Goal: Information Seeking & Learning: Learn about a topic

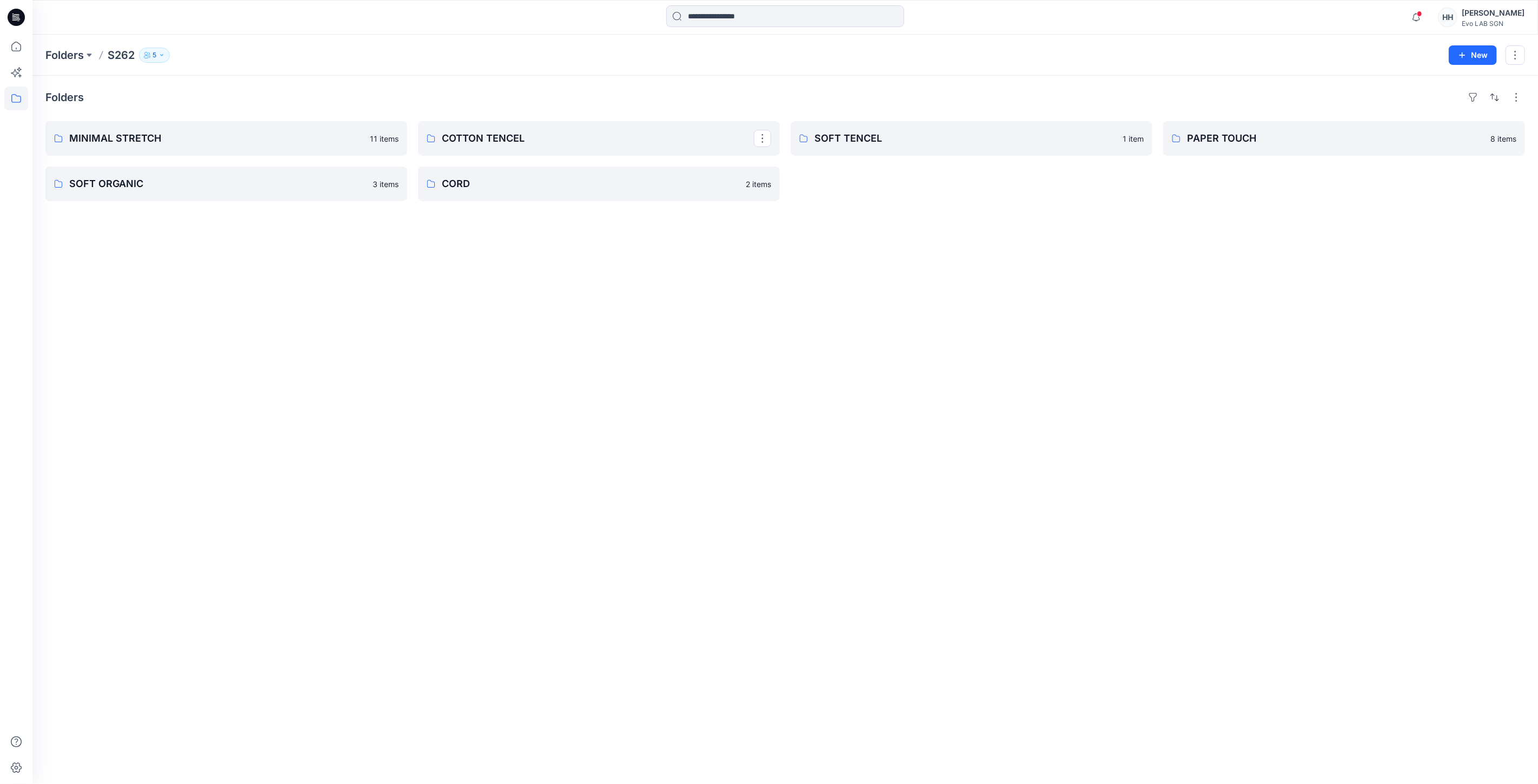
click at [540, 136] on p "COTTON TENCEL" at bounding box center [597, 138] width 312 height 16
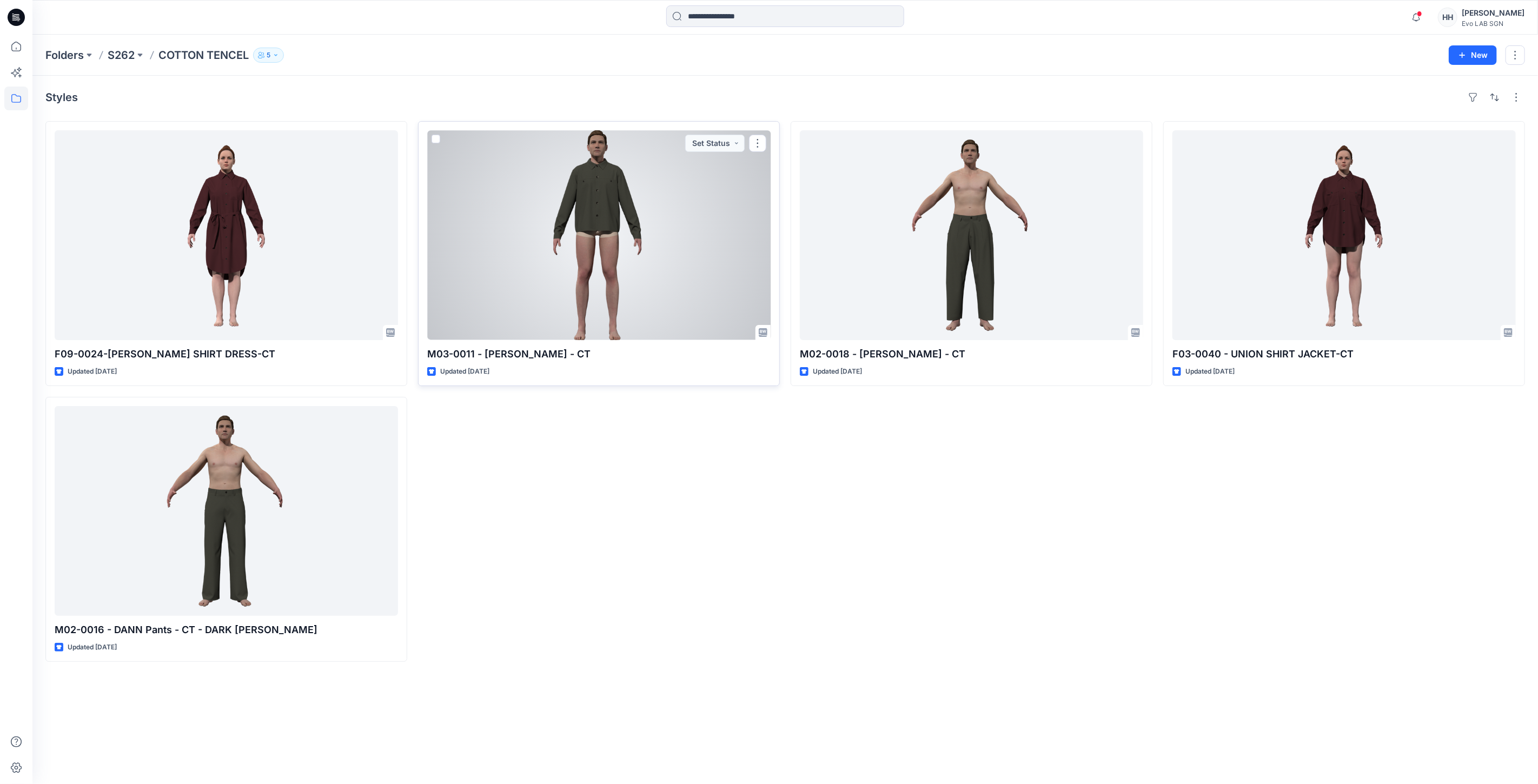
click at [615, 242] on div at bounding box center [598, 234] width 344 height 210
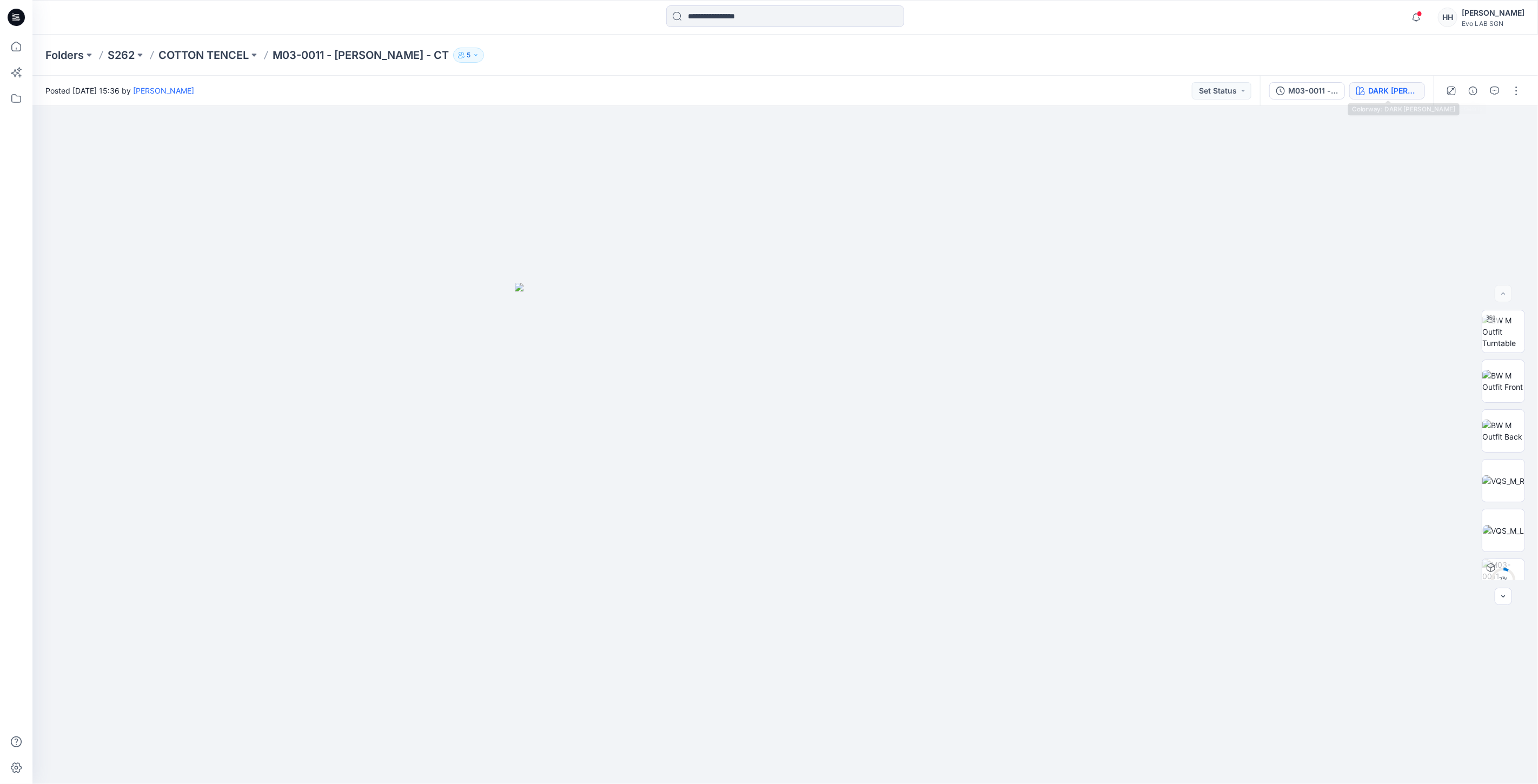
click at [1393, 94] on div "DARK [PERSON_NAME]" at bounding box center [1392, 91] width 49 height 12
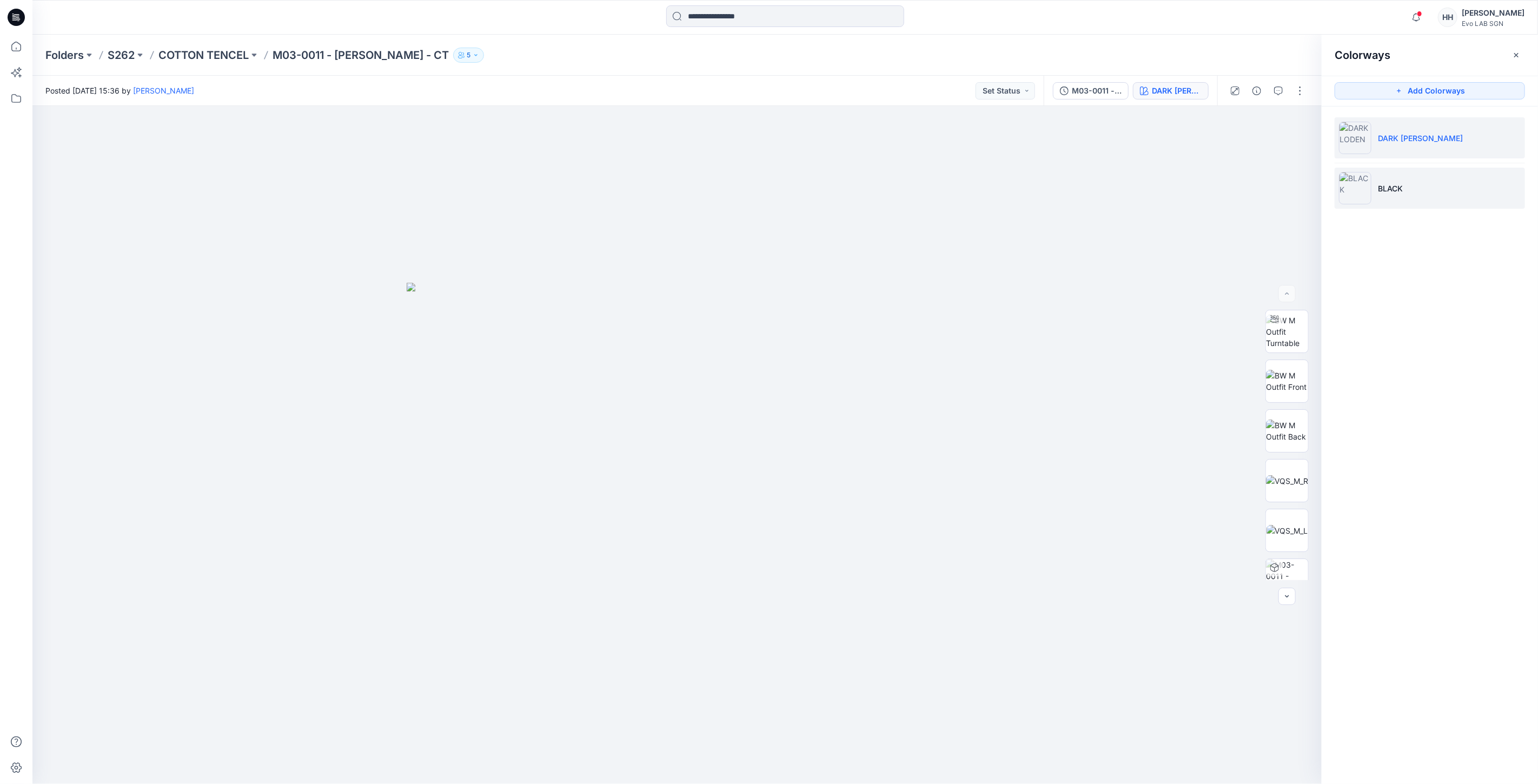
click at [1423, 191] on li "BLACK" at bounding box center [1430, 188] width 191 height 41
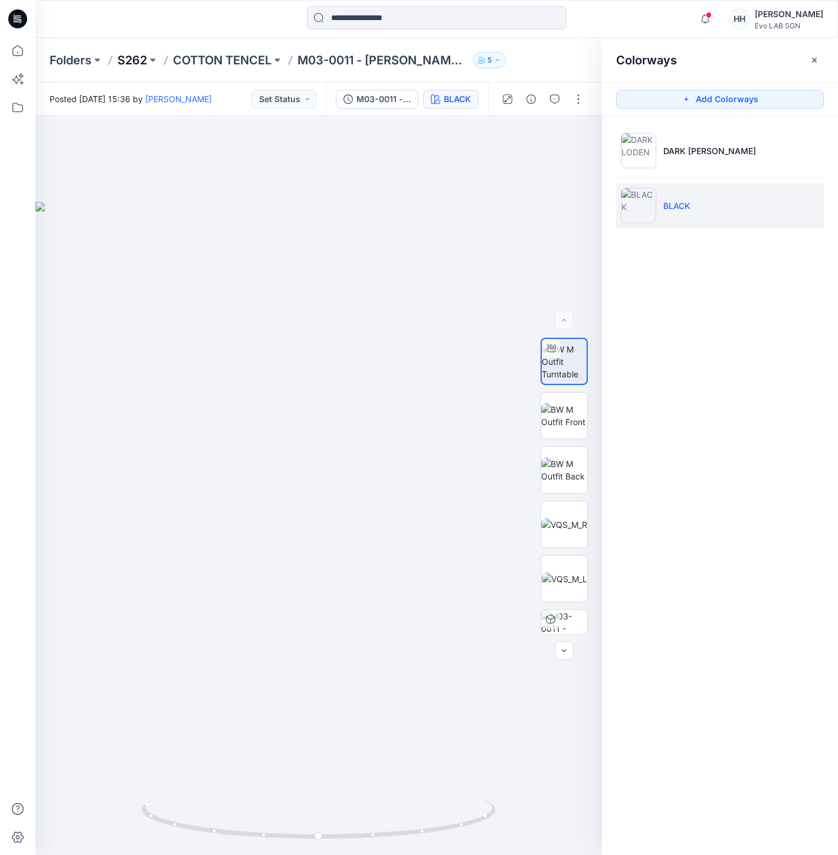
click at [130, 58] on p "S262" at bounding box center [132, 60] width 30 height 17
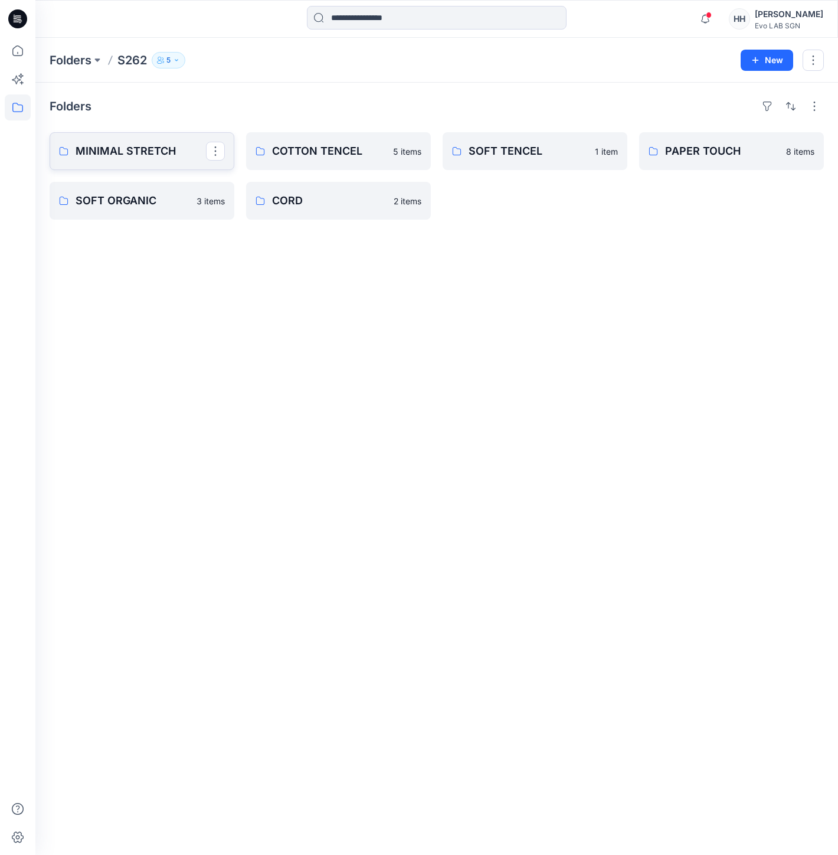
click at [155, 148] on p "MINIMAL STRETCH" at bounding box center [141, 151] width 130 height 17
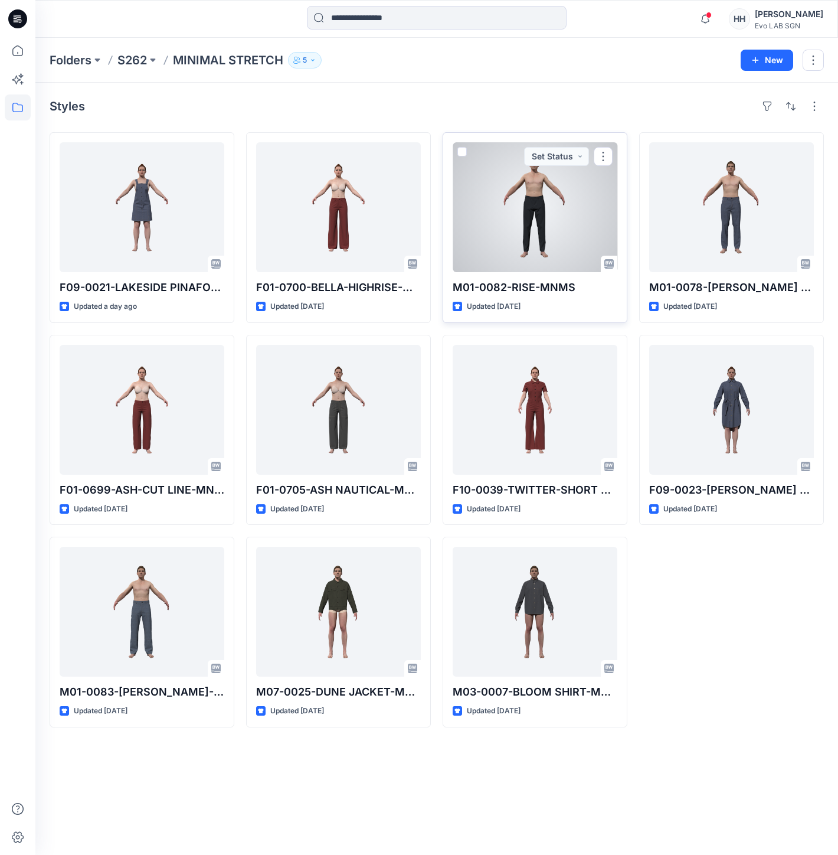
click at [556, 211] on div at bounding box center [535, 207] width 165 height 130
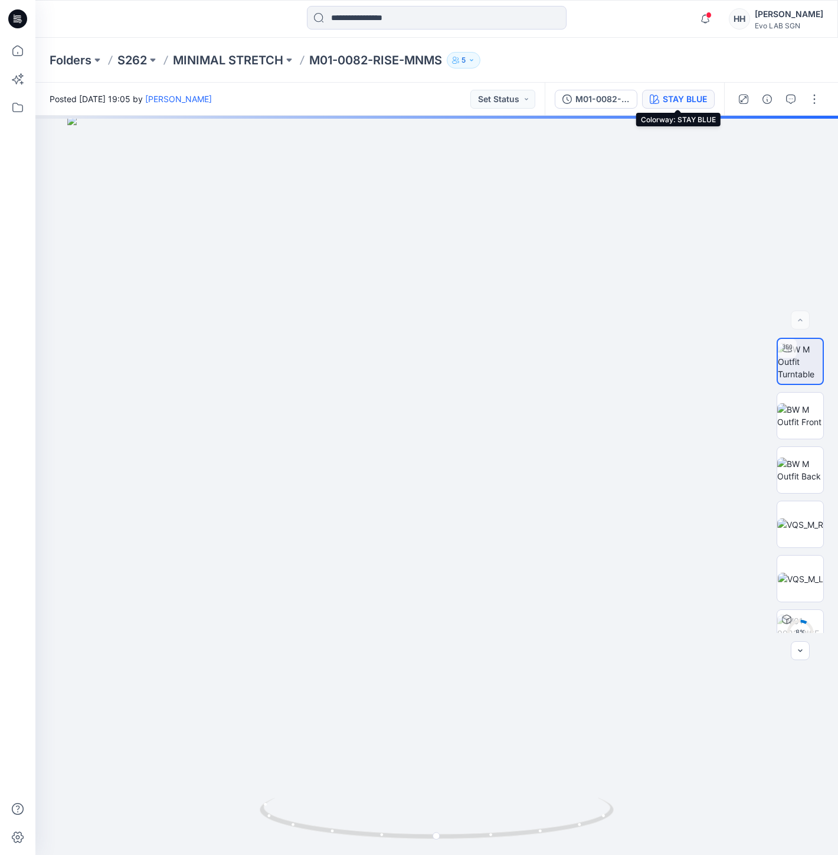
click at [694, 98] on div "STAY BLUE" at bounding box center [685, 99] width 44 height 13
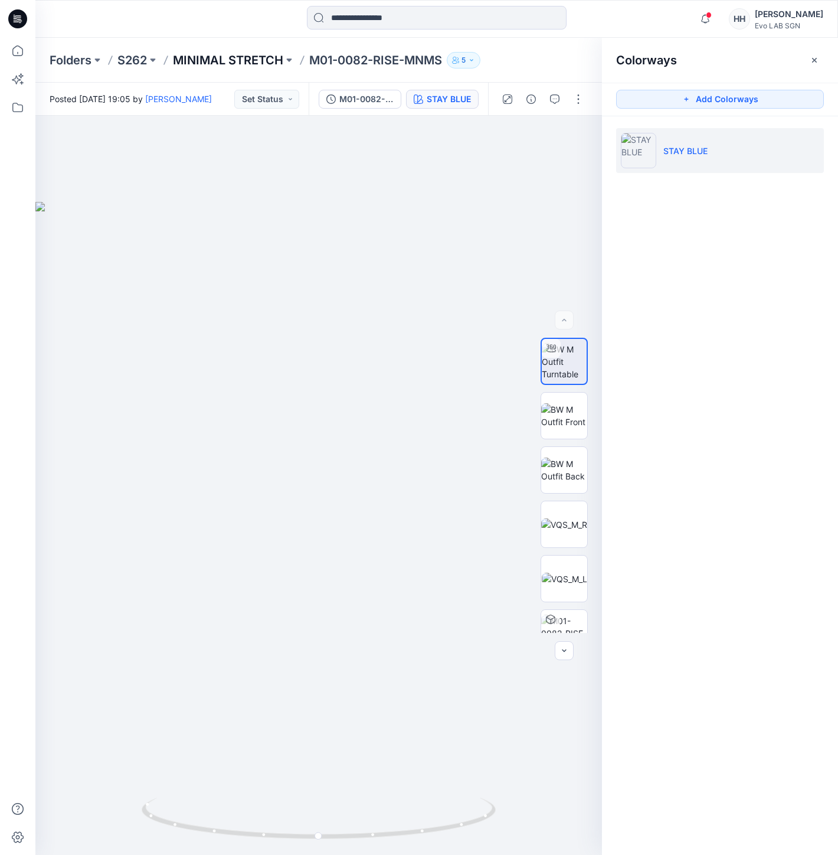
click at [251, 57] on p "MINIMAL STRETCH" at bounding box center [228, 60] width 110 height 17
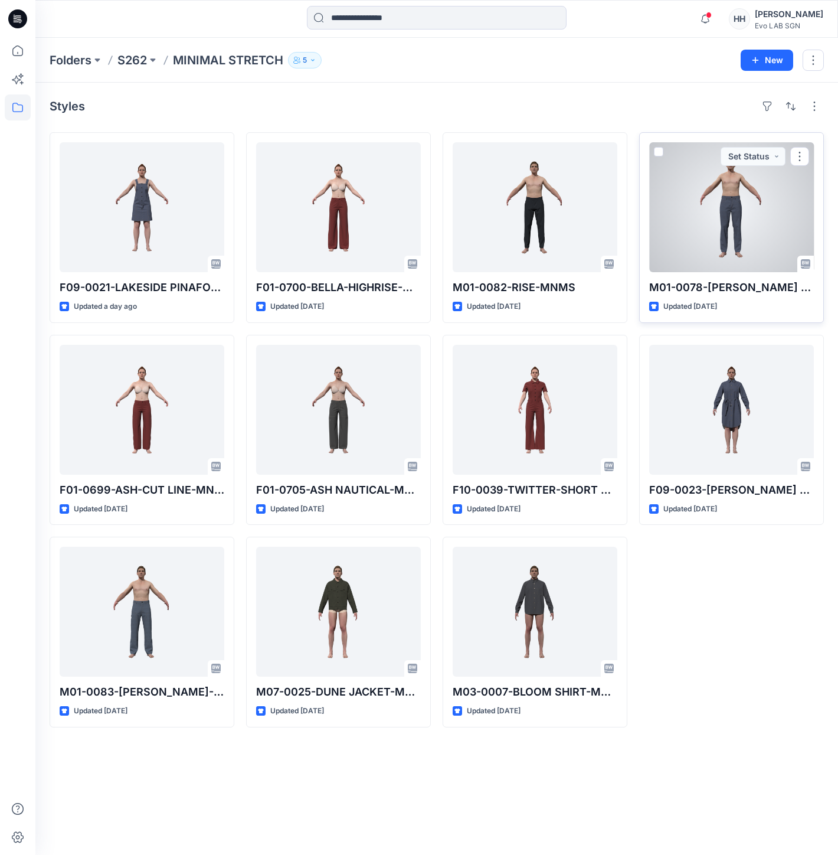
click at [689, 231] on div at bounding box center [731, 207] width 165 height 130
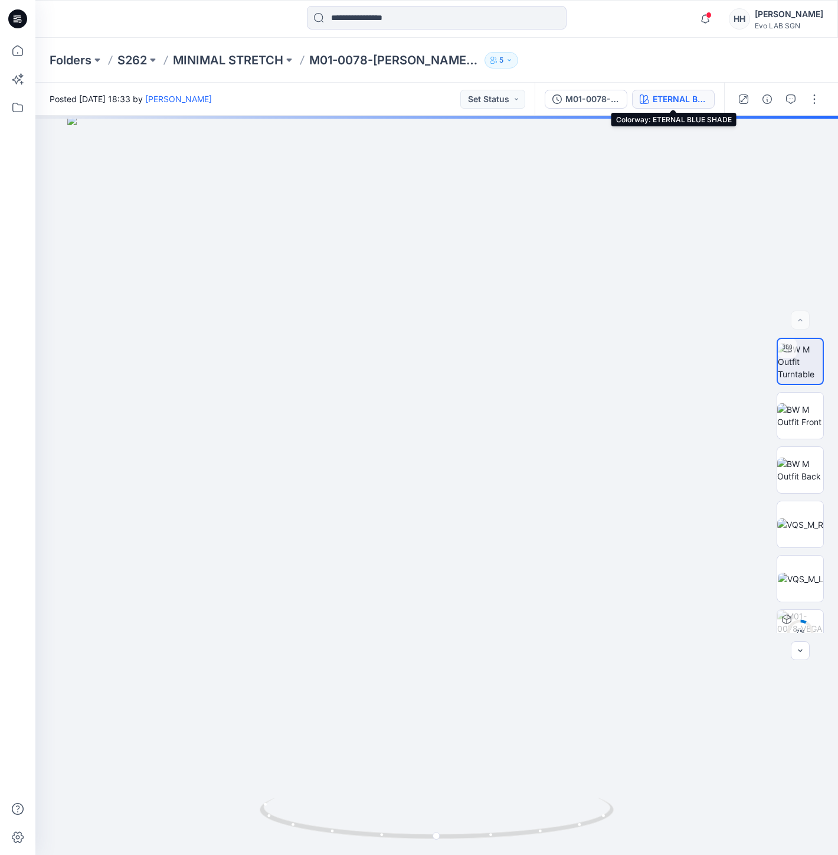
click at [695, 97] on div "ETERNAL BLUE SHADE" at bounding box center [680, 99] width 54 height 13
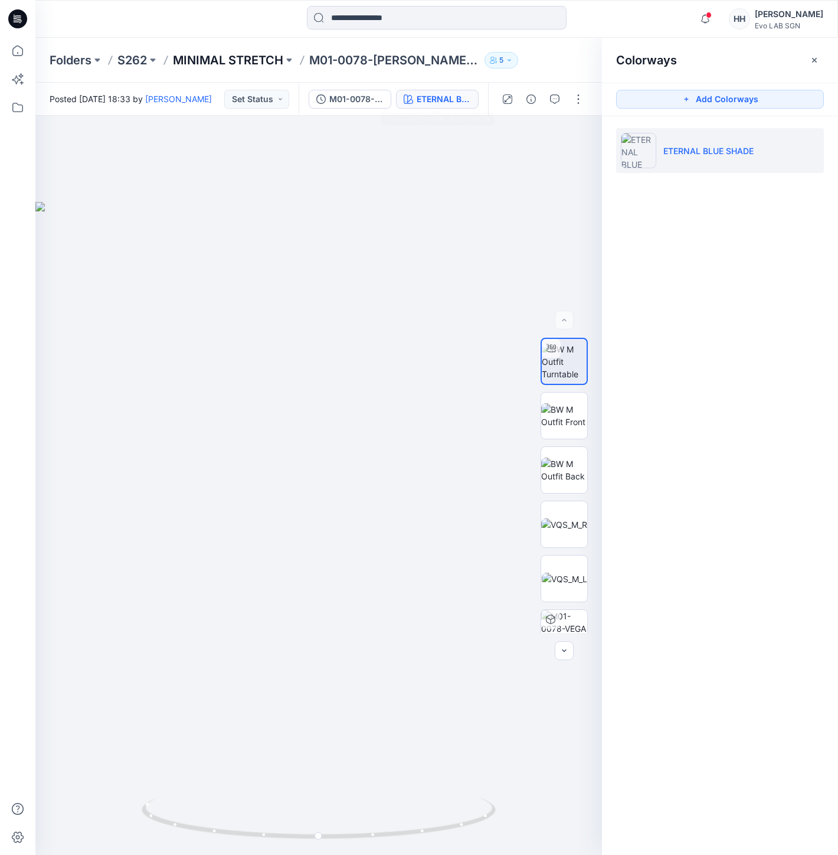
click at [243, 53] on p "MINIMAL STRETCH" at bounding box center [228, 60] width 110 height 17
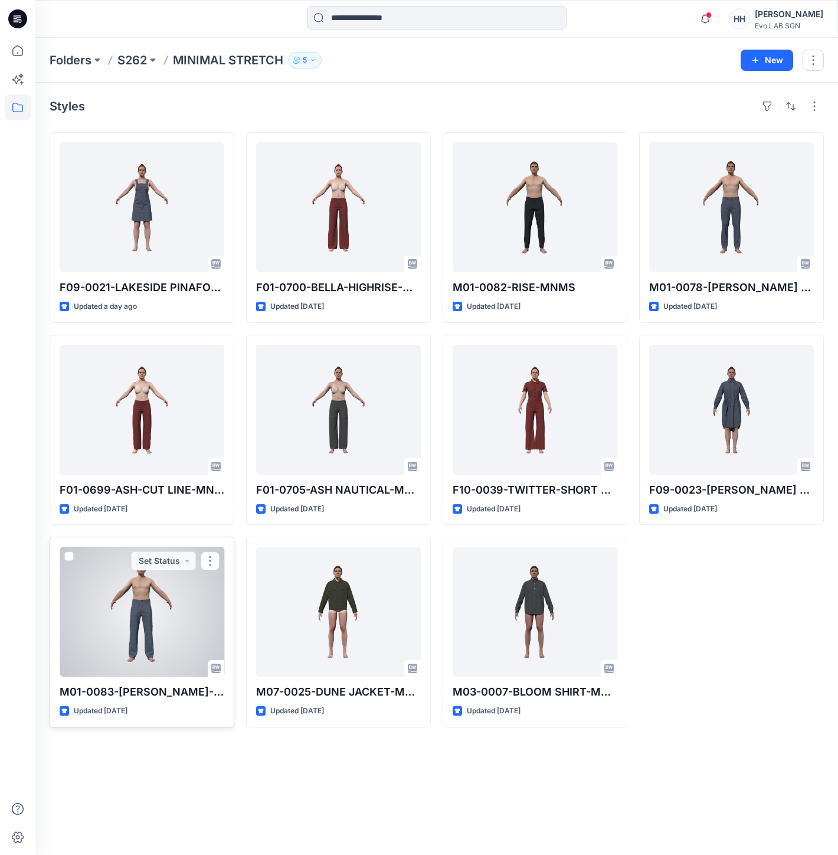
click at [175, 639] on div at bounding box center [142, 612] width 165 height 130
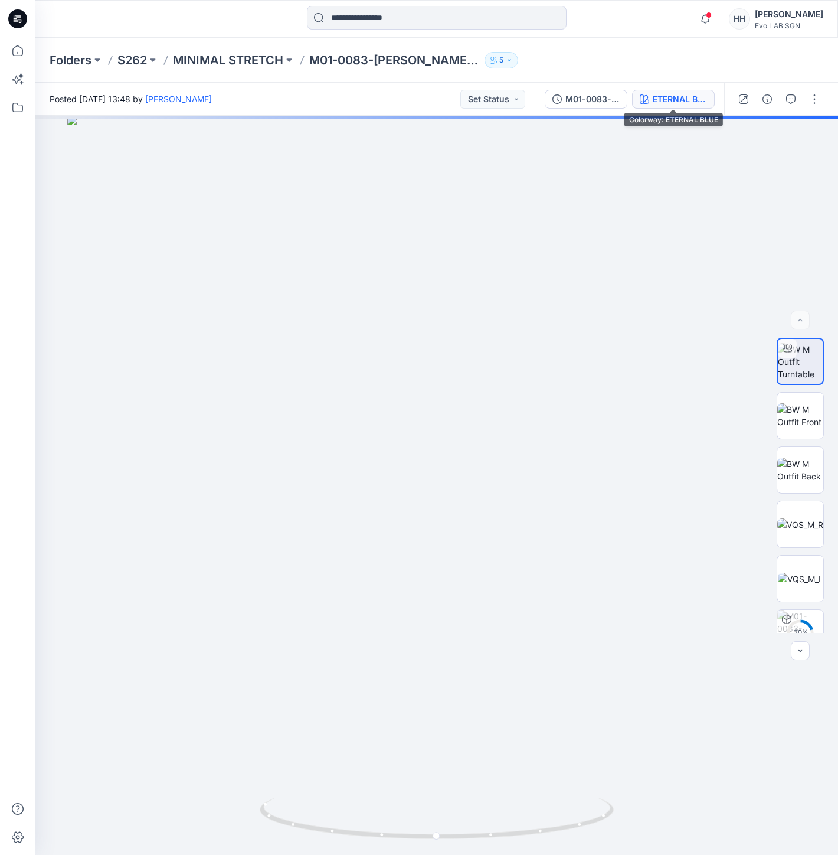
click at [691, 93] on div "ETERNAL BLUE" at bounding box center [680, 99] width 54 height 13
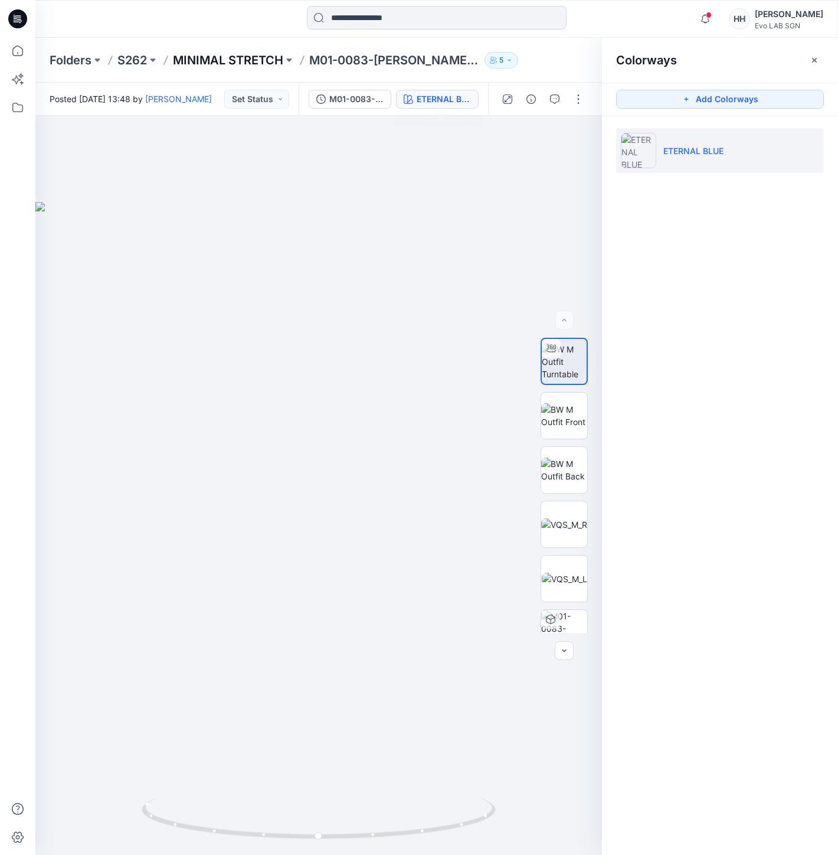
click at [254, 67] on p "MINIMAL STRETCH" at bounding box center [228, 60] width 110 height 17
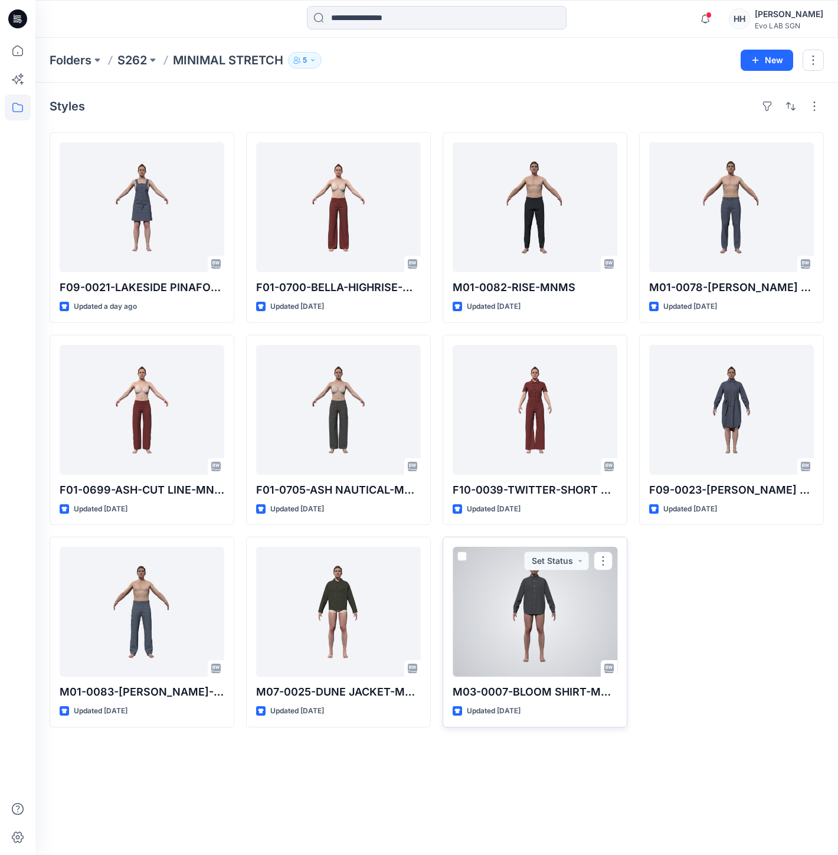
click at [506, 600] on div at bounding box center [535, 612] width 165 height 130
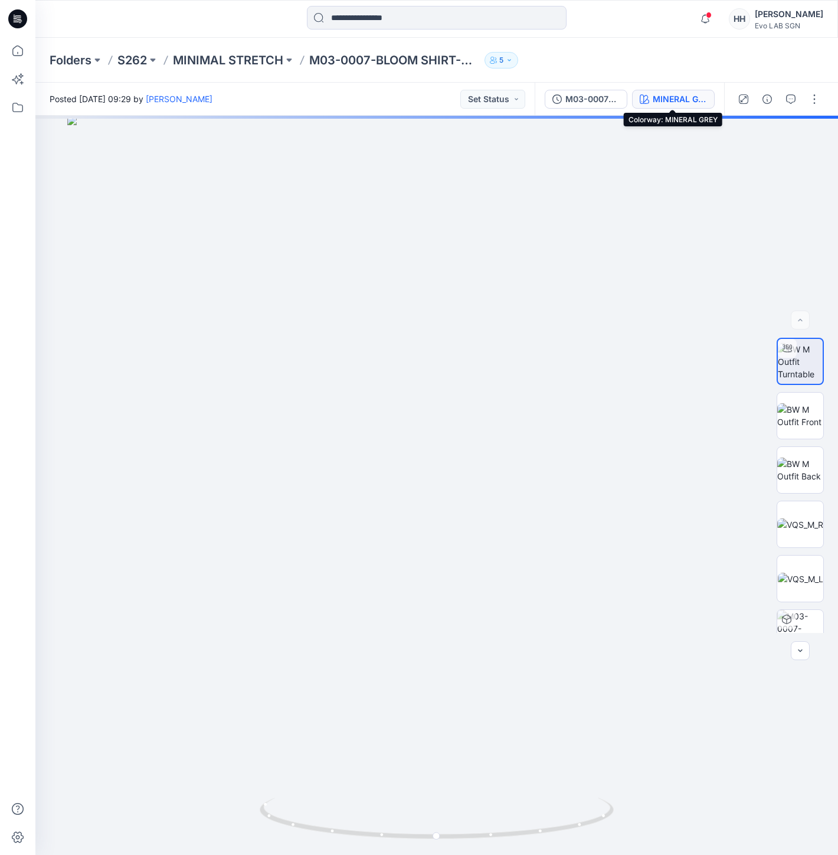
click at [695, 96] on div "MINERAL GREY" at bounding box center [680, 99] width 54 height 13
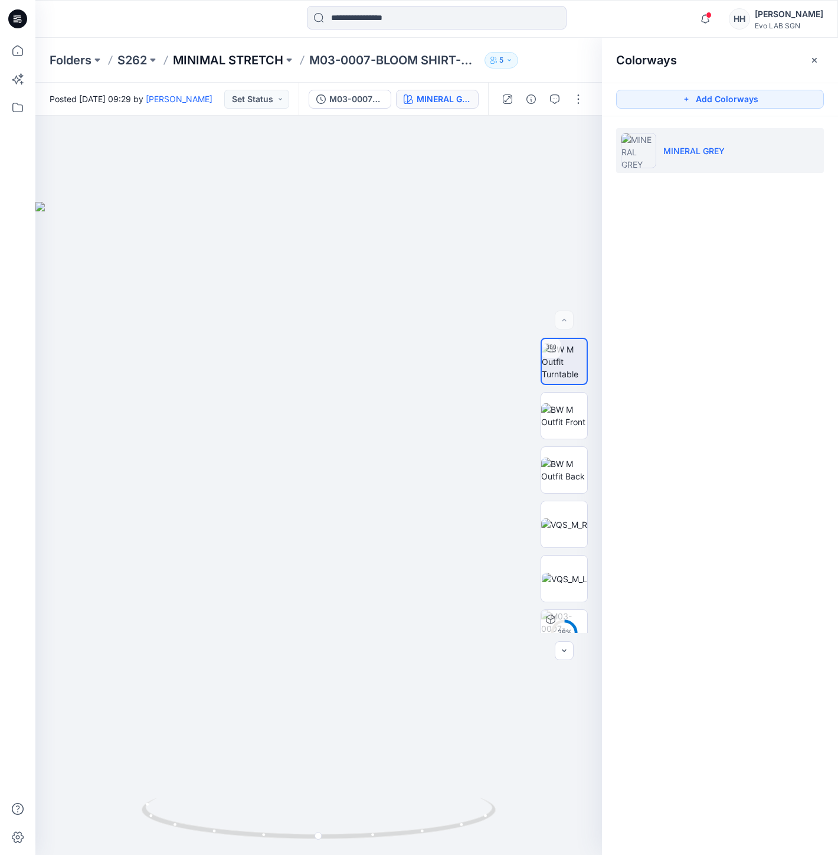
click at [238, 57] on p "MINIMAL STRETCH" at bounding box center [228, 60] width 110 height 17
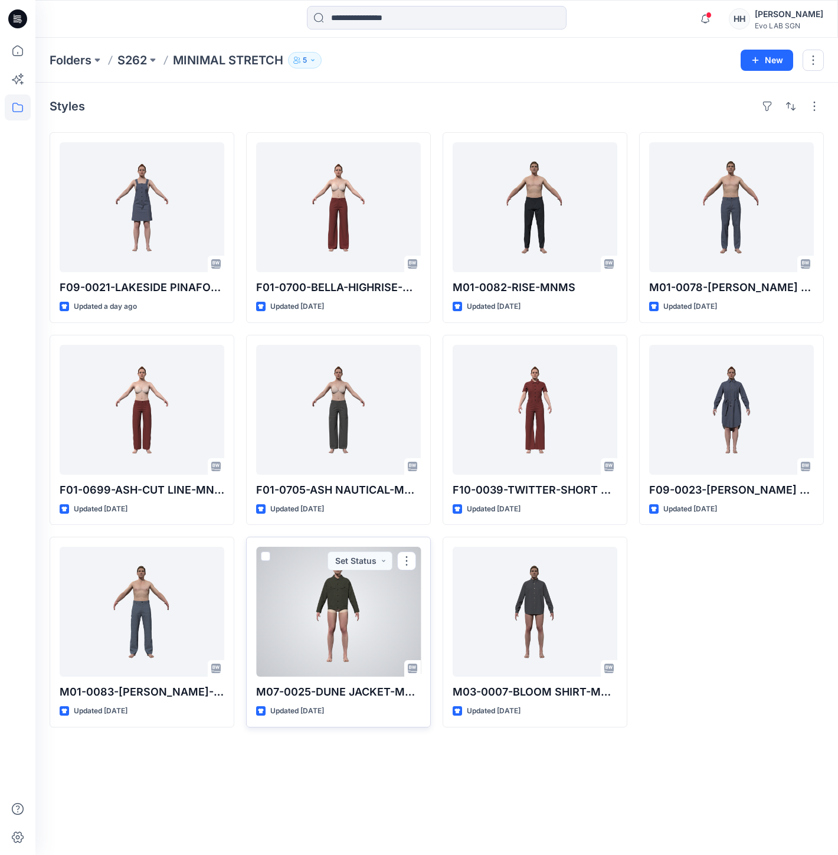
click at [361, 636] on div at bounding box center [338, 612] width 165 height 130
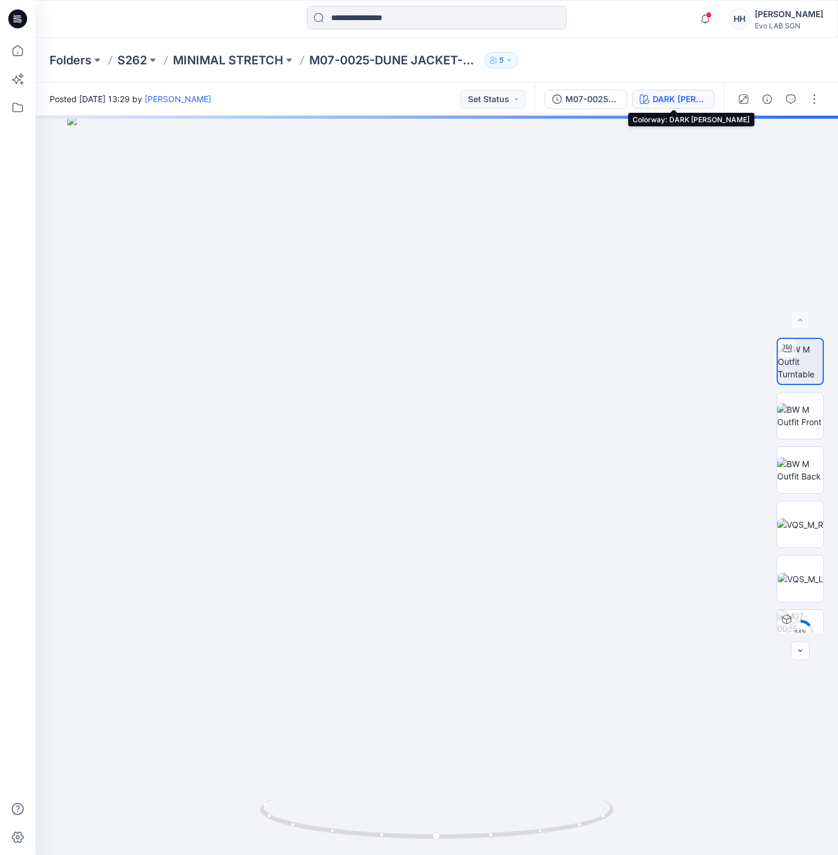
click at [682, 96] on div "DARK [PERSON_NAME]" at bounding box center [680, 99] width 54 height 13
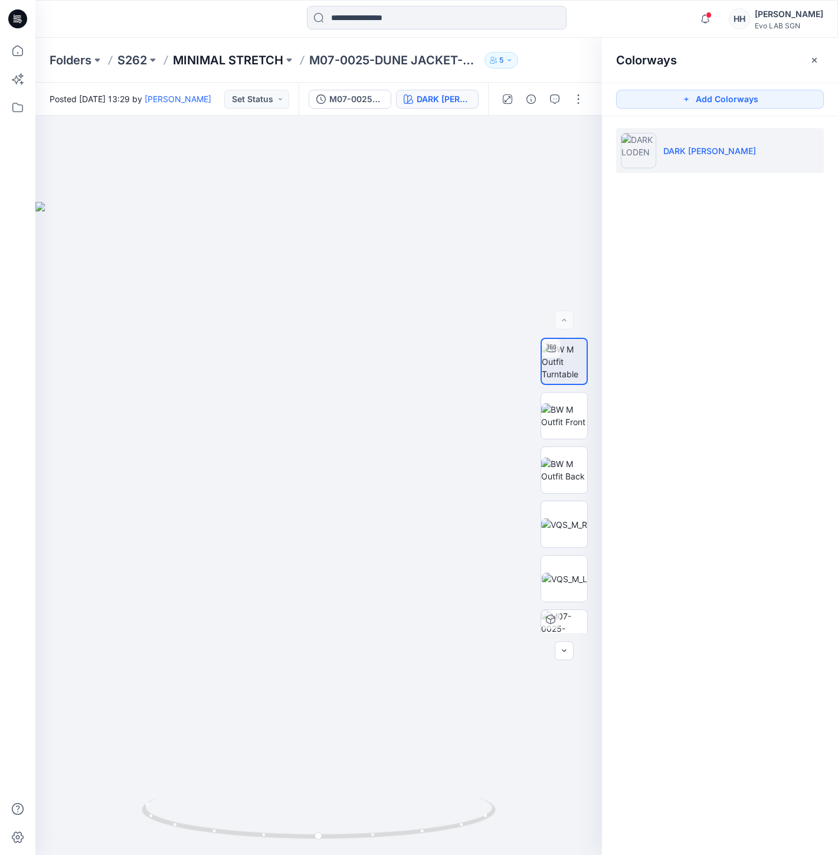
click at [245, 59] on p "MINIMAL STRETCH" at bounding box center [228, 60] width 110 height 17
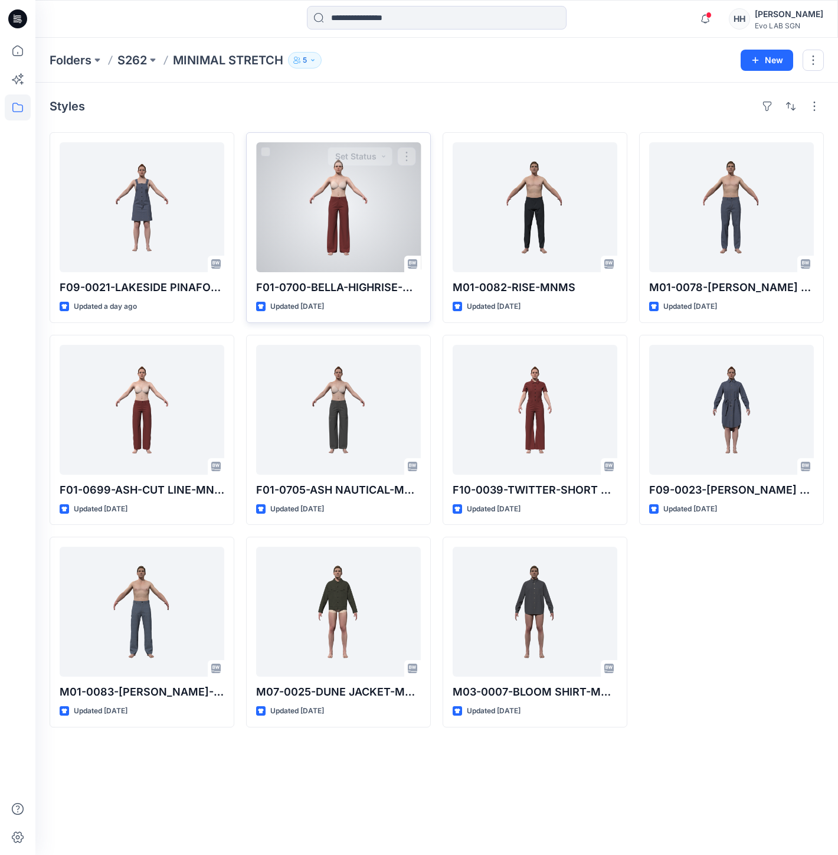
click at [372, 216] on div at bounding box center [338, 207] width 165 height 130
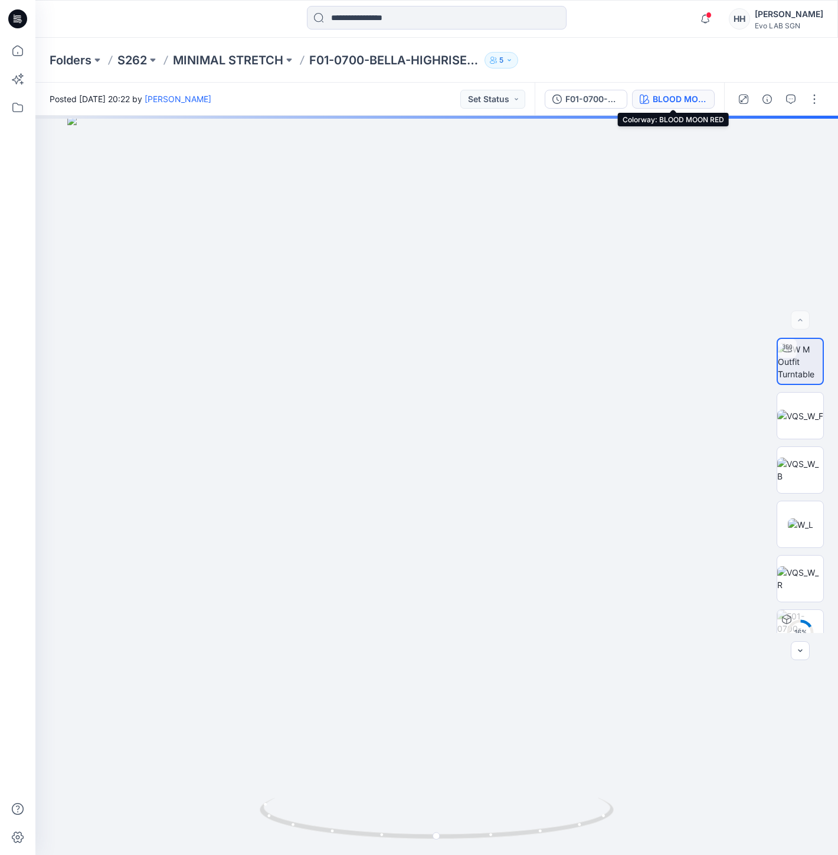
click at [682, 104] on div "BLOOD MOON RED" at bounding box center [680, 99] width 54 height 13
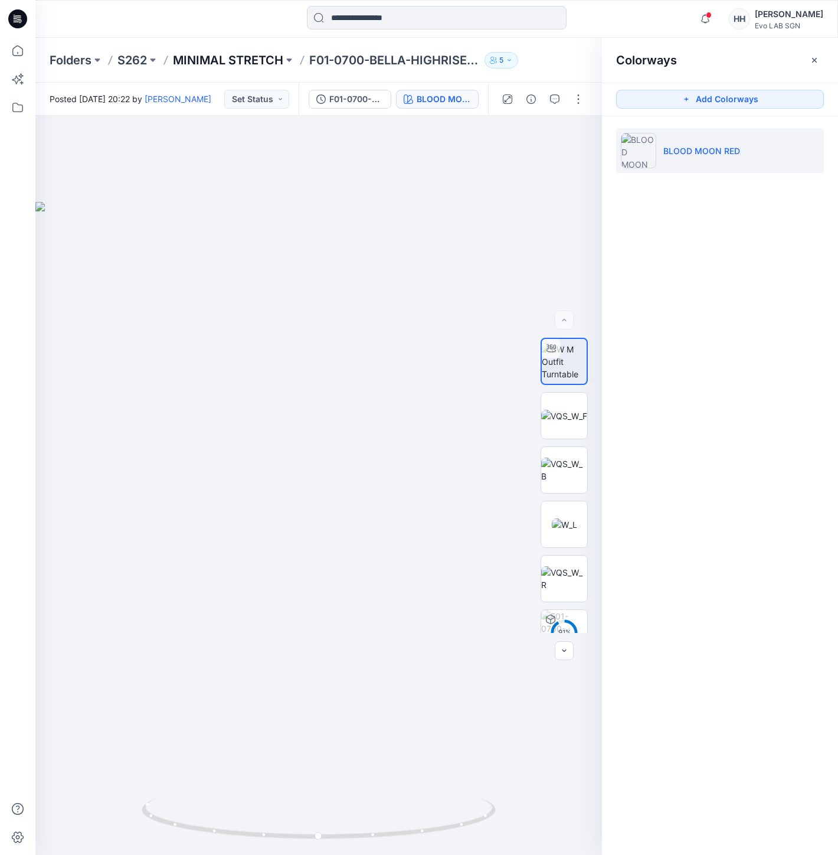
click at [251, 57] on p "MINIMAL STRETCH" at bounding box center [228, 60] width 110 height 17
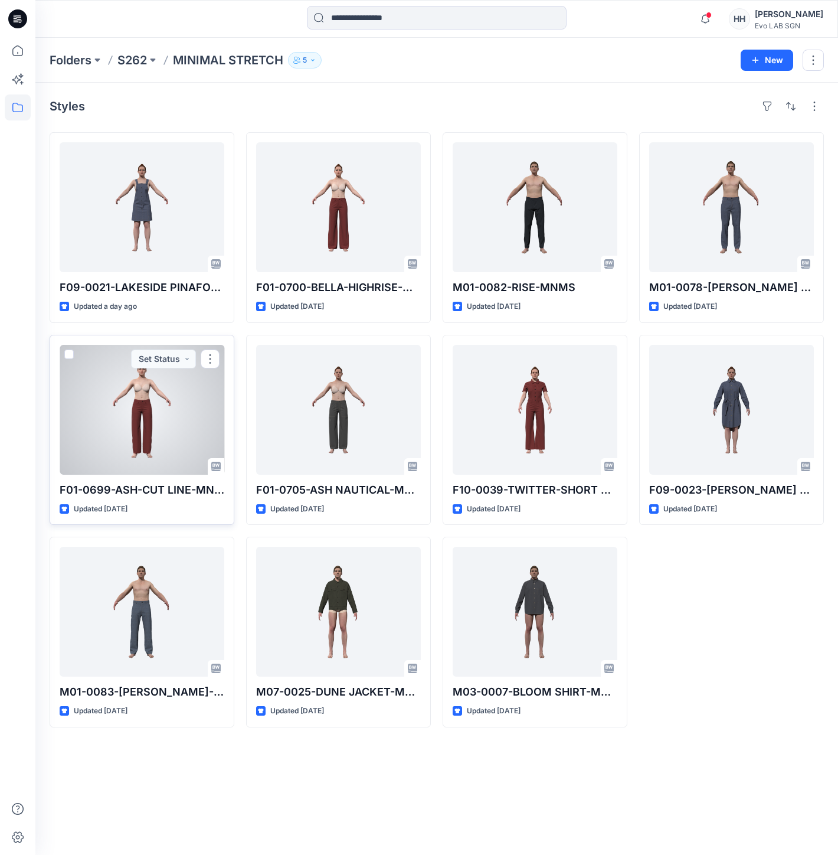
click at [192, 426] on div at bounding box center [142, 410] width 165 height 130
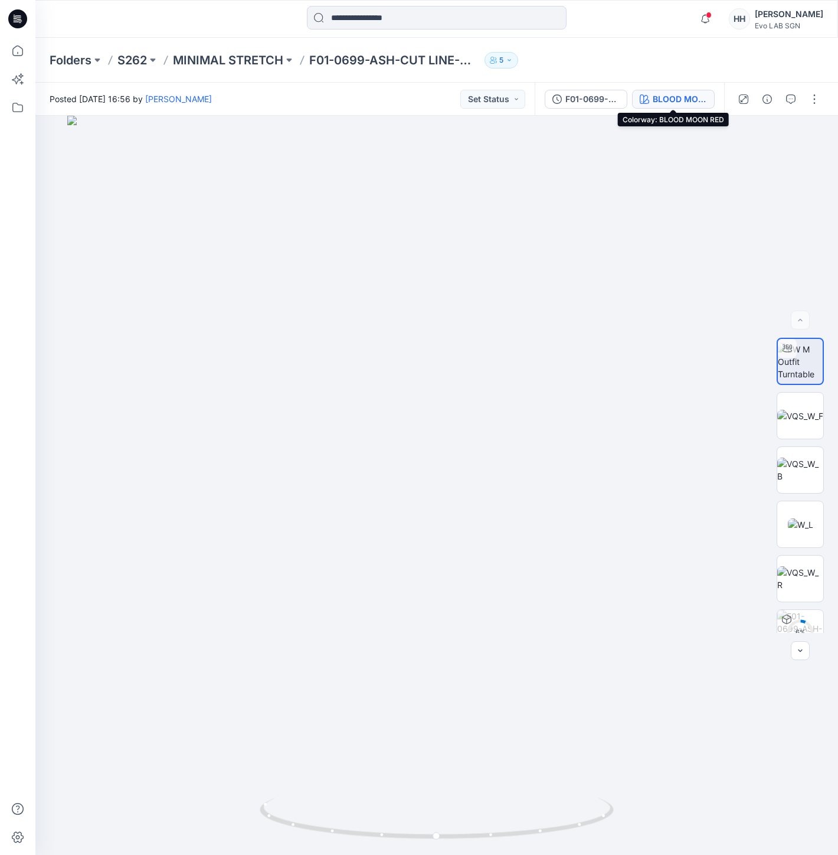
click at [675, 99] on div "BLOOD MOON RED" at bounding box center [680, 99] width 54 height 13
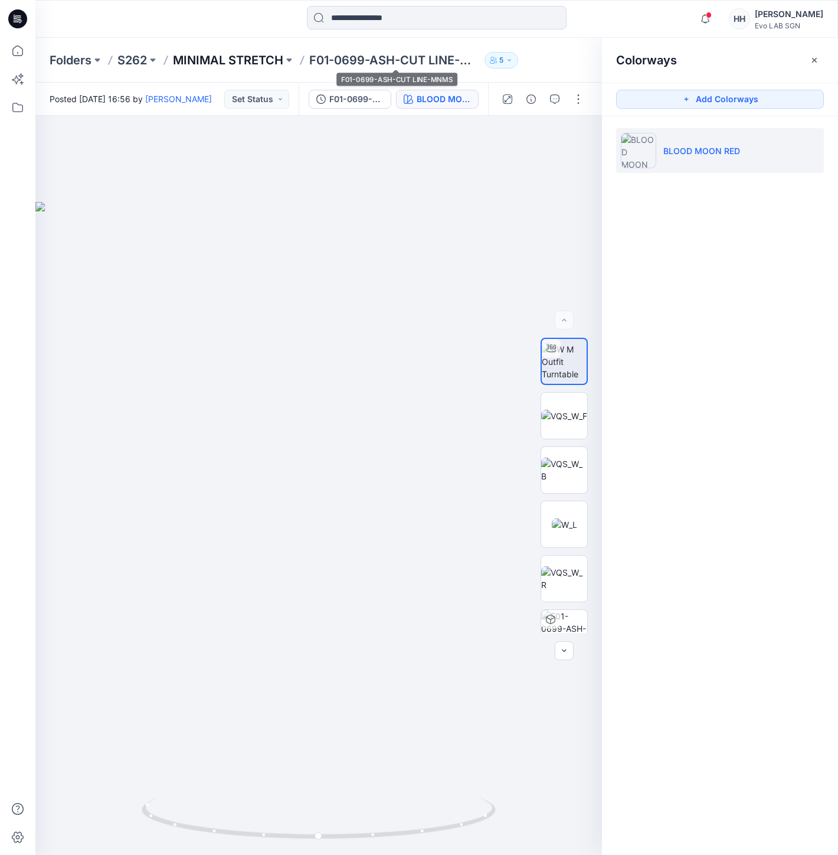
click at [238, 67] on p "MINIMAL STRETCH" at bounding box center [228, 60] width 110 height 17
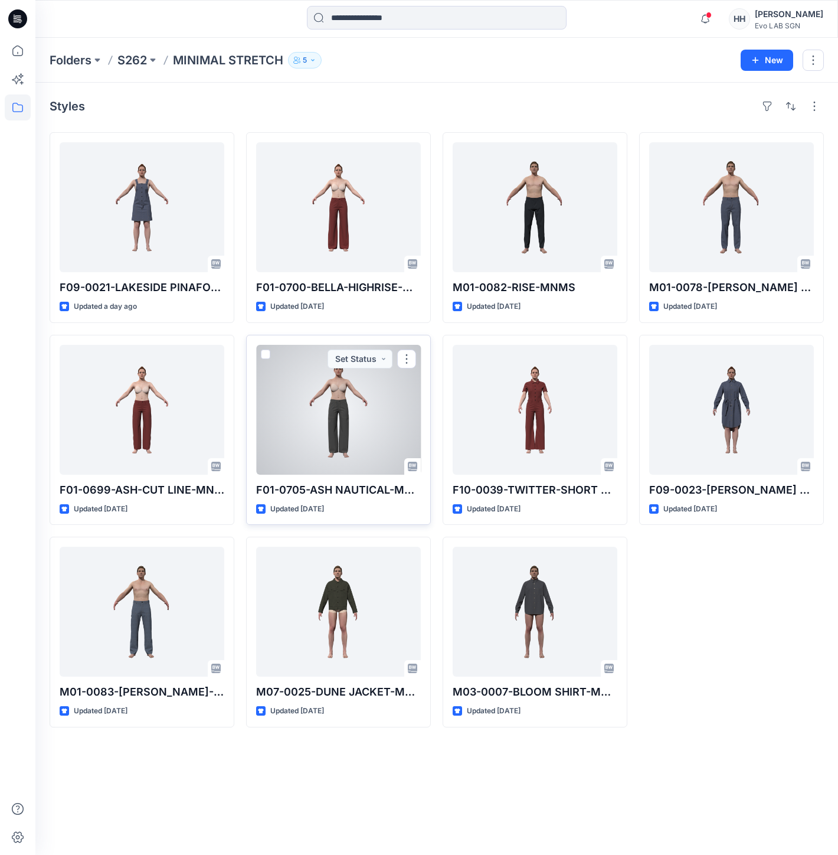
click at [339, 414] on div at bounding box center [338, 410] width 165 height 130
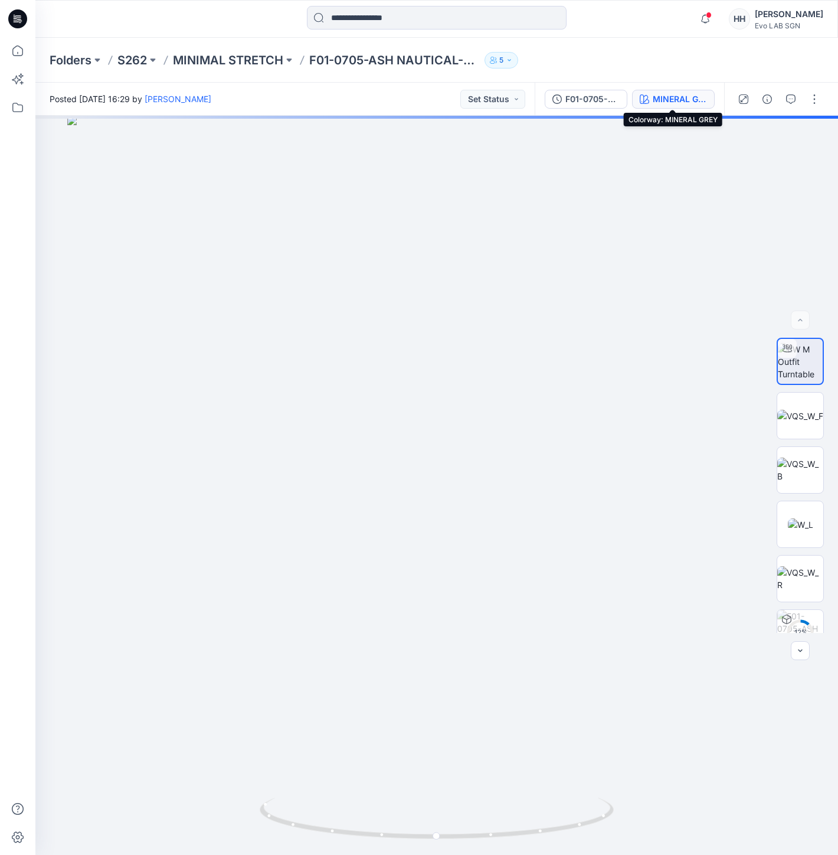
click at [692, 97] on div "MINERAL GREY" at bounding box center [680, 99] width 54 height 13
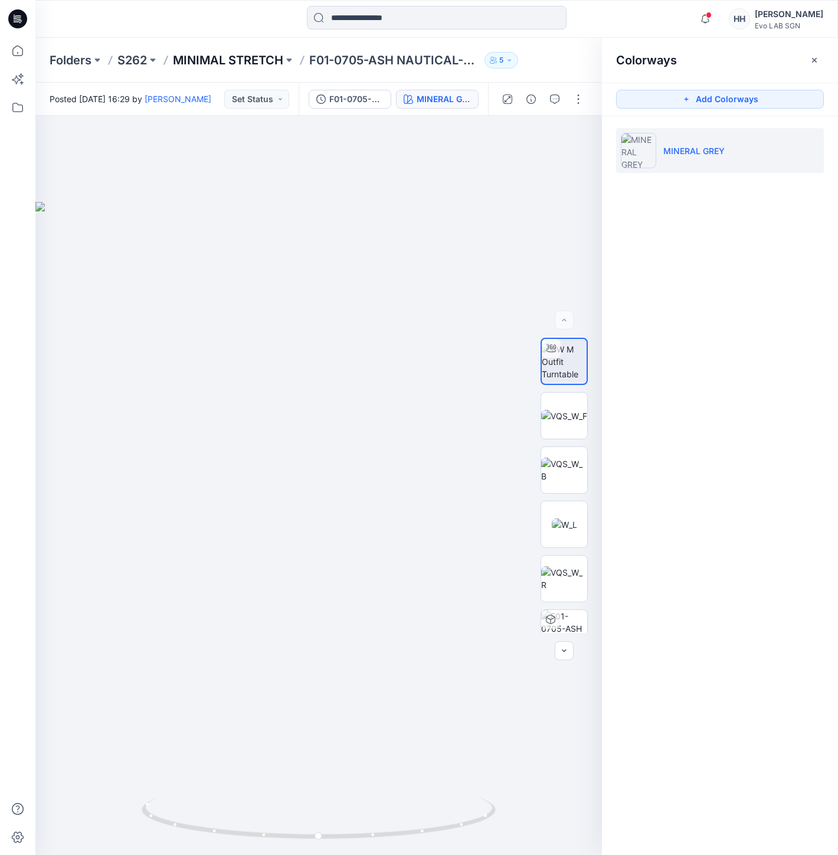
click at [240, 64] on p "MINIMAL STRETCH" at bounding box center [228, 60] width 110 height 17
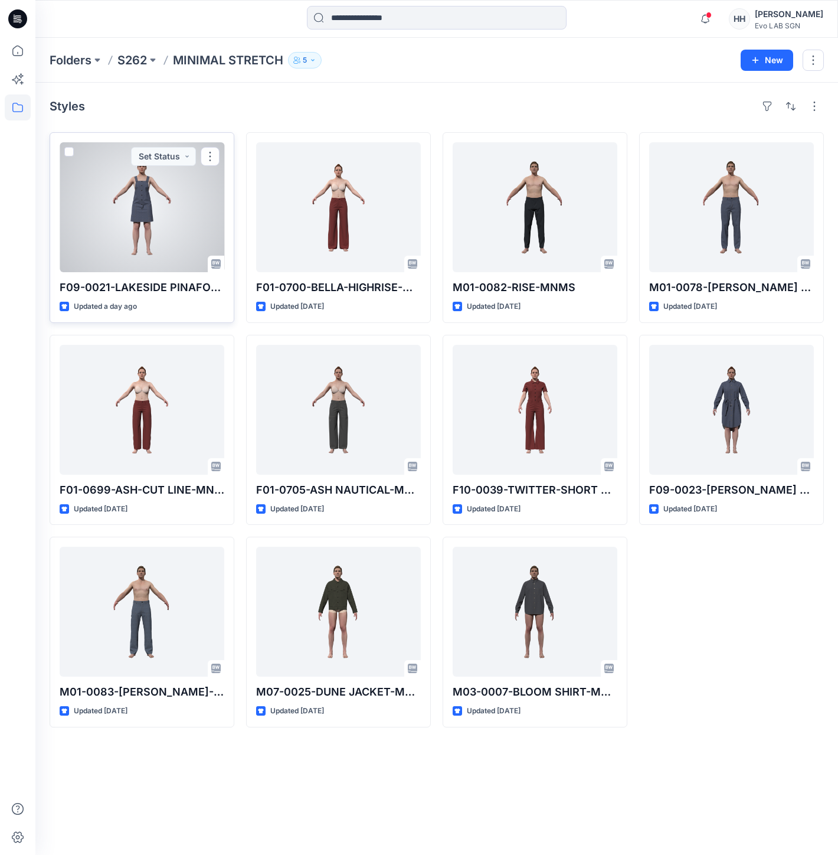
click at [148, 208] on div at bounding box center [142, 207] width 165 height 130
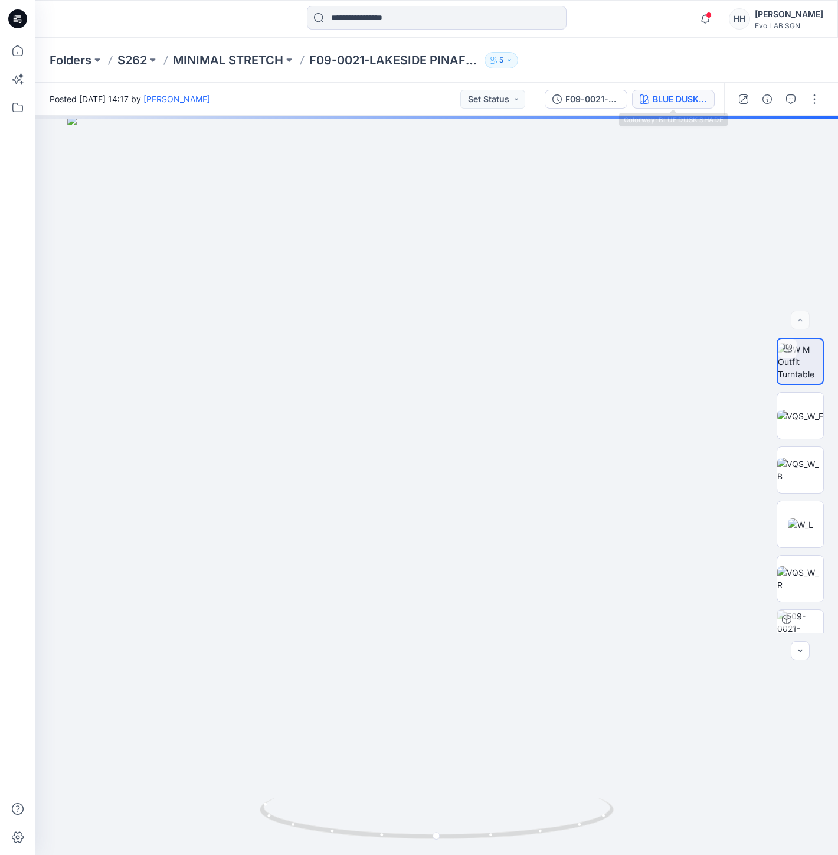
click at [685, 99] on div "BLUE DUSK SHADE" at bounding box center [680, 99] width 54 height 13
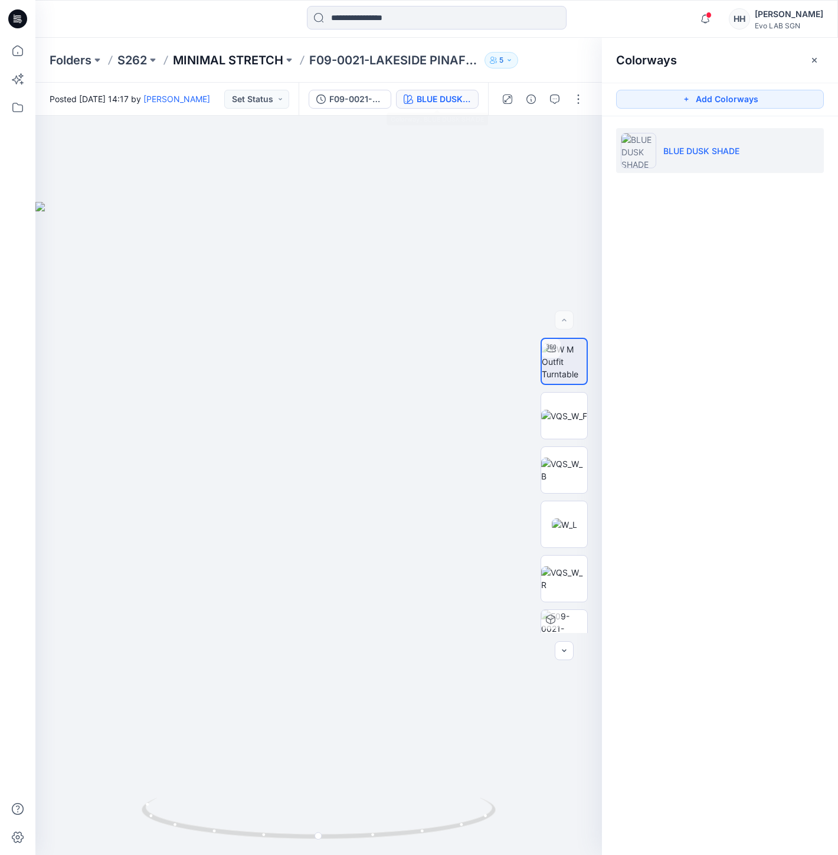
click at [246, 58] on p "MINIMAL STRETCH" at bounding box center [228, 60] width 110 height 17
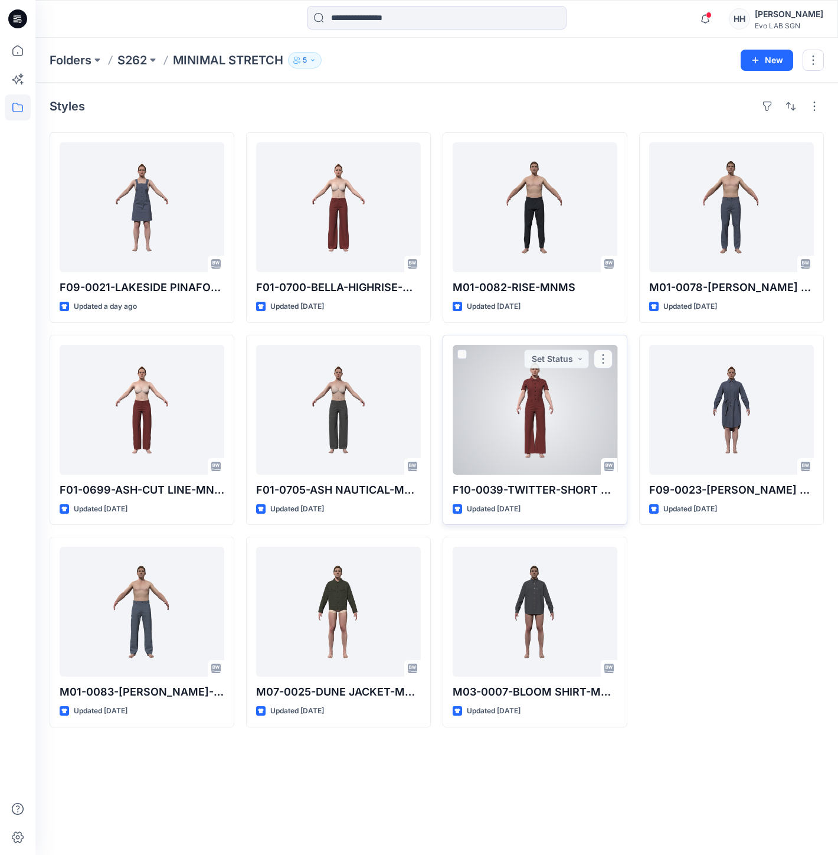
click at [539, 388] on div at bounding box center [535, 410] width 165 height 130
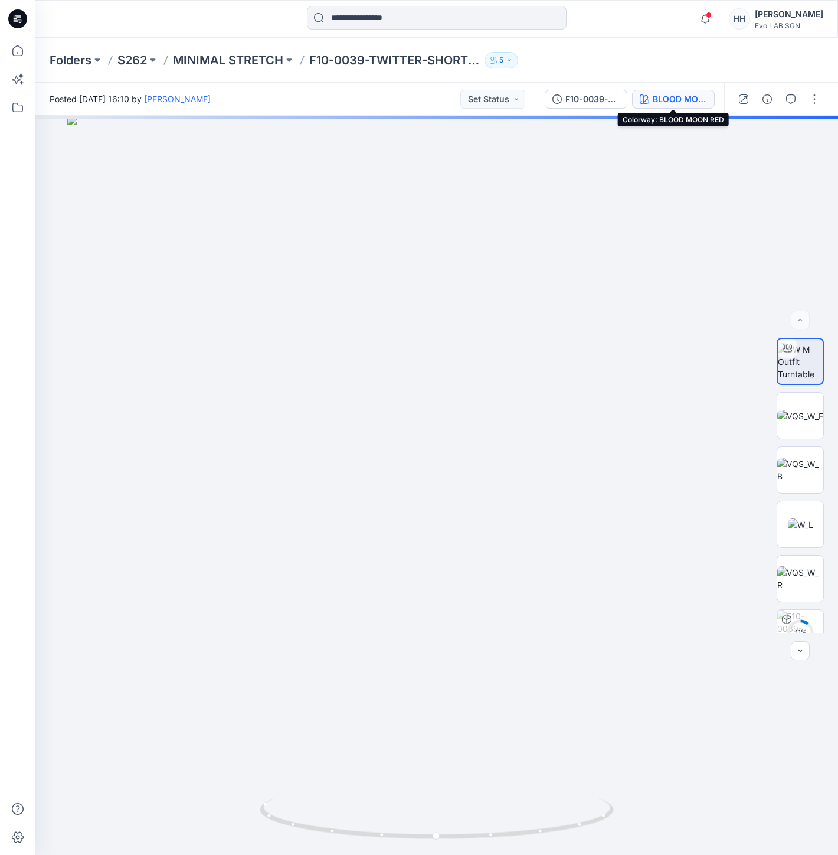
click at [688, 97] on div "BLOOD MOON RED" at bounding box center [680, 99] width 54 height 13
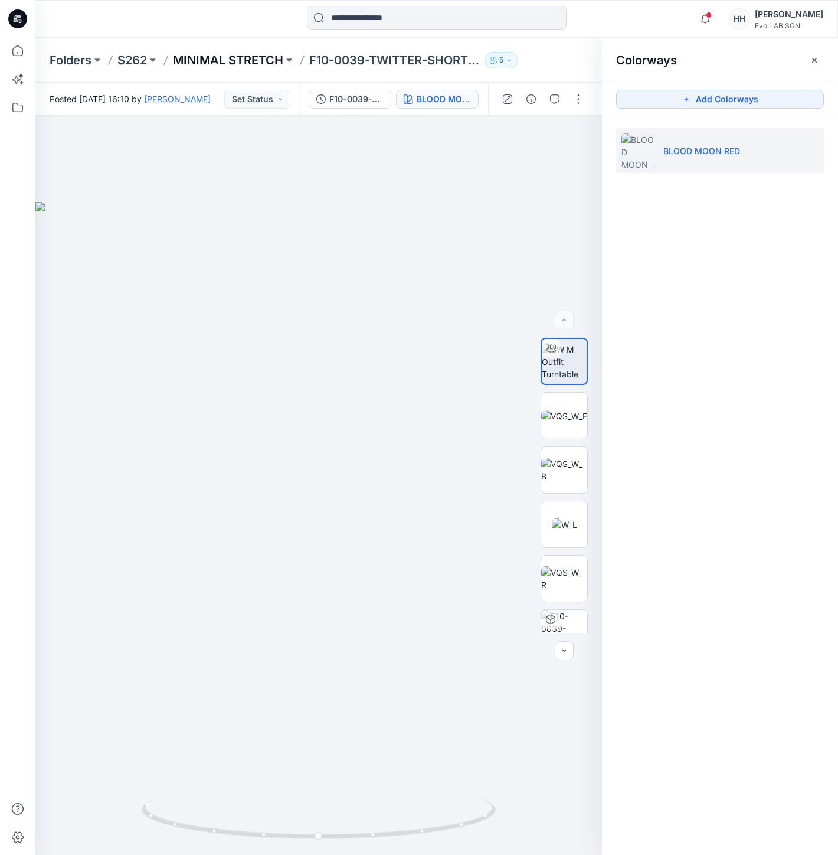
click at [270, 58] on p "MINIMAL STRETCH" at bounding box center [228, 60] width 110 height 17
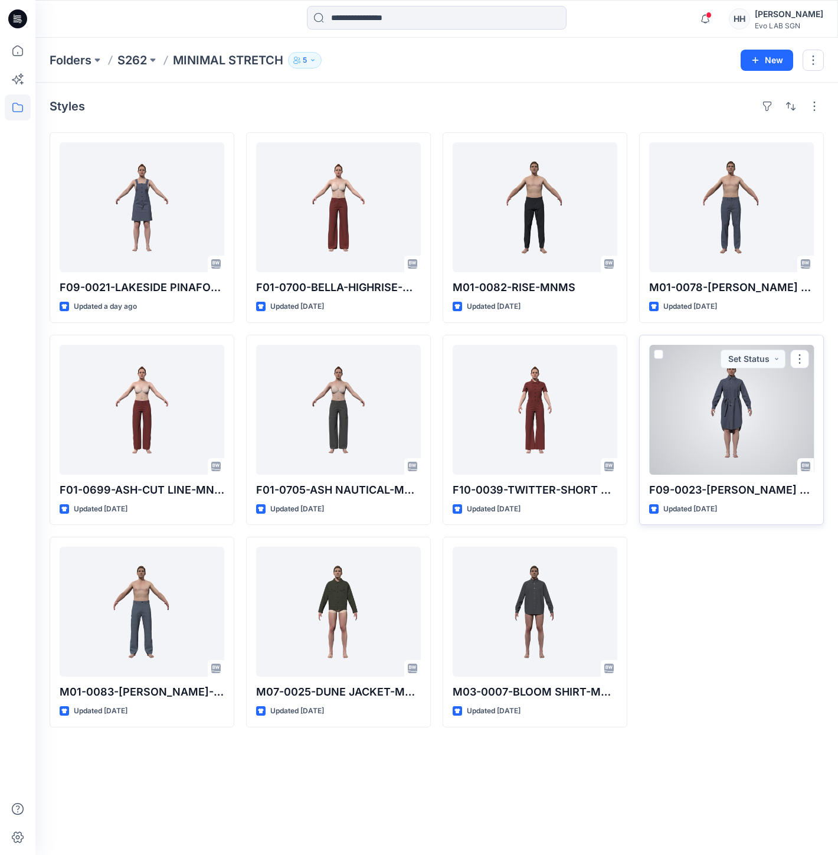
click at [699, 382] on div at bounding box center [731, 410] width 165 height 130
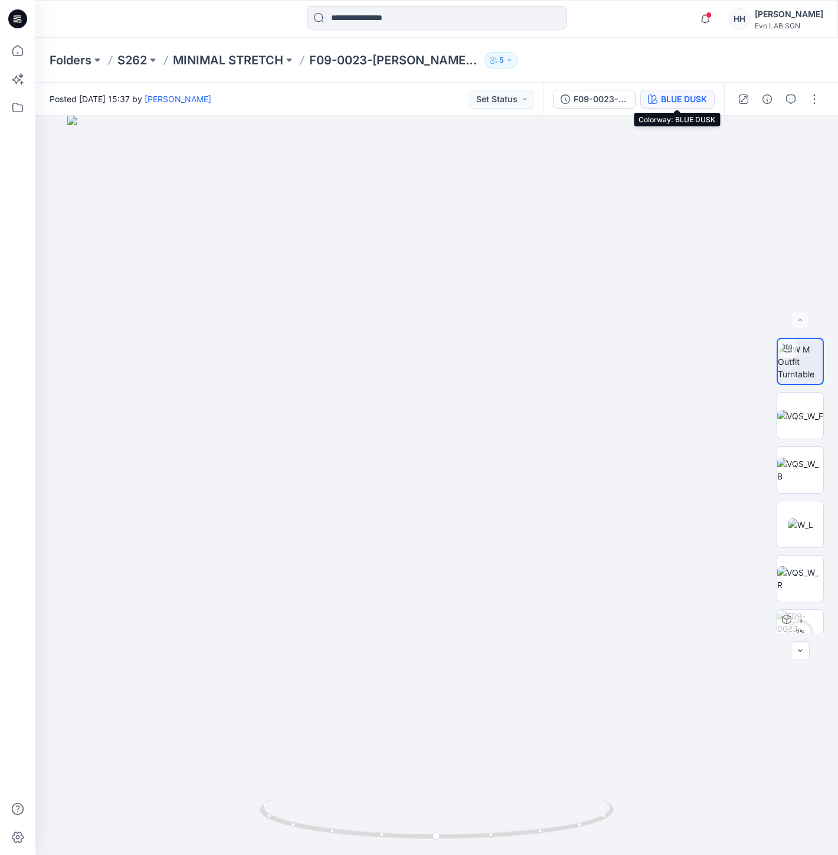
click at [691, 100] on div "BLUE DUSK" at bounding box center [684, 99] width 46 height 13
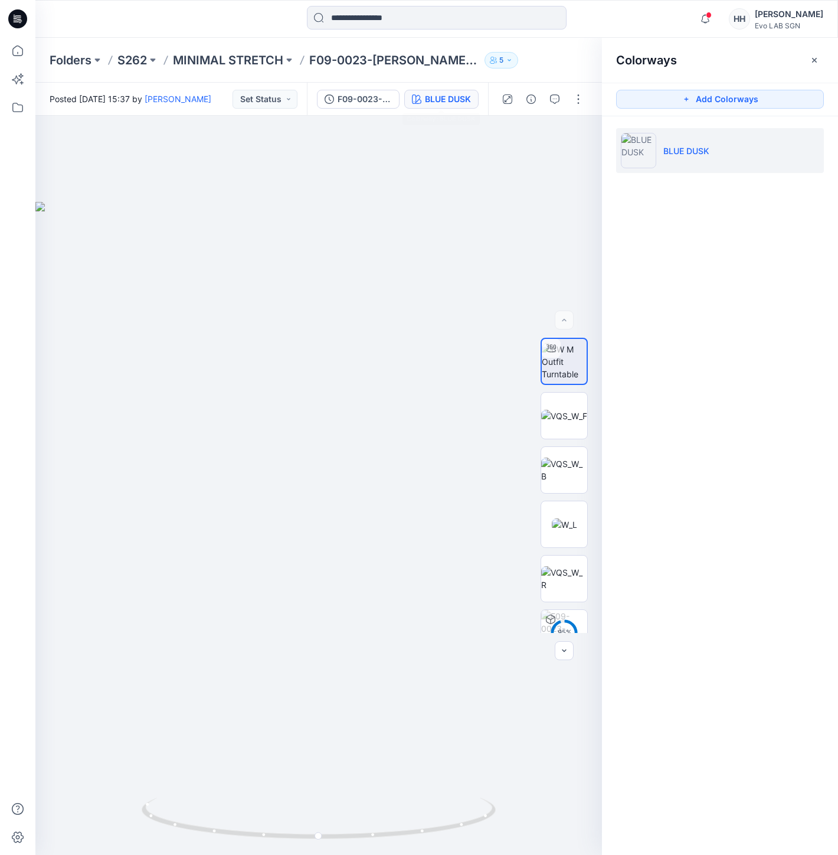
click at [116, 57] on div "Folders S262 MINIMAL STRETCH F09-0023-[PERSON_NAME] SHIRT DRESS-MNMS 5" at bounding box center [391, 60] width 682 height 17
click at [129, 61] on p "S262" at bounding box center [132, 60] width 30 height 17
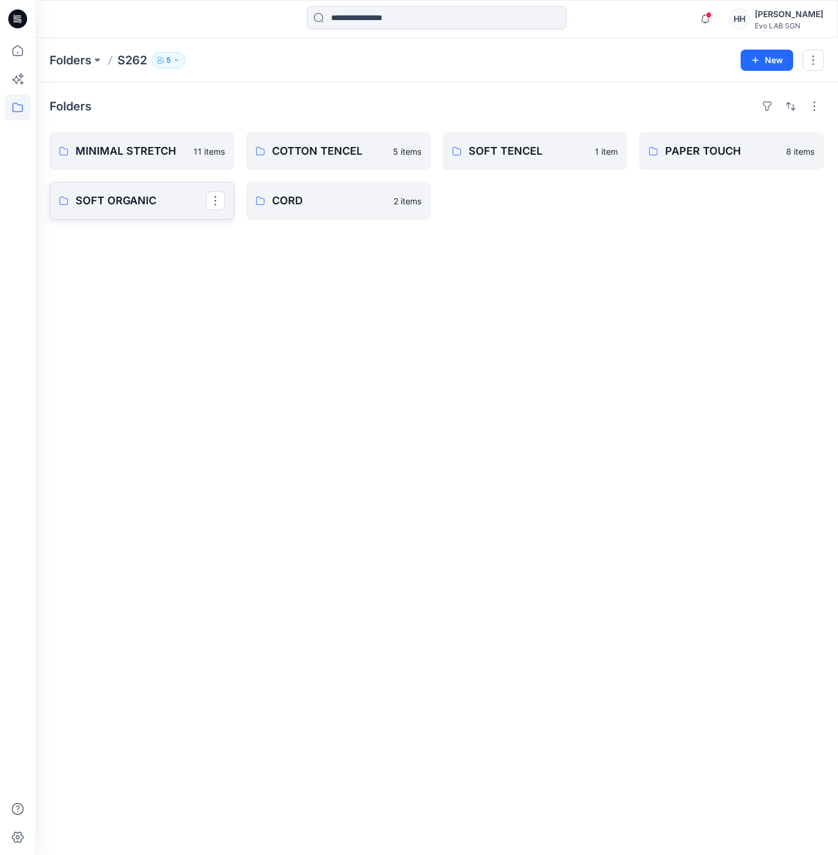
click at [142, 198] on p "SOFT ORGANIC" at bounding box center [141, 200] width 130 height 17
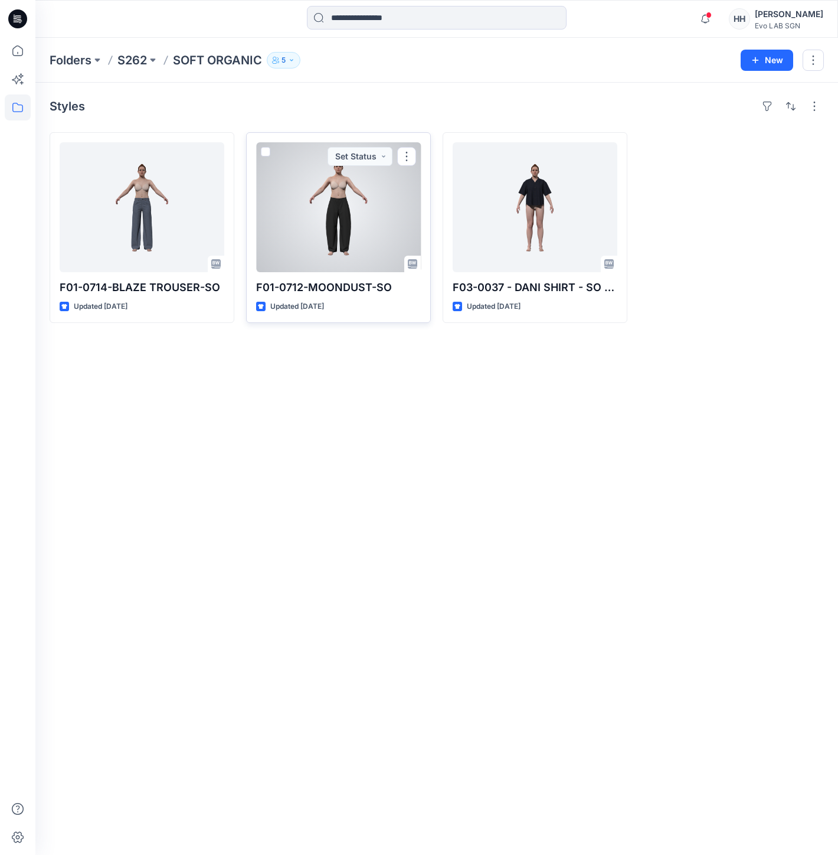
click at [340, 209] on div at bounding box center [338, 207] width 165 height 130
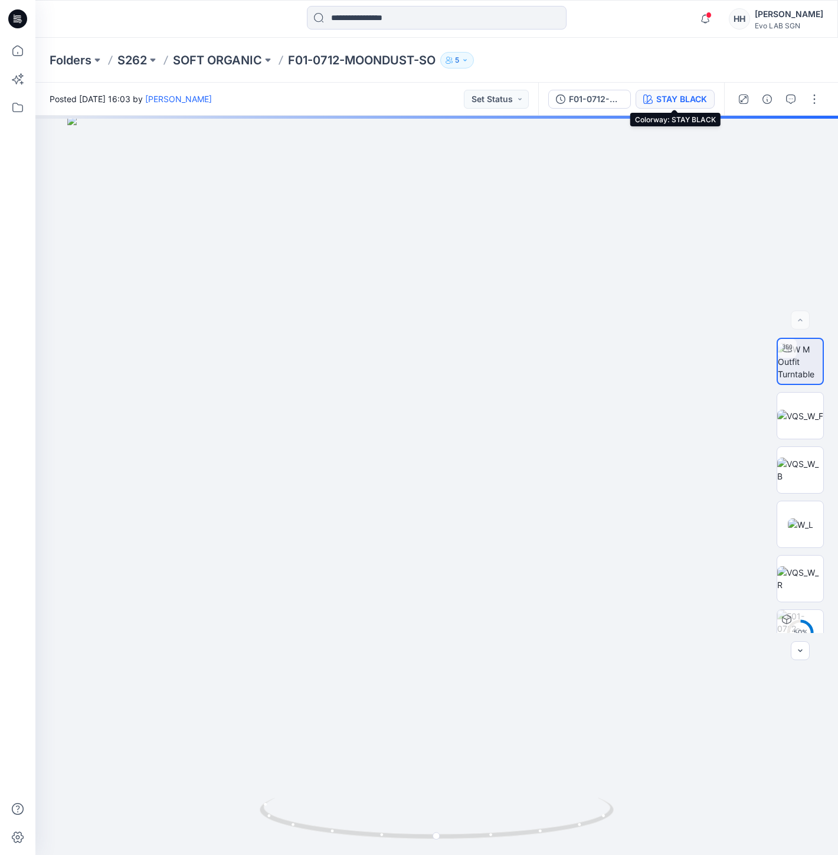
click at [692, 101] on div "STAY BLACK" at bounding box center [681, 99] width 51 height 13
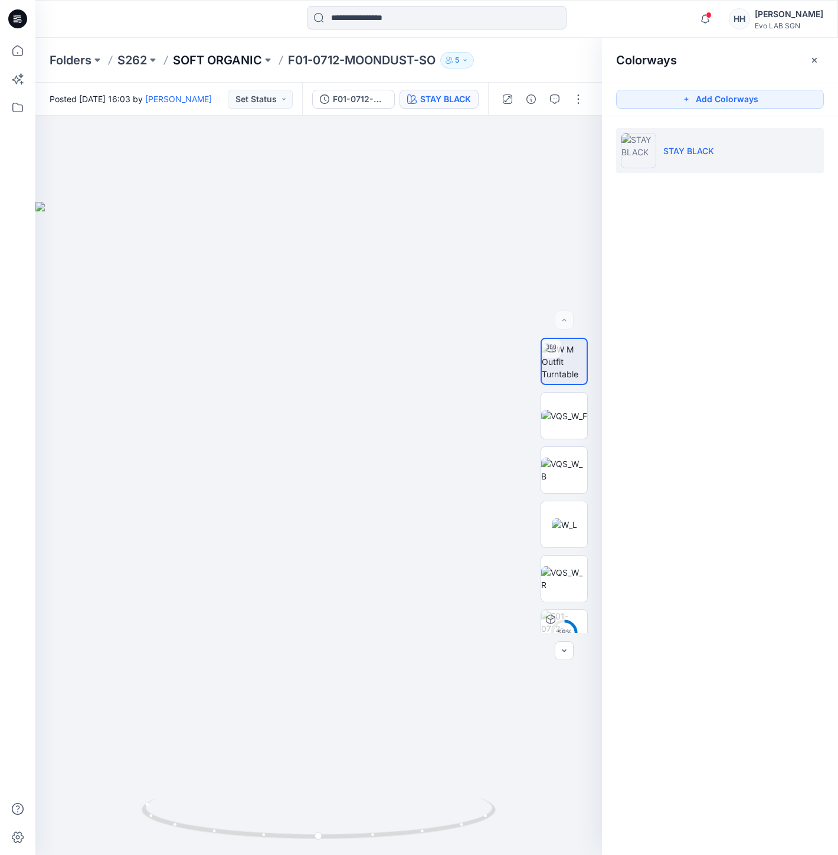
click at [216, 61] on p "SOFT ORGANIC" at bounding box center [217, 60] width 89 height 17
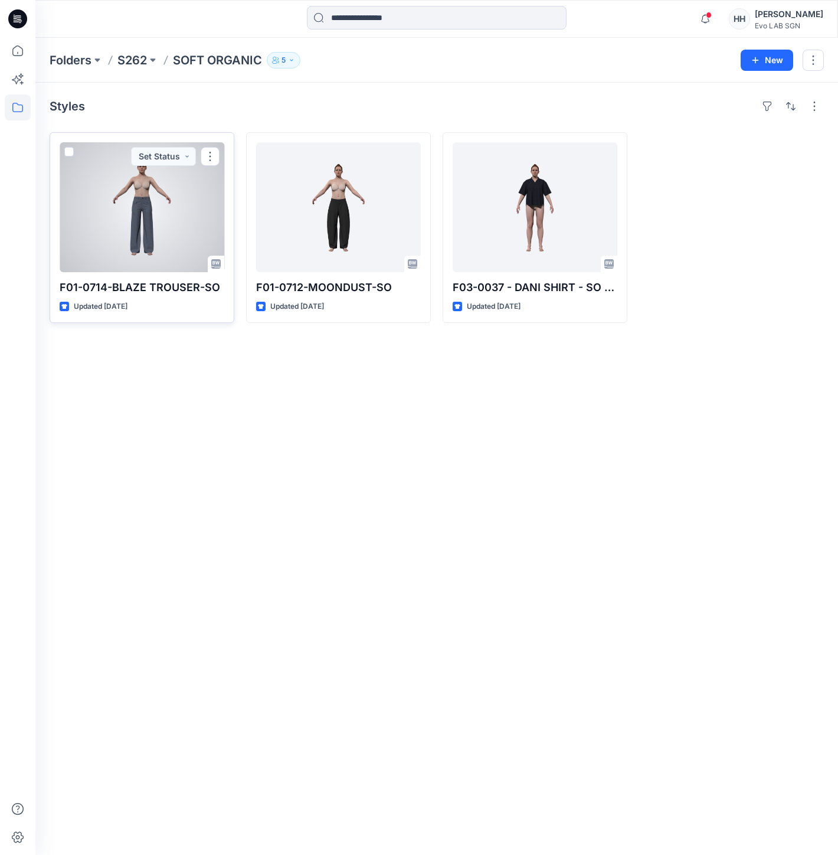
click at [168, 211] on div at bounding box center [142, 207] width 165 height 130
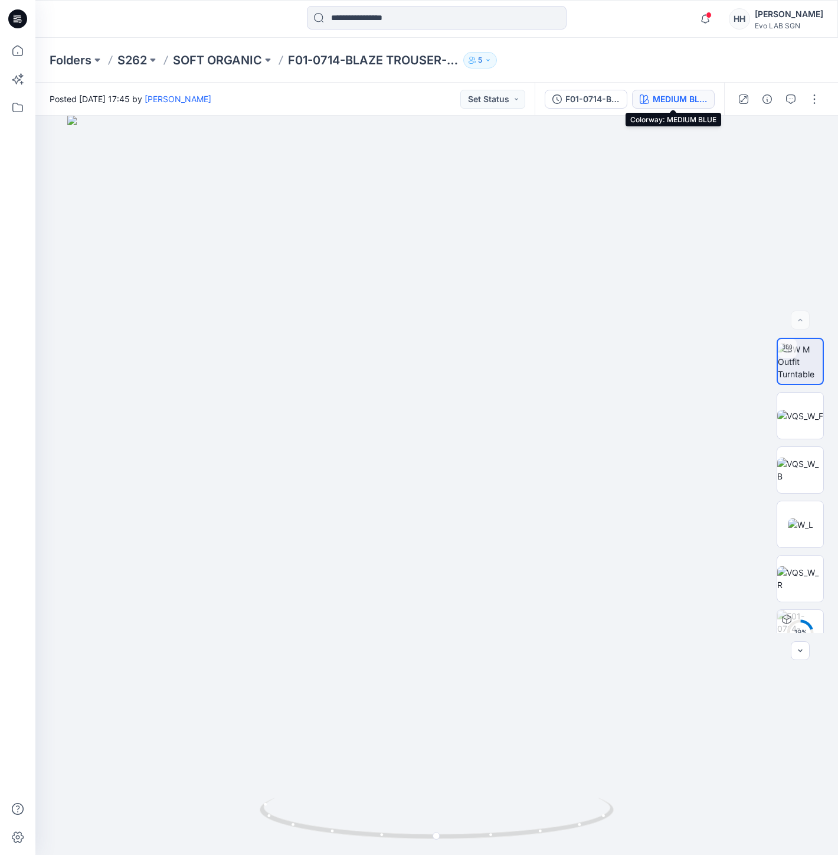
click at [693, 101] on div "MEDIUM BLUE" at bounding box center [680, 99] width 54 height 13
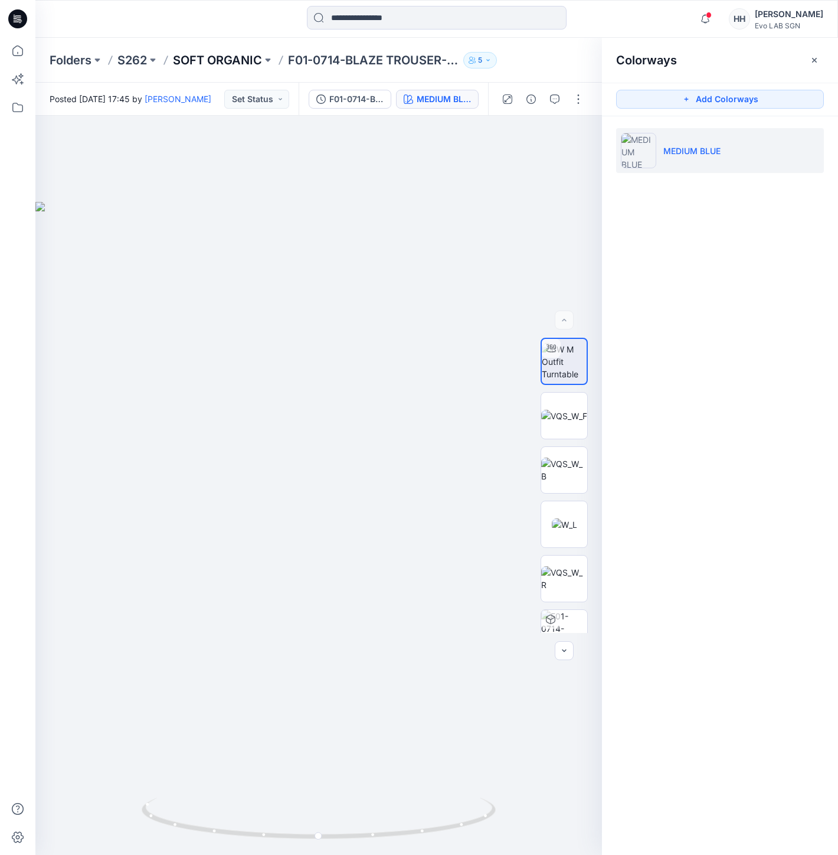
click at [241, 63] on p "SOFT ORGANIC" at bounding box center [217, 60] width 89 height 17
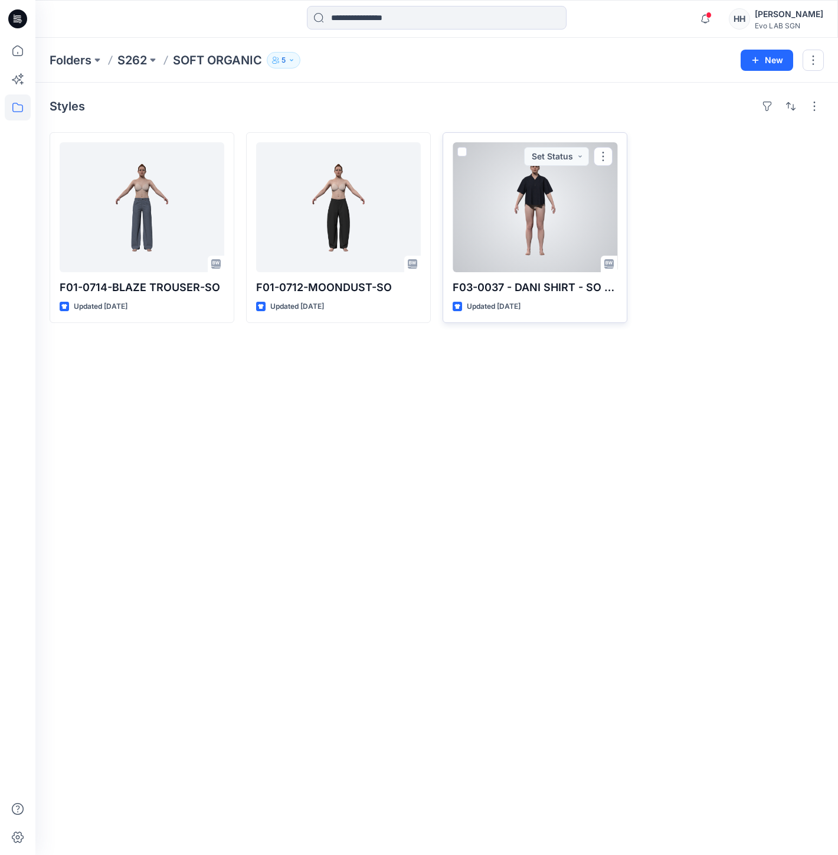
click at [524, 219] on div at bounding box center [535, 207] width 165 height 130
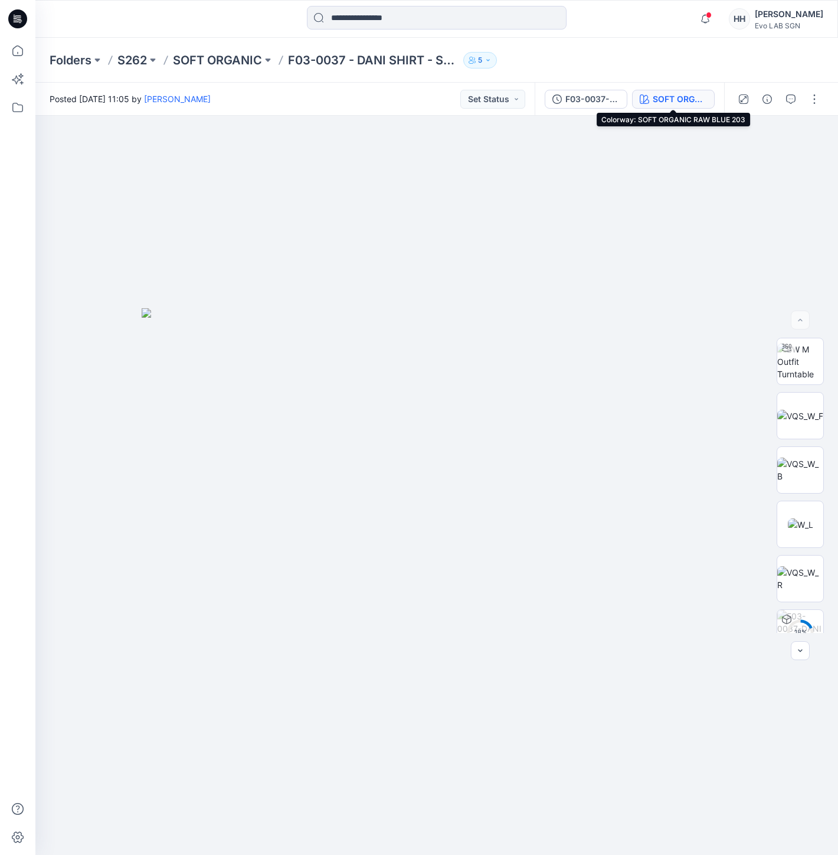
click at [670, 102] on div "SOFT ORGANIC RAW BLUE 203" at bounding box center [680, 99] width 54 height 13
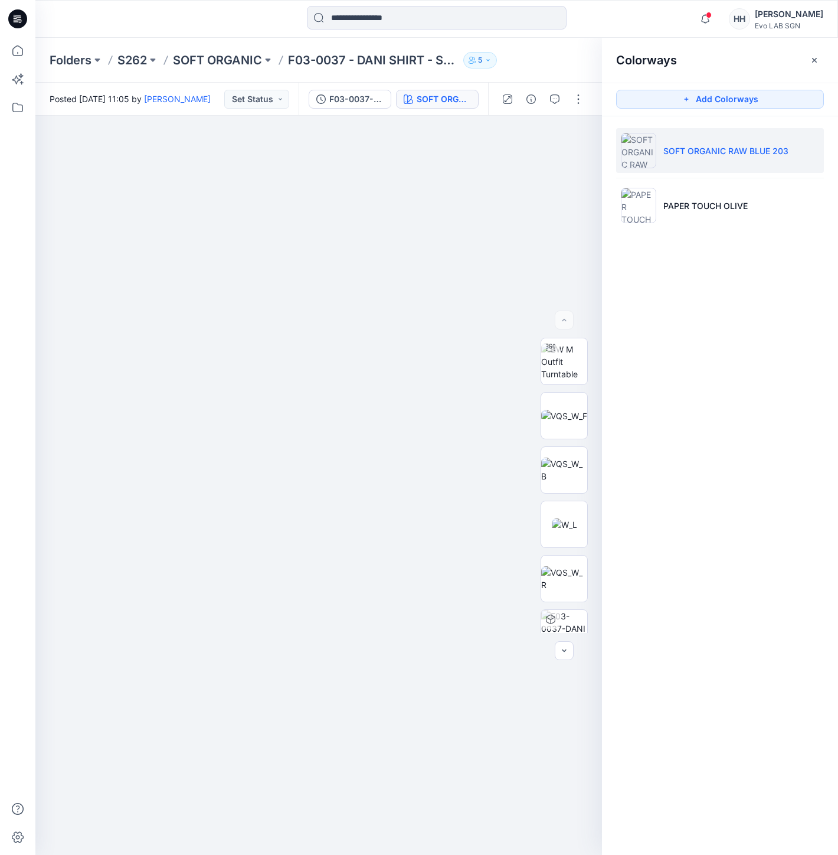
drag, startPoint x: 654, startPoint y: 203, endPoint x: 645, endPoint y: 244, distance: 41.7
click at [645, 243] on div "SOFT ORGANIC RAW BLUE 203 PAPER TOUCH OLIVE" at bounding box center [720, 182] width 236 height 133
click at [681, 205] on p "PAPER TOUCH OLIVE" at bounding box center [706, 206] width 84 height 12
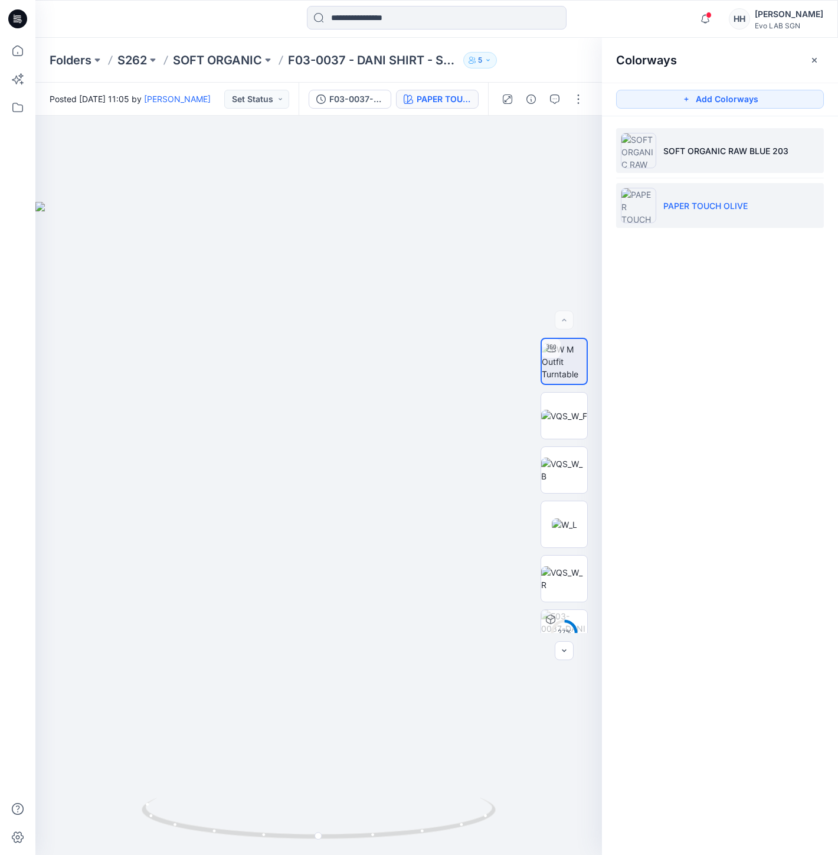
click at [685, 150] on p "SOFT ORGANIC RAW BLUE 203" at bounding box center [726, 151] width 125 height 12
drag, startPoint x: 695, startPoint y: 193, endPoint x: 774, endPoint y: 204, distance: 79.2
click at [774, 204] on li "PAPER TOUCH OLIVE" at bounding box center [720, 205] width 208 height 45
drag, startPoint x: 633, startPoint y: 200, endPoint x: 581, endPoint y: 98, distance: 114.3
click at [581, 98] on button "button" at bounding box center [578, 99] width 19 height 19
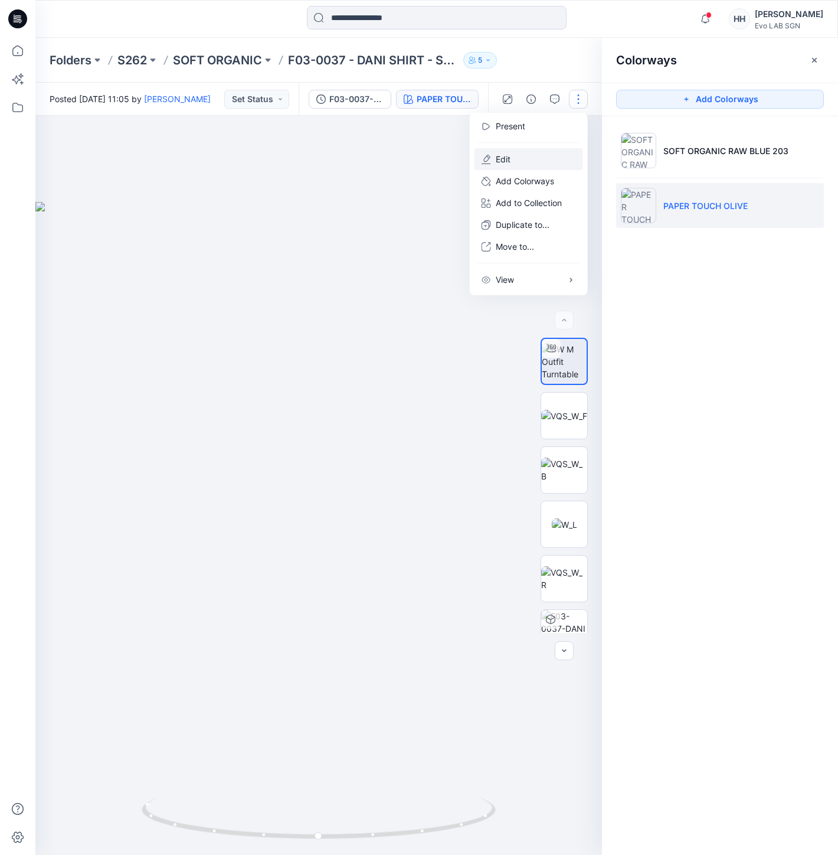
click at [524, 155] on button "Edit" at bounding box center [529, 159] width 109 height 22
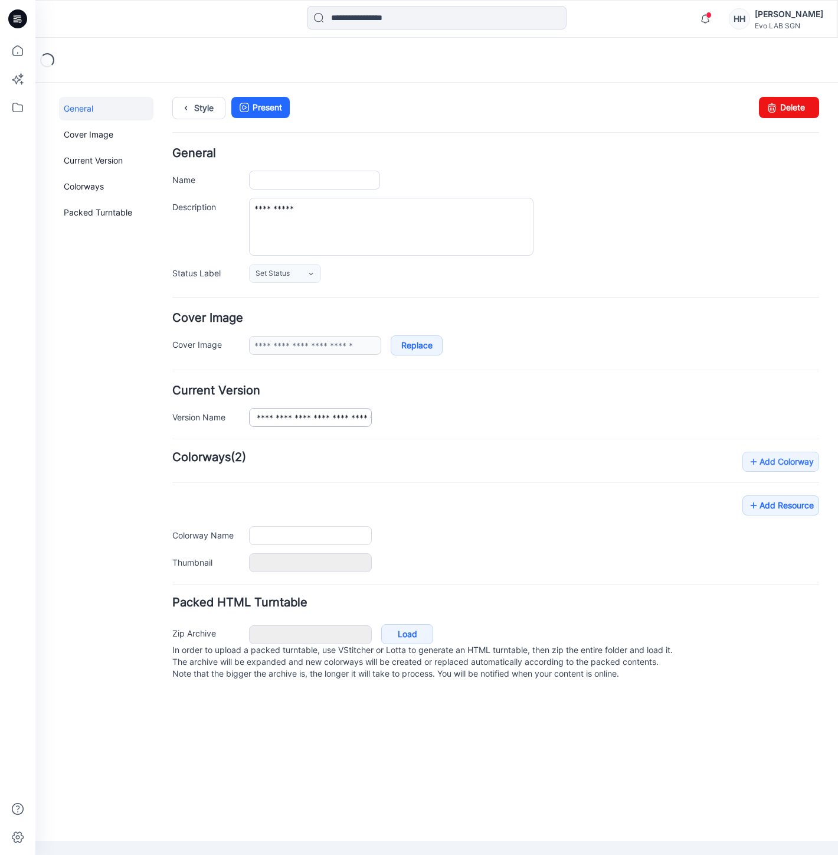
type input "**********"
type input "*******"
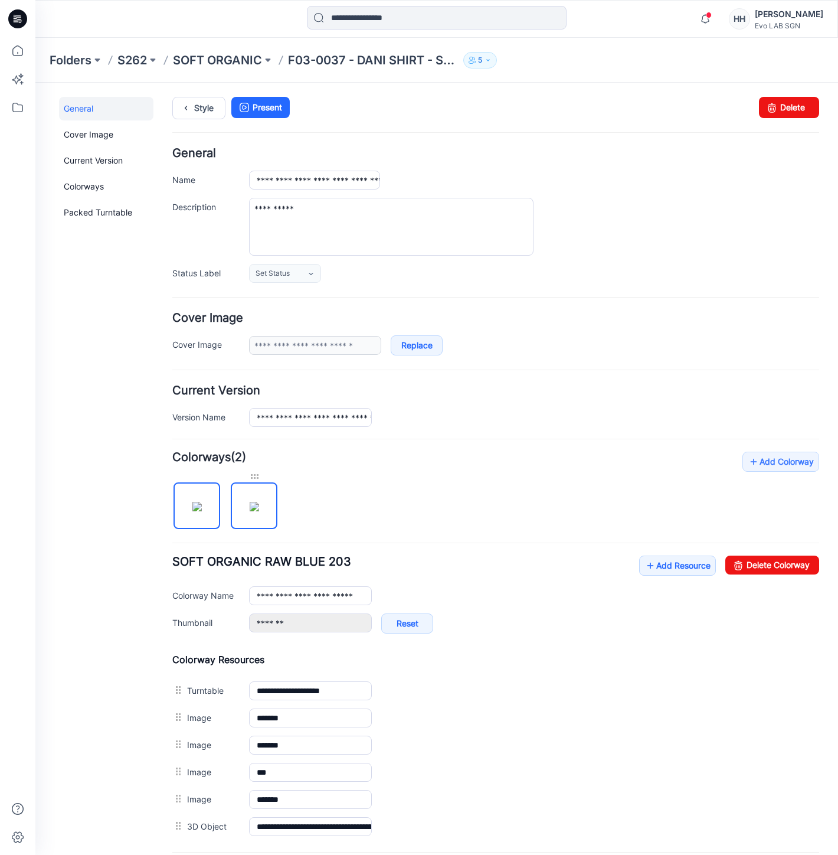
click at [253, 478] on div at bounding box center [254, 476] width 47 height 12
click at [252, 481] on div at bounding box center [254, 476] width 47 height 12
drag, startPoint x: 254, startPoint y: 494, endPoint x: 427, endPoint y: 478, distance: 173.6
click at [429, 478] on div "**********" at bounding box center [495, 646] width 647 height 388
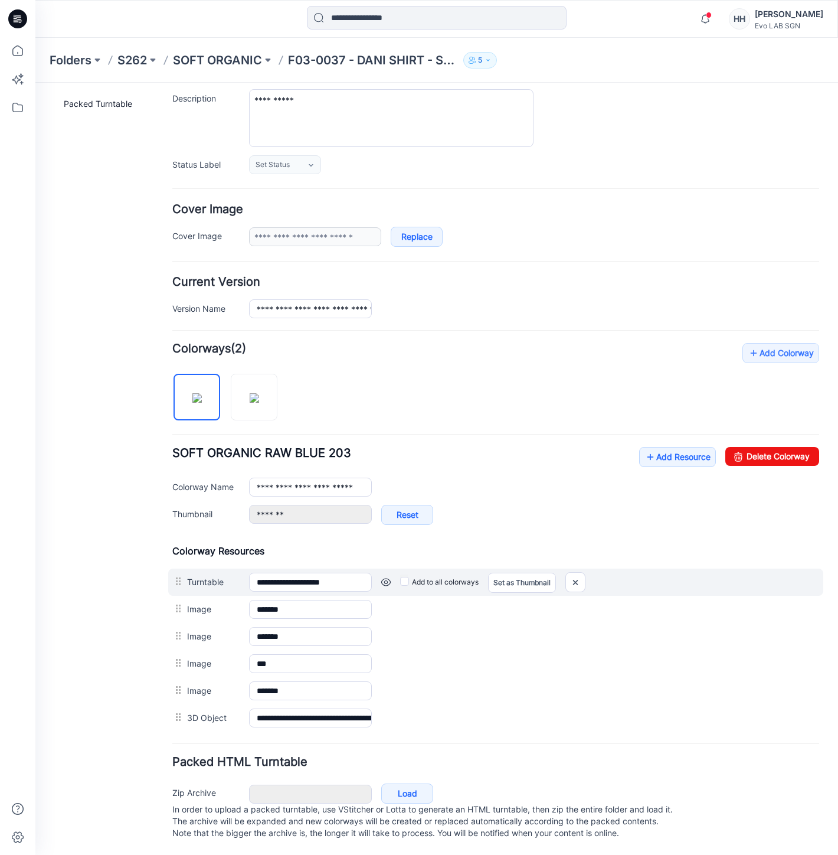
scroll to position [122, 0]
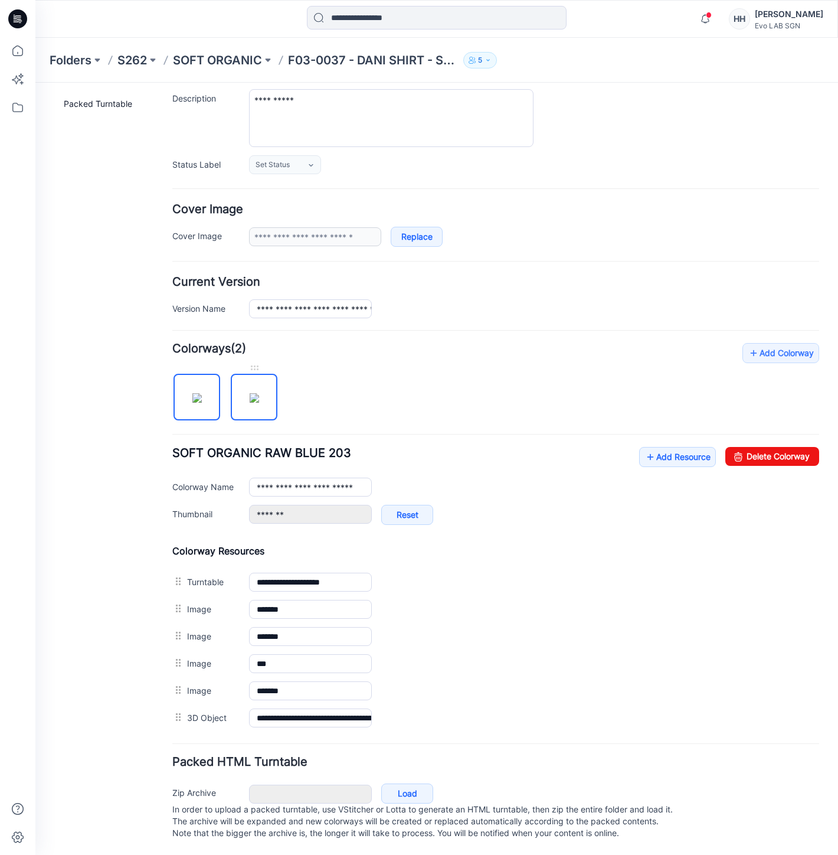
click at [259, 393] on img at bounding box center [254, 397] width 9 height 9
click at [763, 447] on link "Delete Colorway" at bounding box center [772, 456] width 94 height 19
type input "**********"
click at [223, 66] on p "SOFT ORGANIC" at bounding box center [217, 60] width 89 height 17
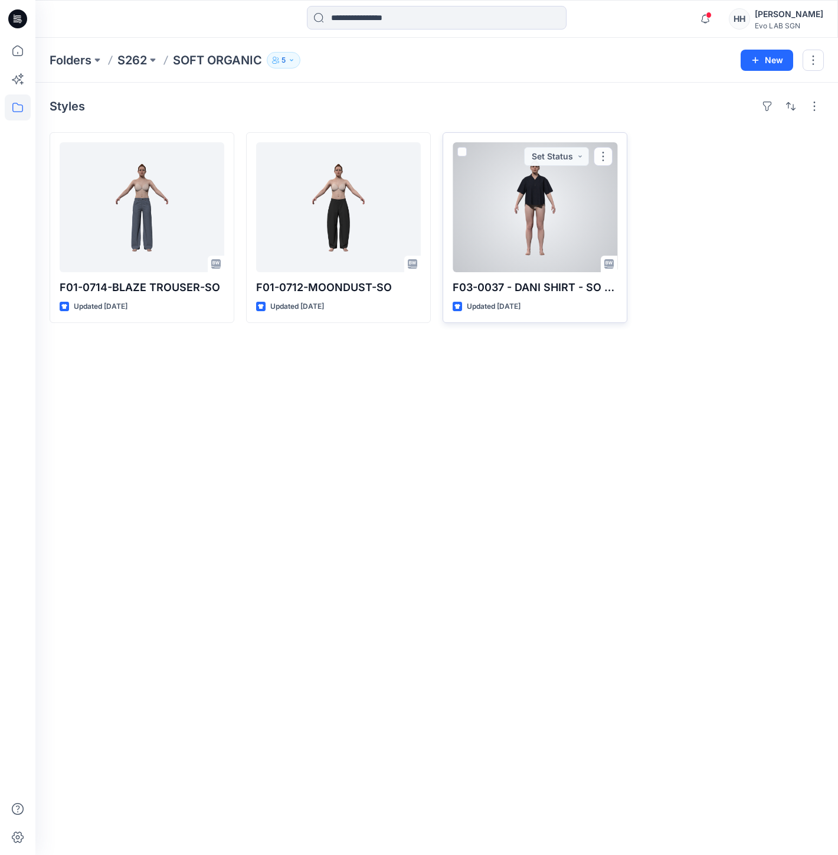
click at [549, 234] on div at bounding box center [535, 207] width 165 height 130
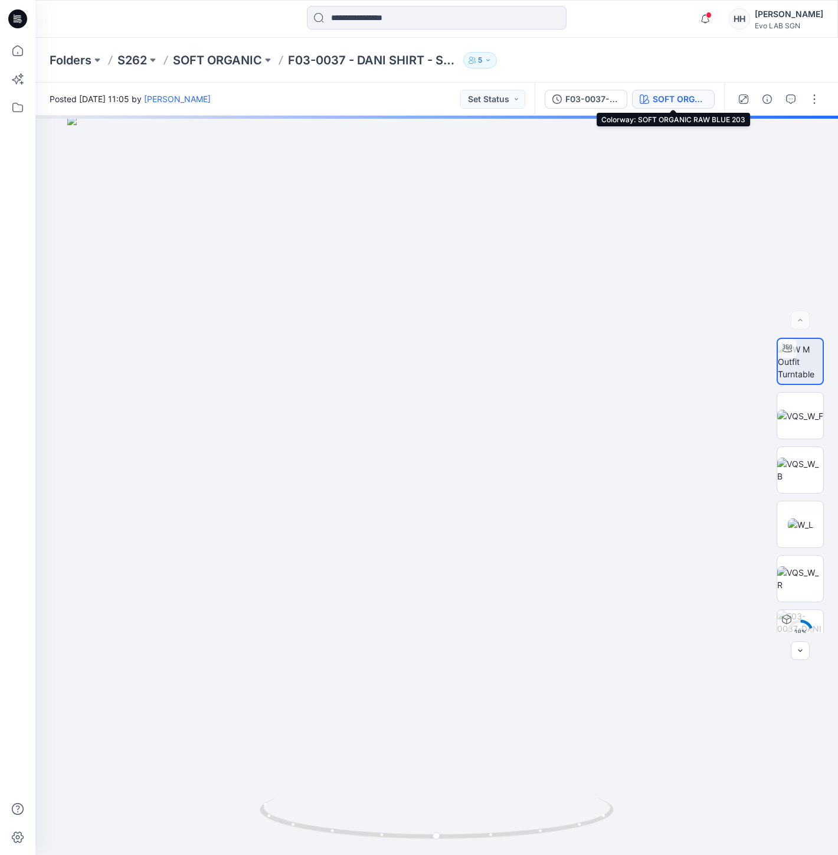
click at [675, 96] on div "SOFT ORGANIC RAW BLUE 203" at bounding box center [680, 99] width 54 height 13
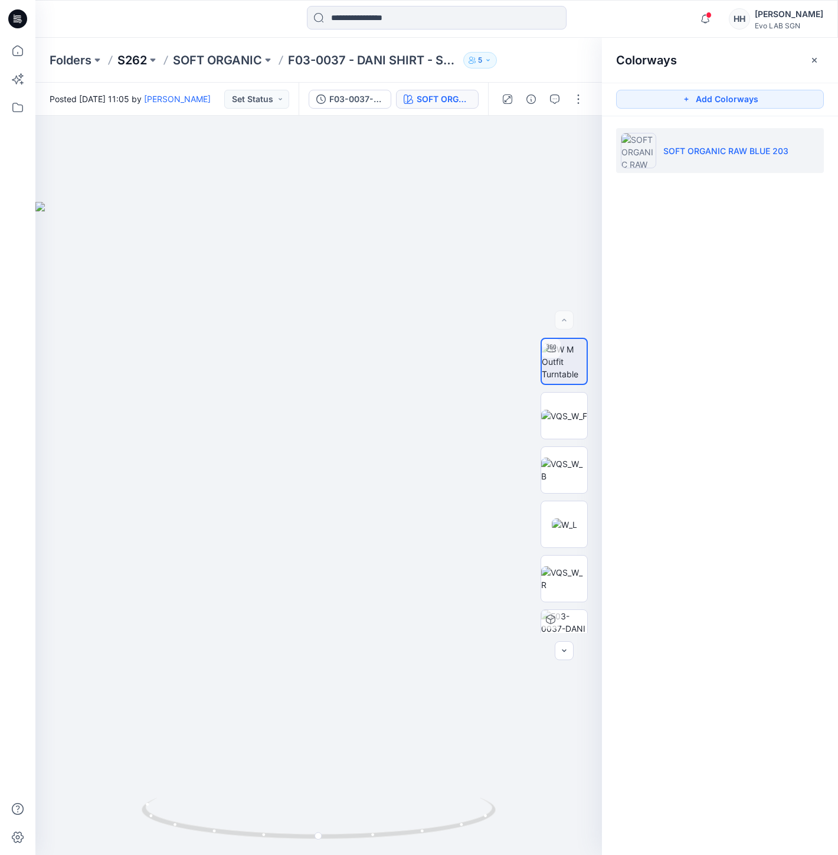
click at [138, 58] on p "S262" at bounding box center [132, 60] width 30 height 17
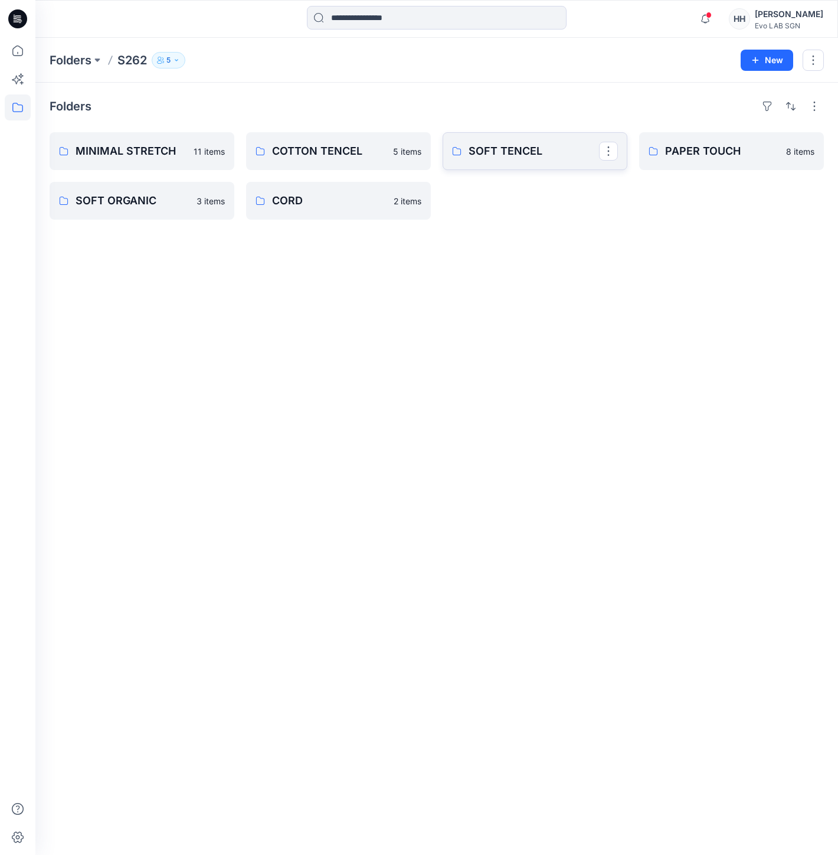
click at [533, 149] on p "SOFT TENCEL" at bounding box center [534, 151] width 130 height 17
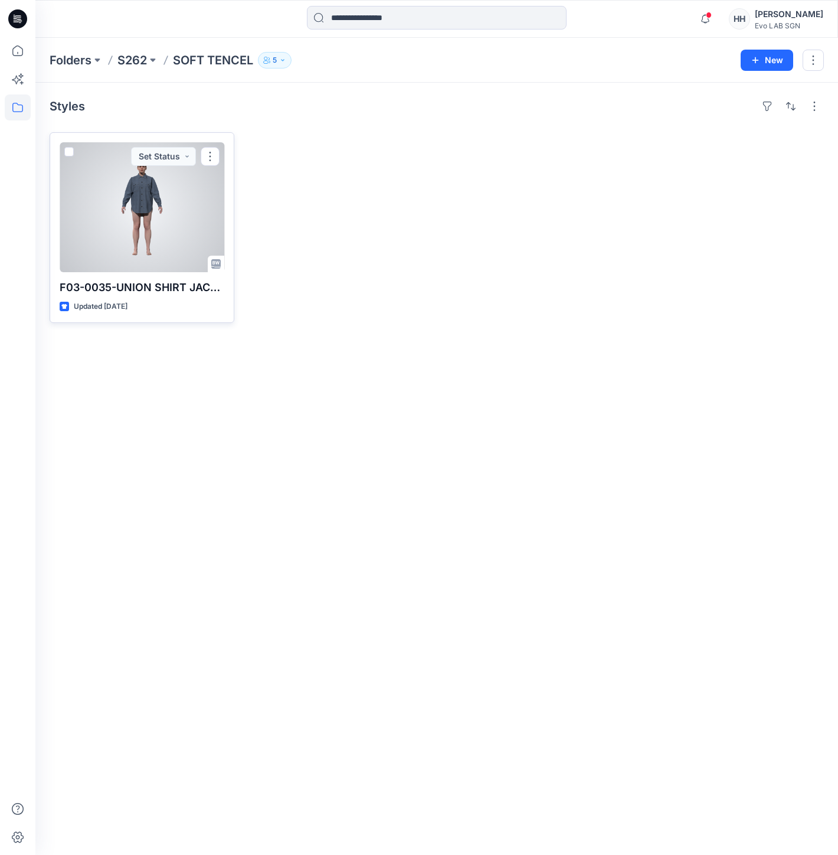
click at [163, 204] on div at bounding box center [142, 207] width 165 height 130
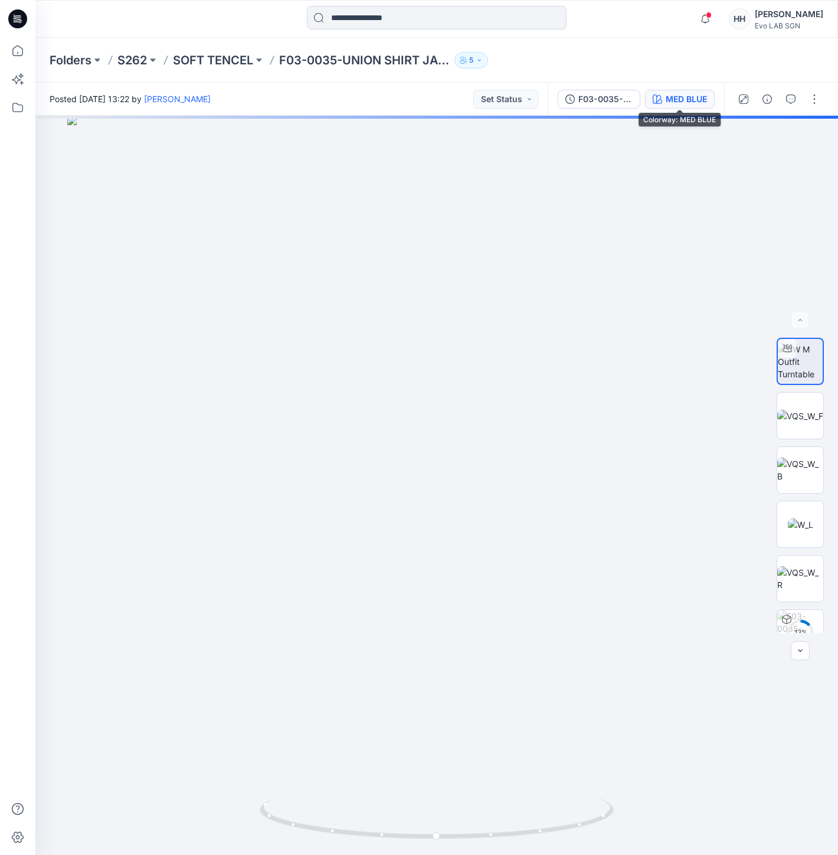
click at [684, 99] on div "MED BLUE" at bounding box center [686, 99] width 41 height 13
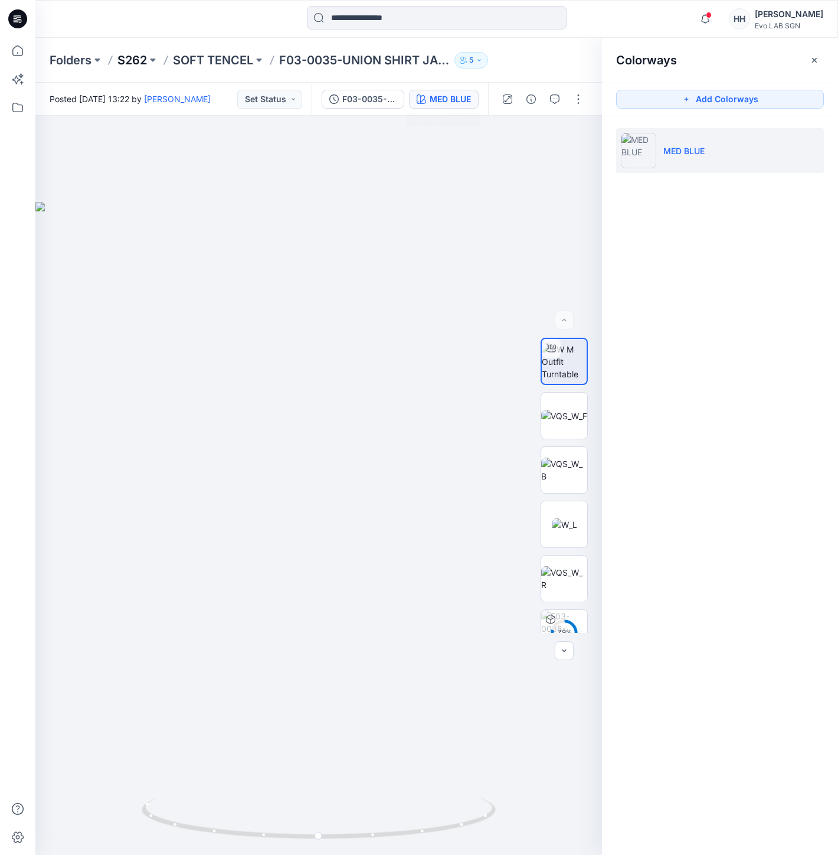
click at [137, 60] on p "S262" at bounding box center [132, 60] width 30 height 17
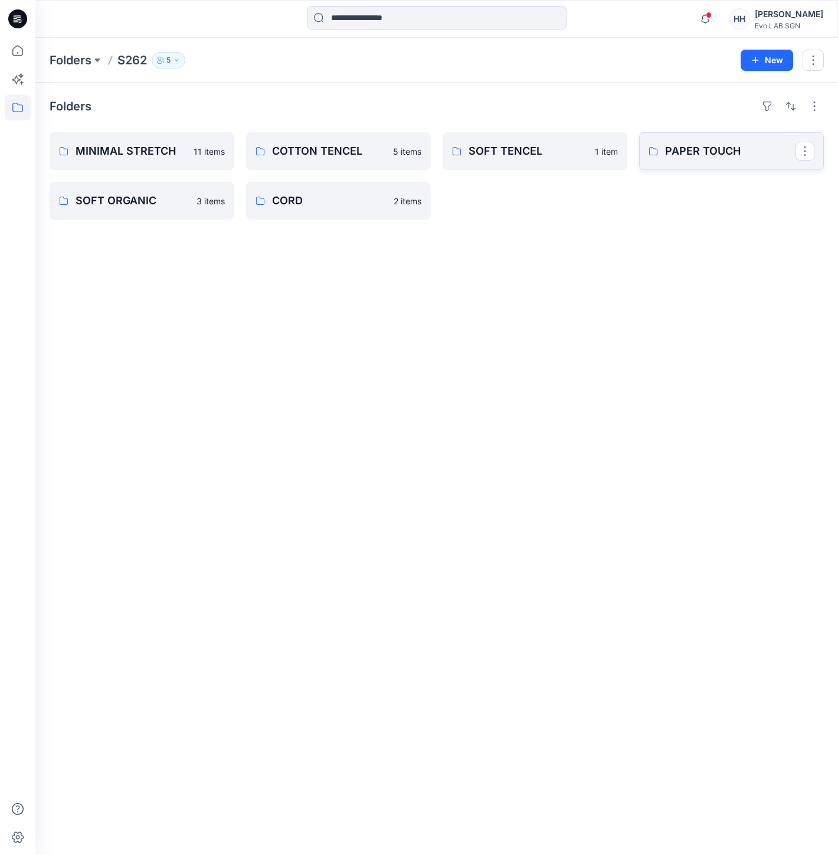
click at [719, 159] on link "PAPER TOUCH" at bounding box center [731, 151] width 185 height 38
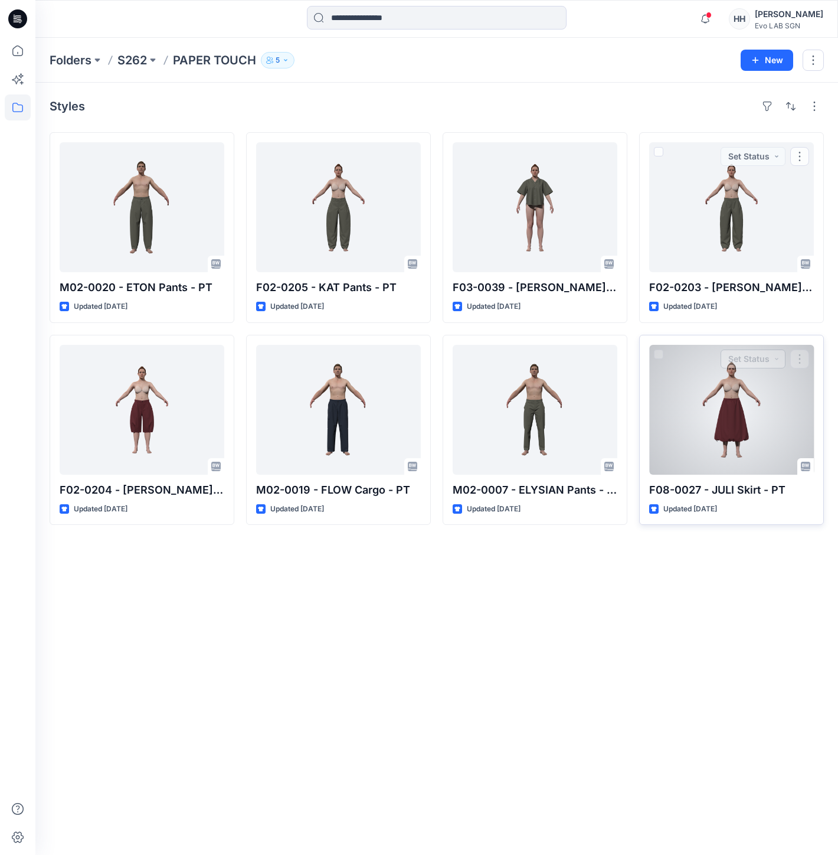
click at [736, 365] on button "Set Status" at bounding box center [753, 358] width 65 height 19
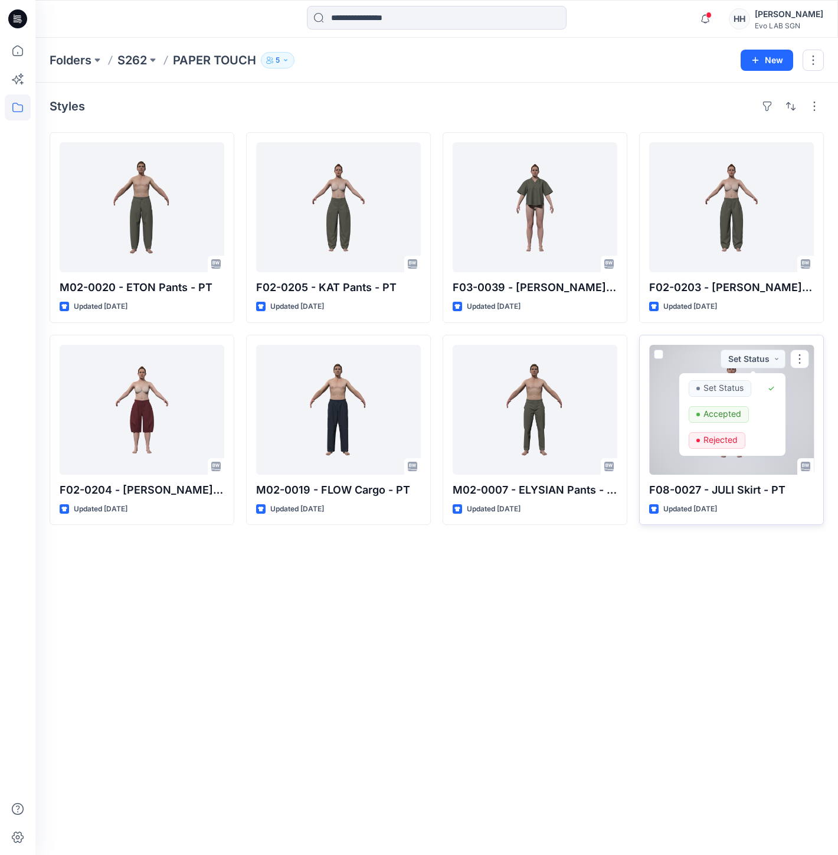
click at [688, 356] on div at bounding box center [731, 410] width 165 height 130
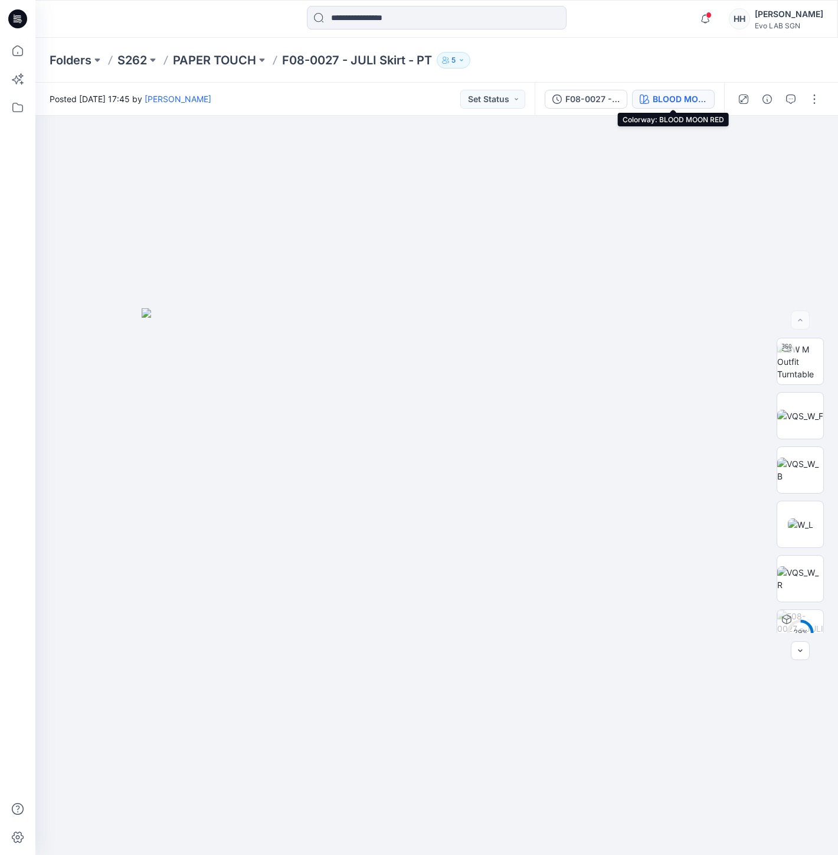
click at [691, 101] on div "BLOOD MOON RED" at bounding box center [680, 99] width 54 height 13
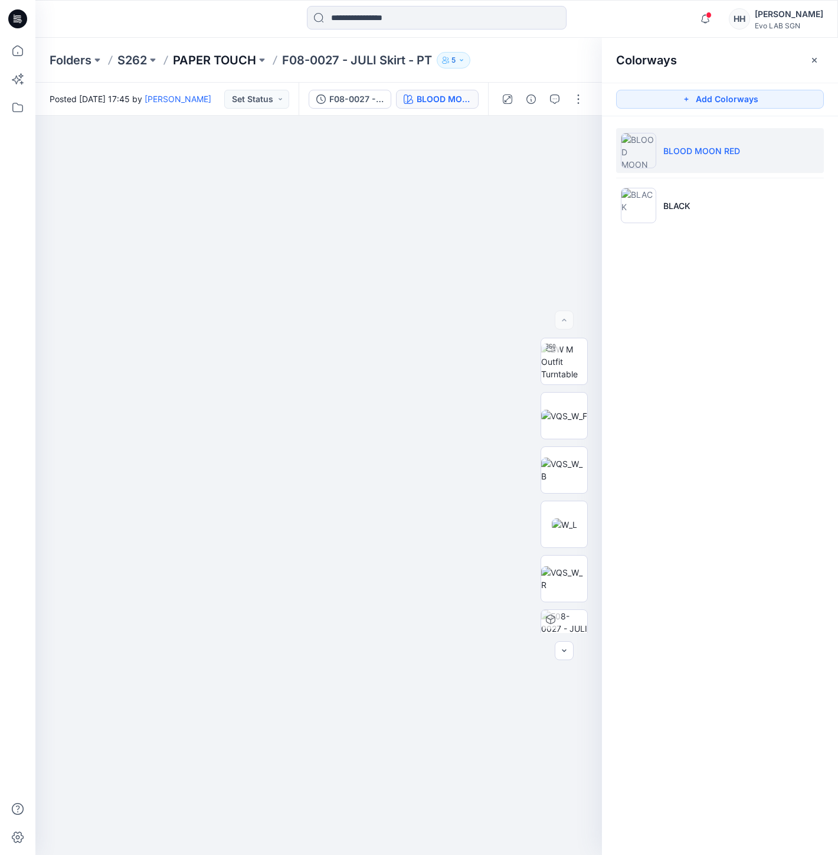
click at [220, 57] on p "PAPER TOUCH" at bounding box center [214, 60] width 83 height 17
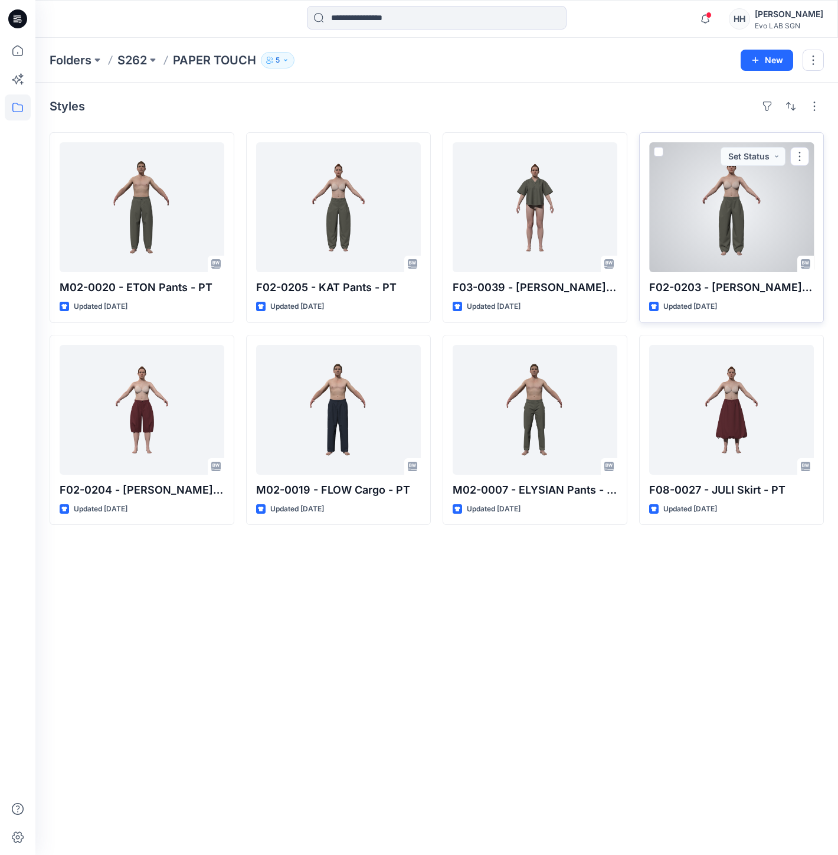
click at [698, 223] on div at bounding box center [731, 207] width 165 height 130
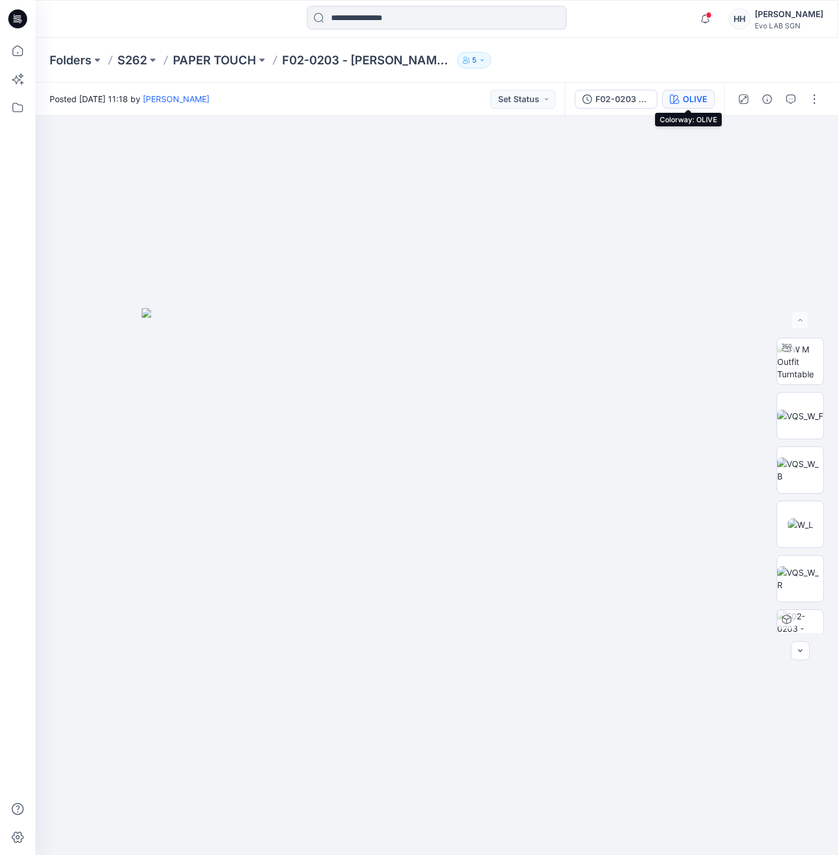
click at [688, 97] on div "OLIVE" at bounding box center [695, 99] width 24 height 13
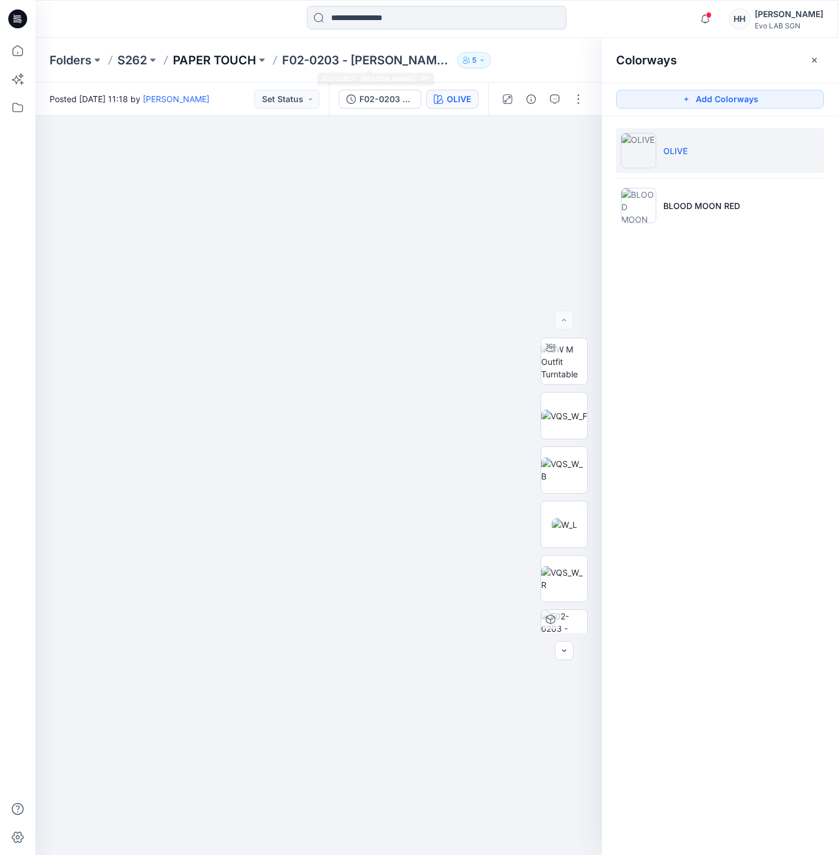
click at [220, 60] on p "PAPER TOUCH" at bounding box center [214, 60] width 83 height 17
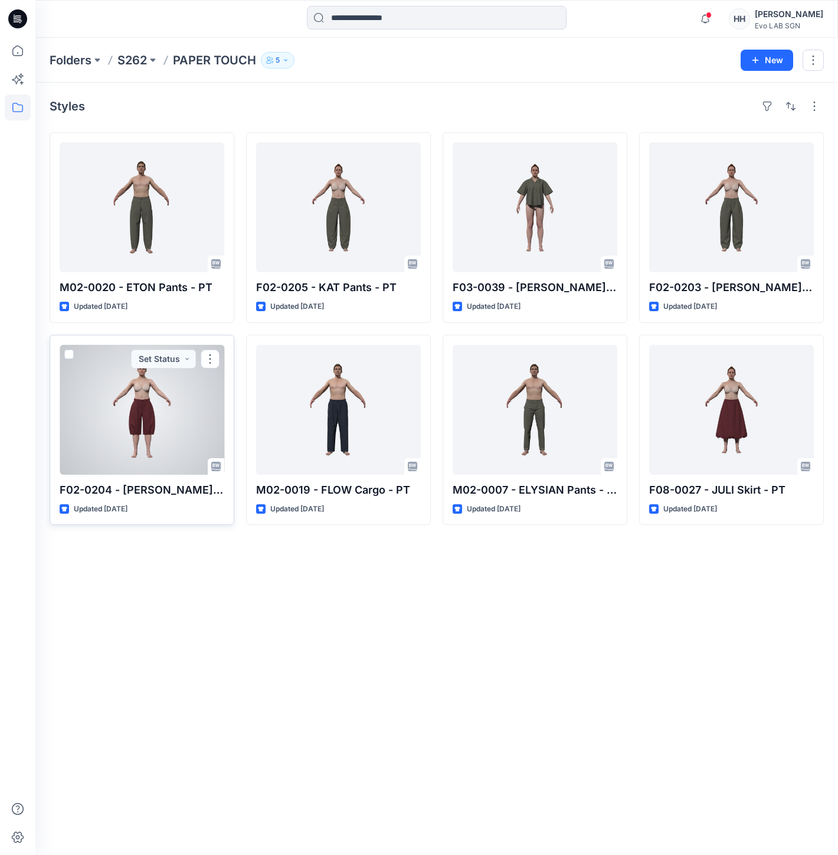
click at [166, 436] on div at bounding box center [142, 410] width 165 height 130
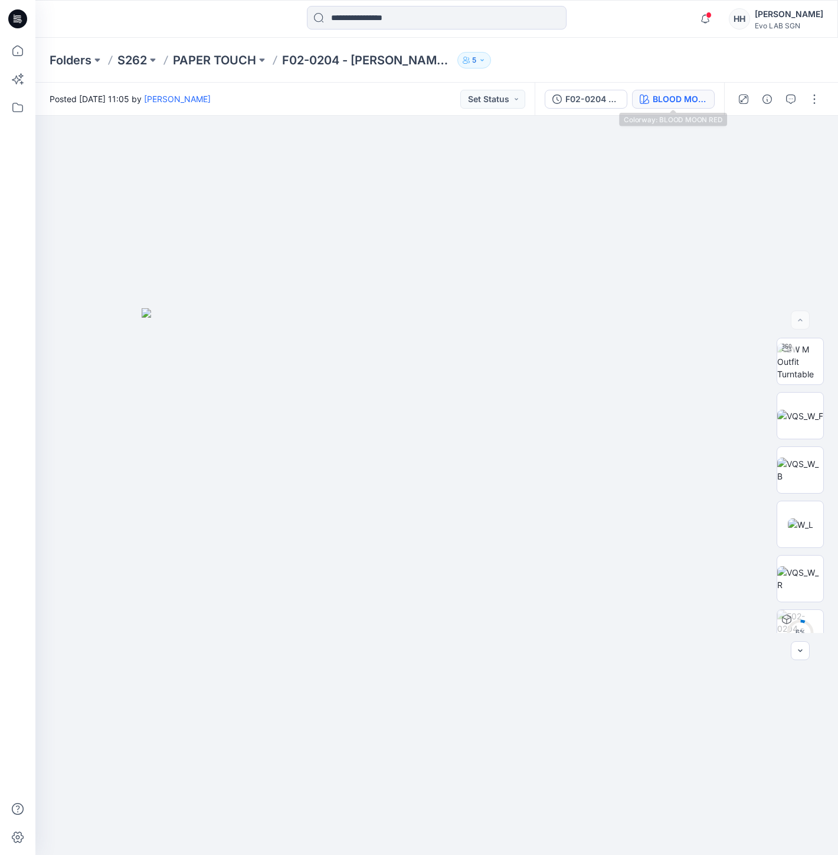
click at [674, 93] on div "BLOOD MOON RED" at bounding box center [680, 99] width 54 height 13
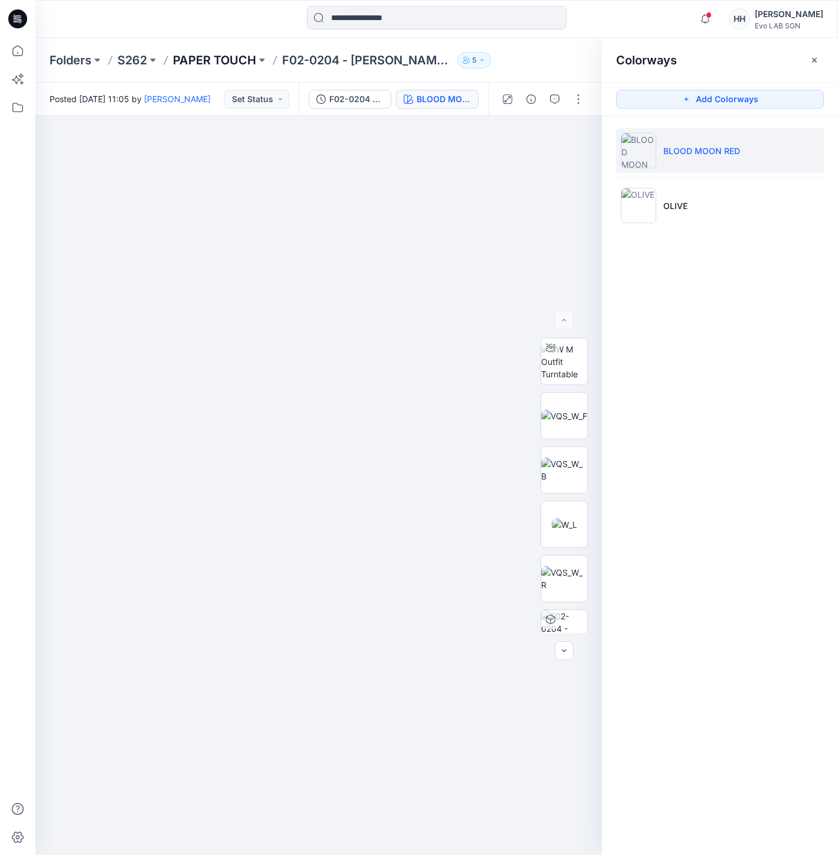
click at [240, 58] on p "PAPER TOUCH" at bounding box center [214, 60] width 83 height 17
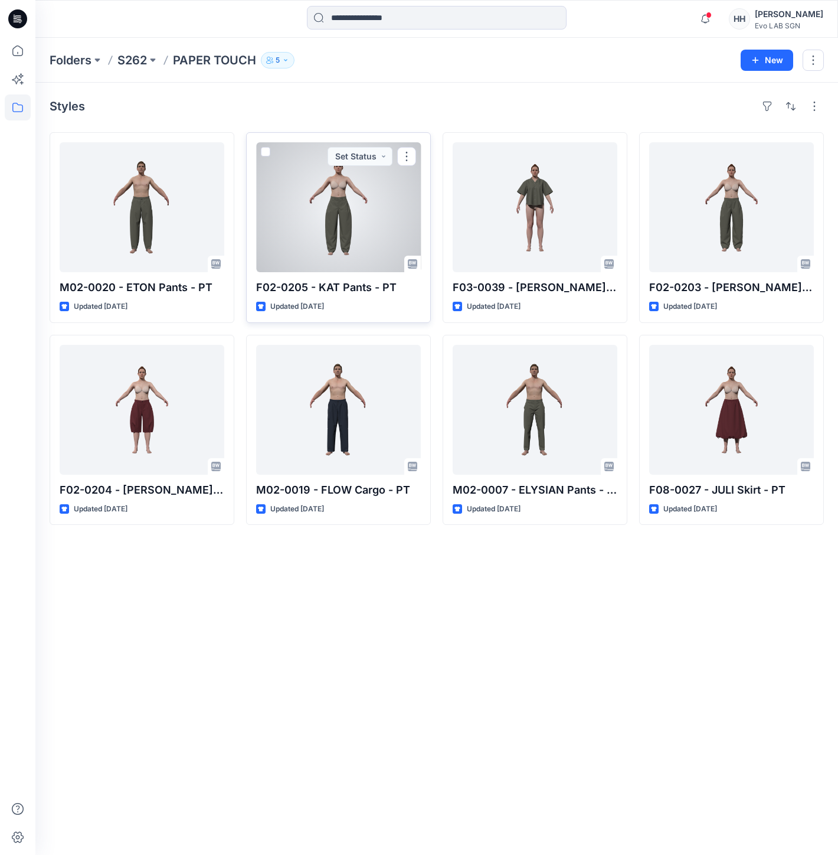
click at [358, 246] on div at bounding box center [338, 207] width 165 height 130
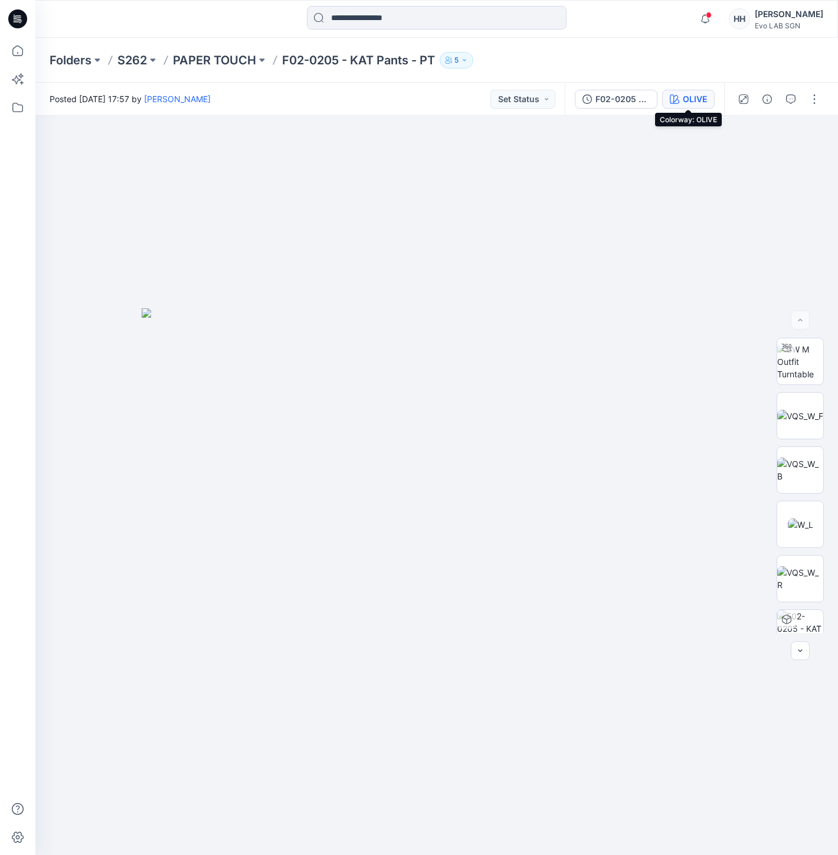
click at [698, 97] on div "OLIVE" at bounding box center [695, 99] width 24 height 13
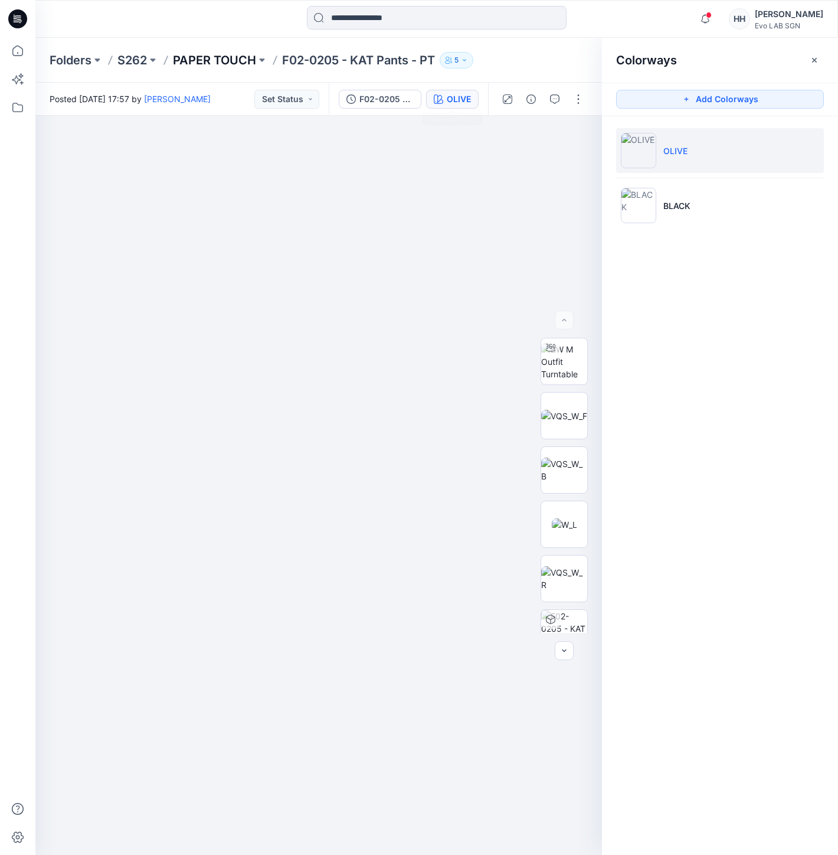
click at [217, 65] on p "PAPER TOUCH" at bounding box center [214, 60] width 83 height 17
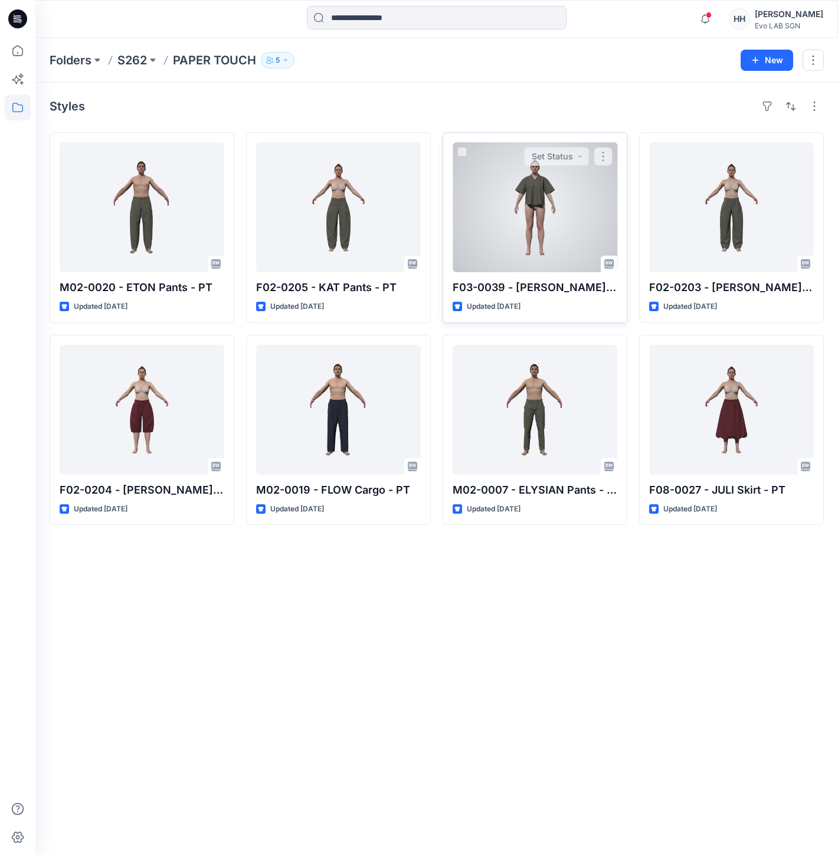
click at [527, 215] on div at bounding box center [535, 207] width 165 height 130
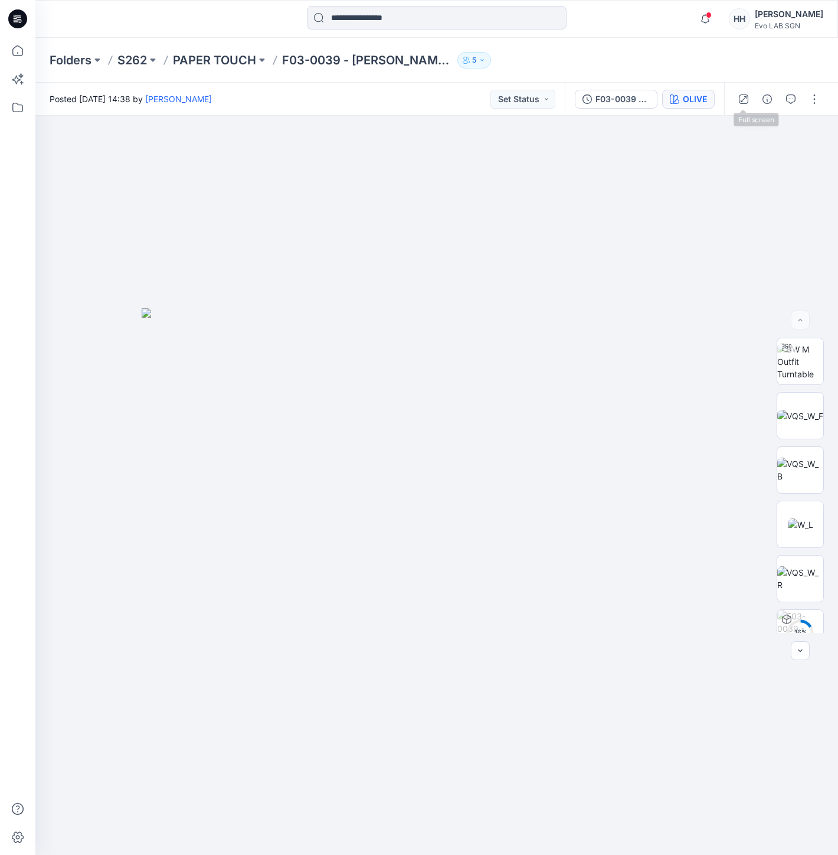
click at [695, 91] on button "OLIVE" at bounding box center [688, 99] width 53 height 19
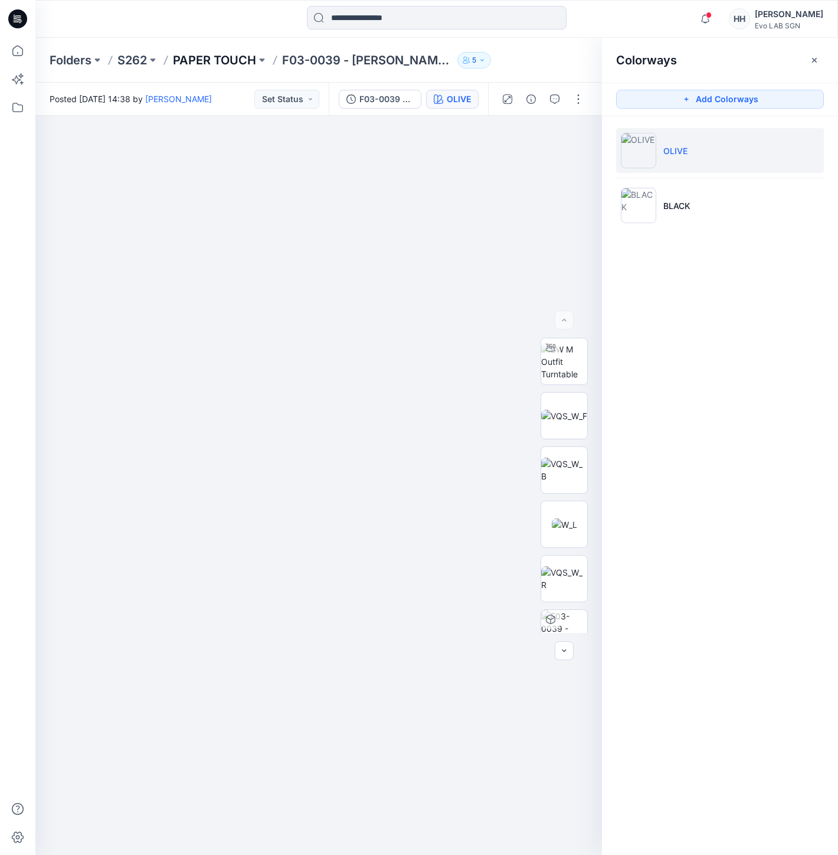
click at [232, 55] on p "PAPER TOUCH" at bounding box center [214, 60] width 83 height 17
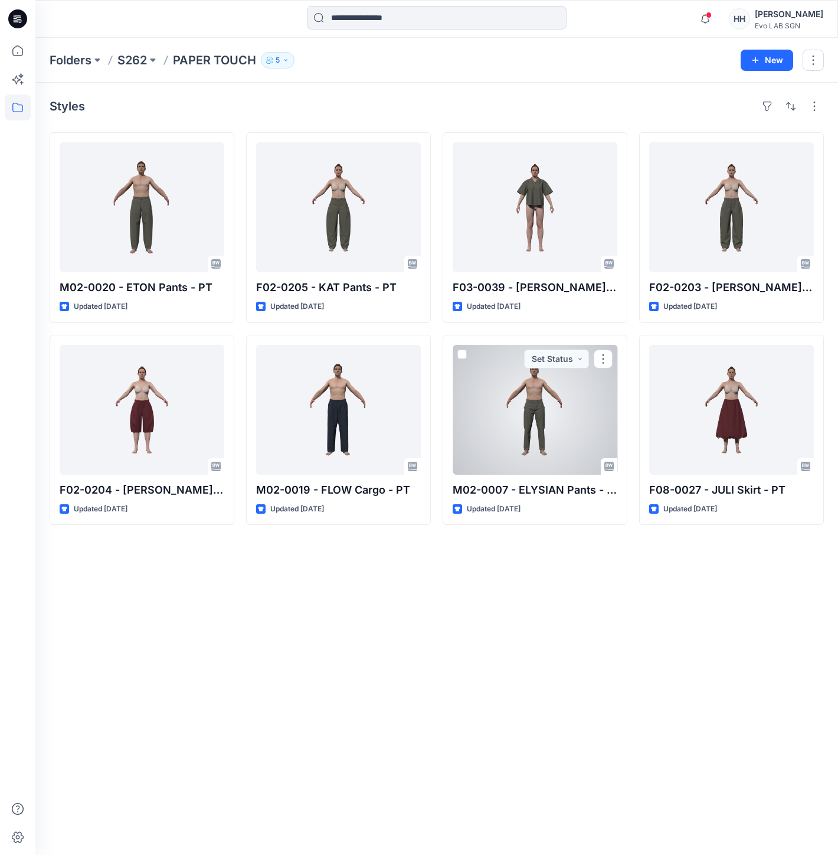
click at [538, 421] on div at bounding box center [535, 410] width 165 height 130
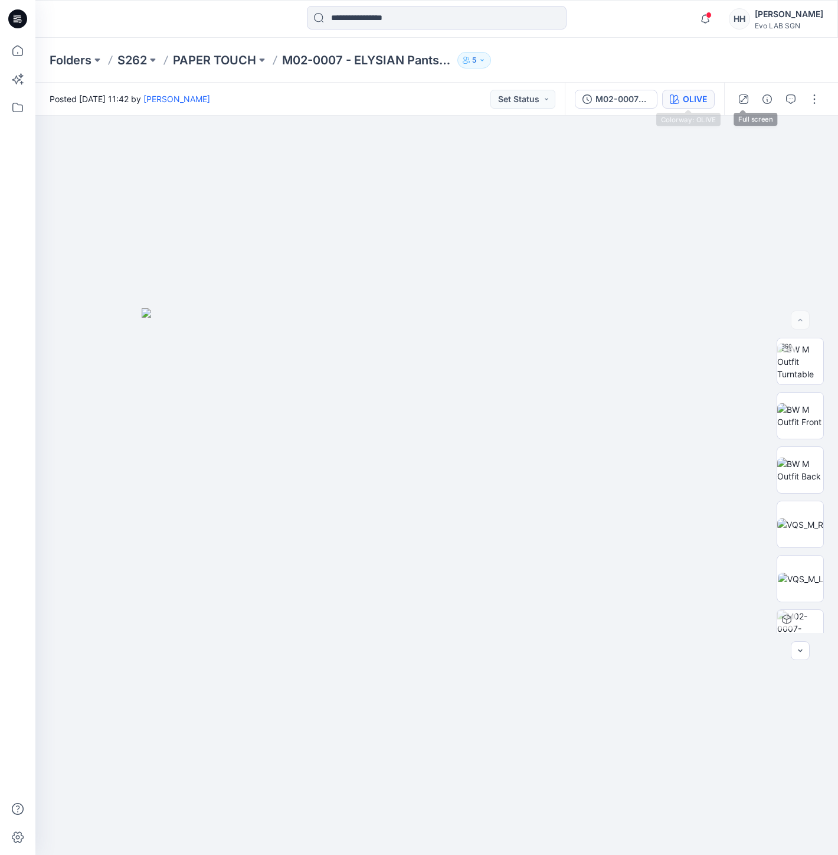
click at [698, 93] on div "OLIVE" at bounding box center [695, 99] width 24 height 13
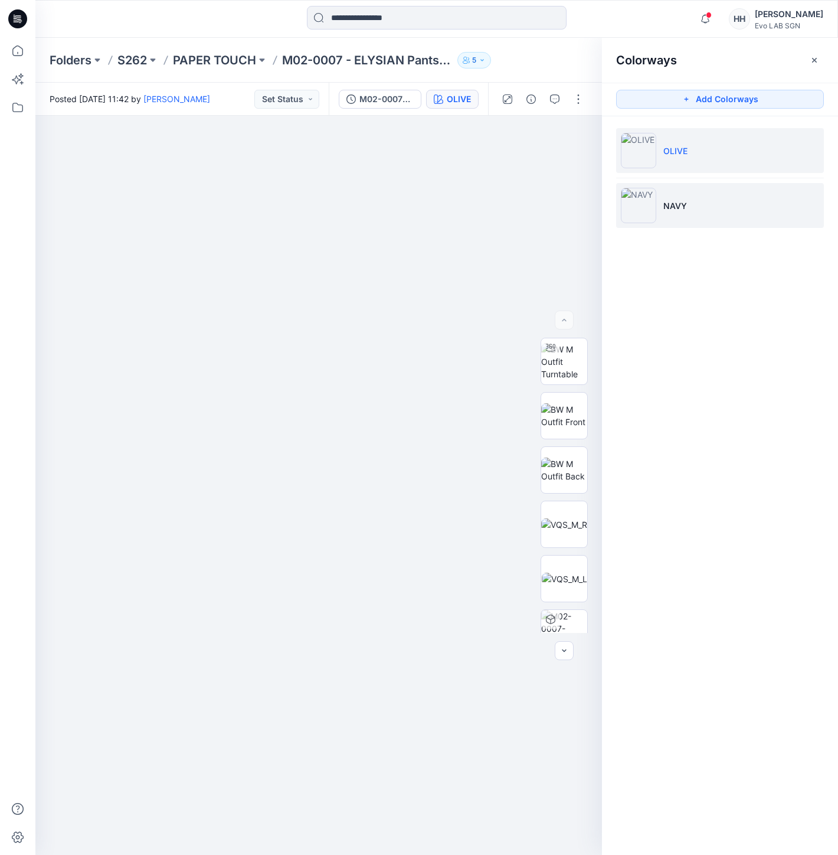
click at [669, 208] on p "NAVY" at bounding box center [676, 206] width 24 height 12
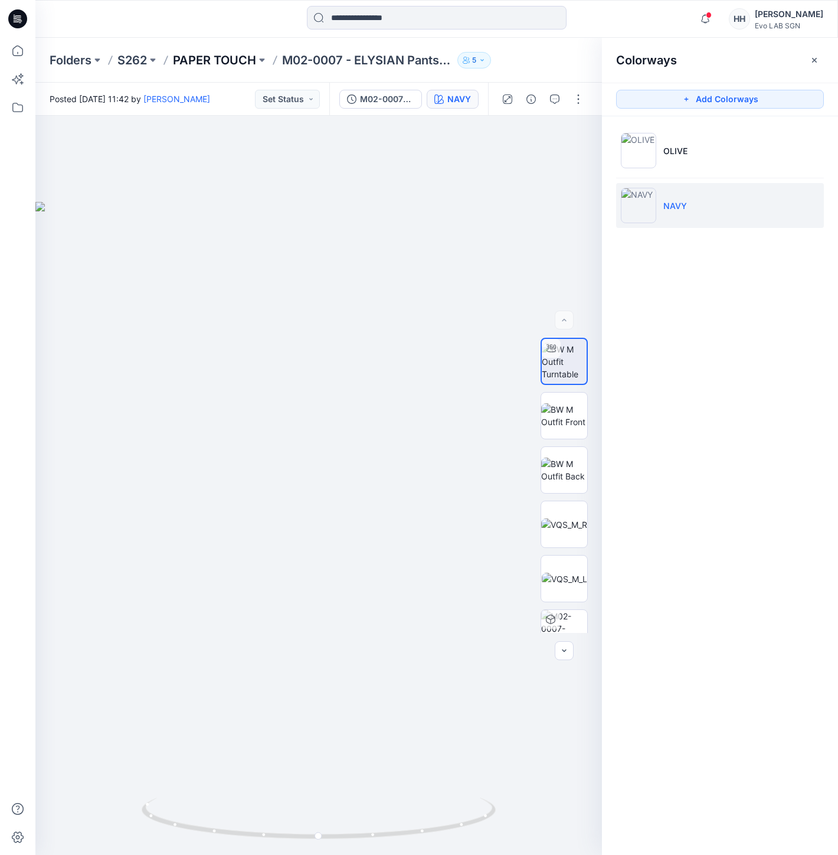
click at [201, 66] on p "PAPER TOUCH" at bounding box center [214, 60] width 83 height 17
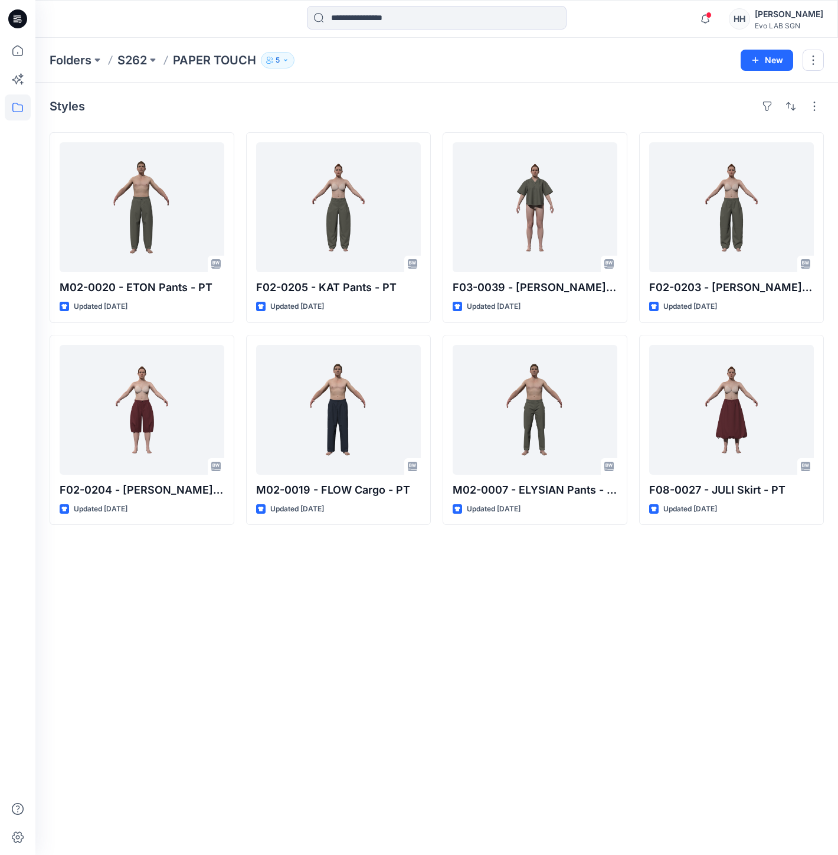
click at [187, 67] on p "PAPER TOUCH" at bounding box center [214, 60] width 83 height 17
click at [189, 67] on p "PAPER TOUCH" at bounding box center [214, 60] width 83 height 17
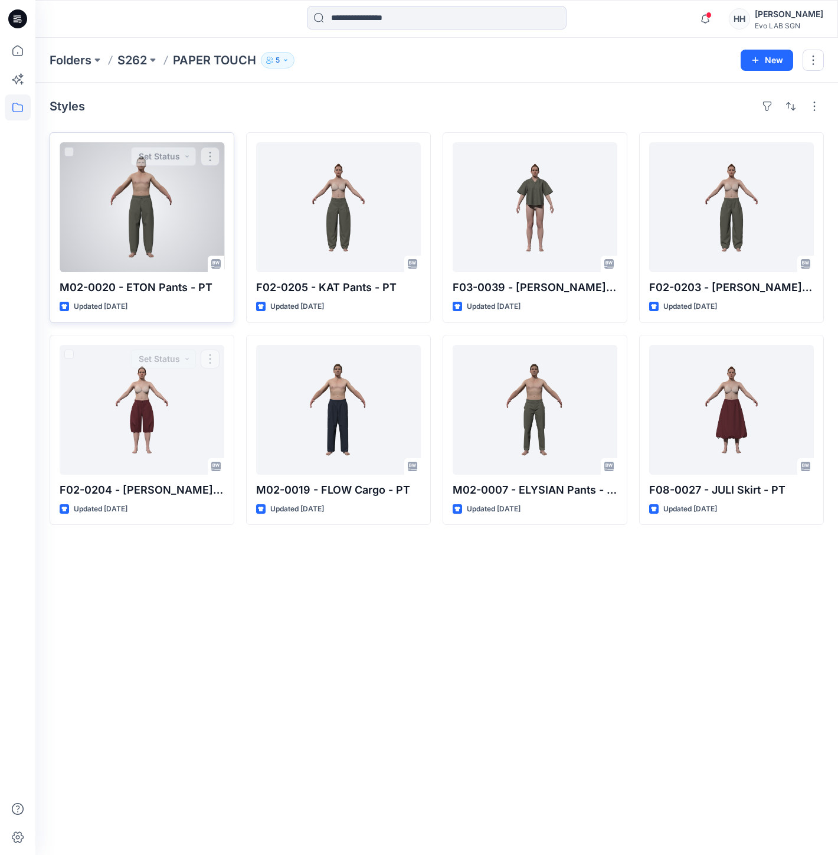
click at [166, 226] on div at bounding box center [142, 207] width 165 height 130
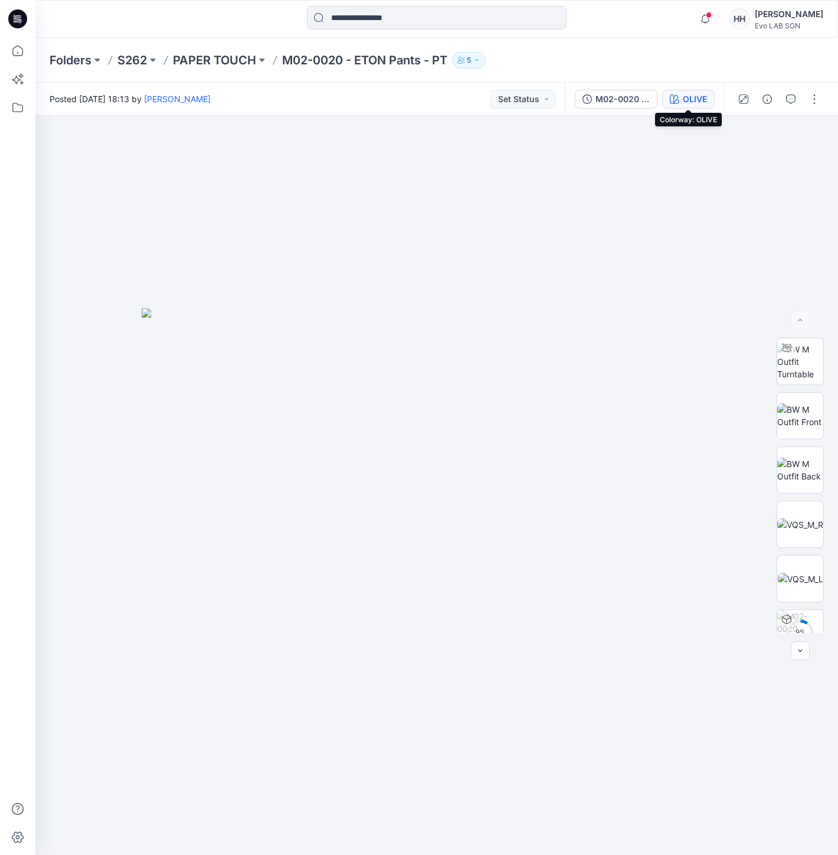
click at [702, 94] on div "OLIVE" at bounding box center [695, 99] width 24 height 13
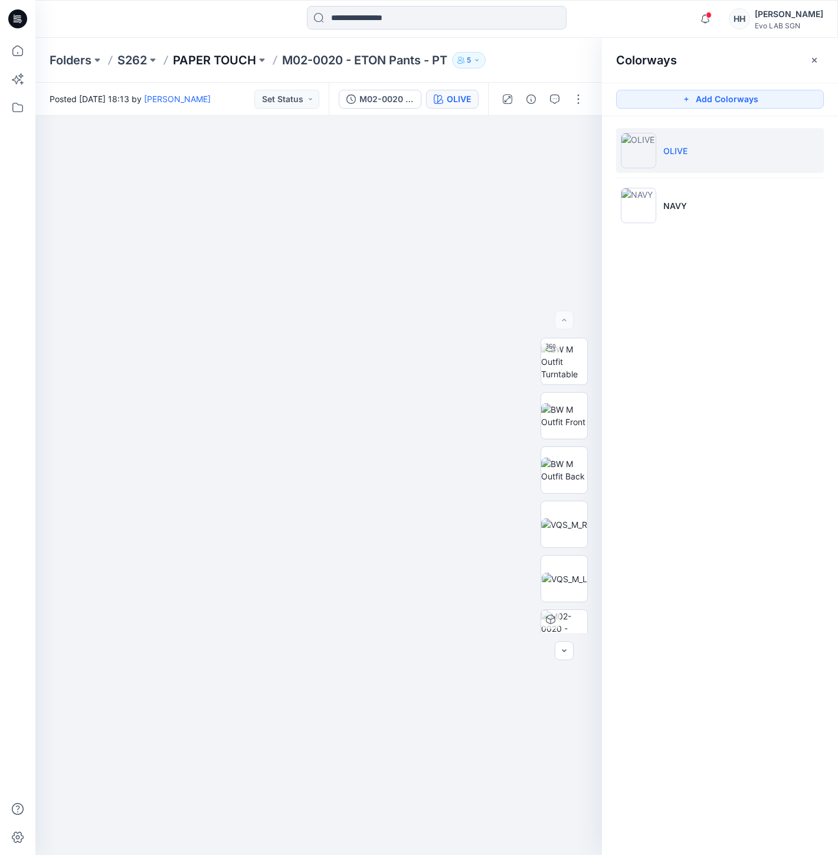
click at [231, 63] on p "PAPER TOUCH" at bounding box center [214, 60] width 83 height 17
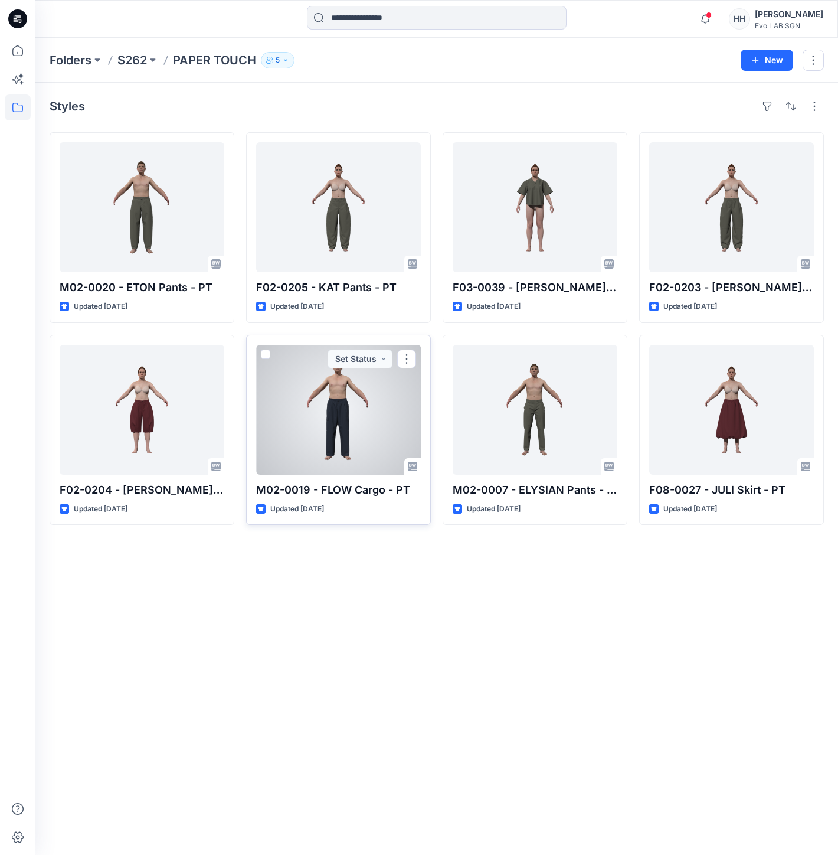
click at [351, 443] on div at bounding box center [338, 410] width 165 height 130
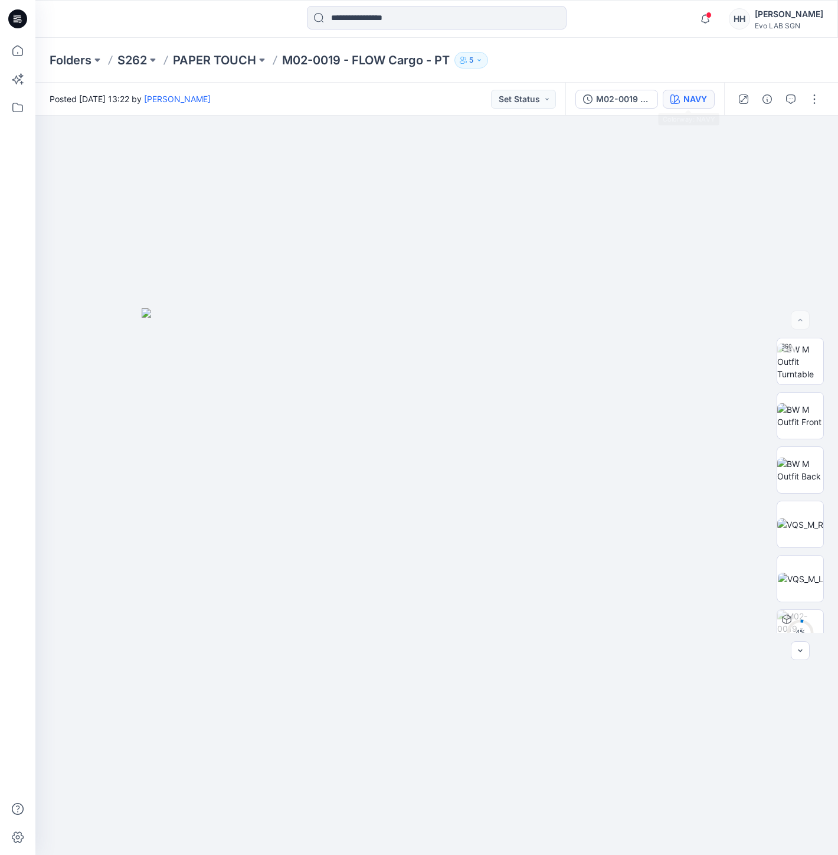
click at [695, 97] on div "NAVY" at bounding box center [696, 99] width 24 height 13
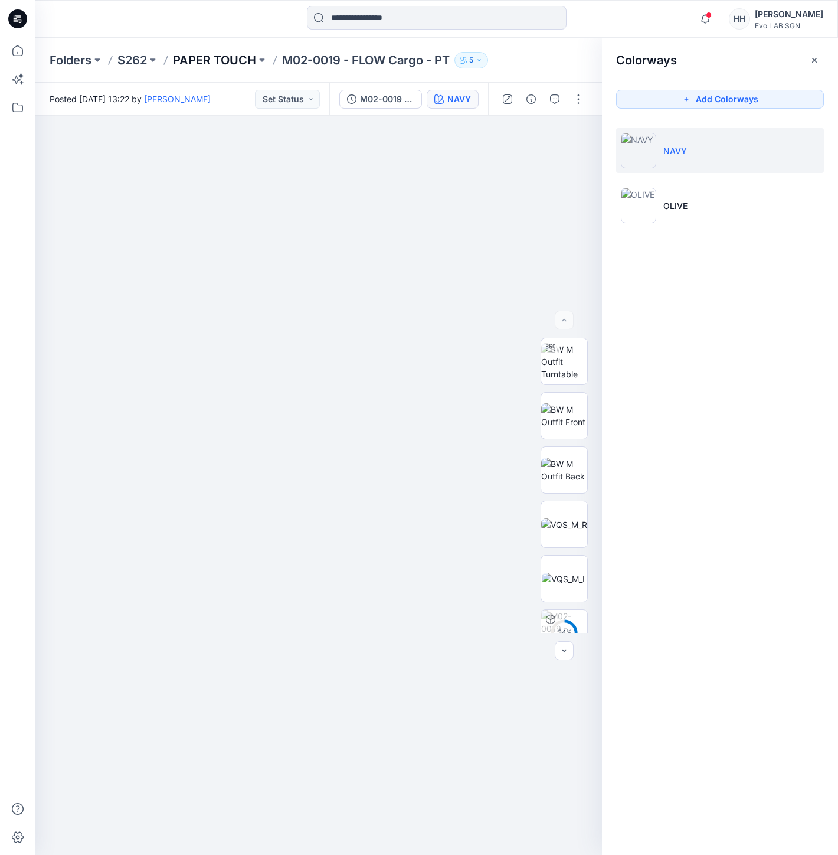
click at [213, 57] on p "PAPER TOUCH" at bounding box center [214, 60] width 83 height 17
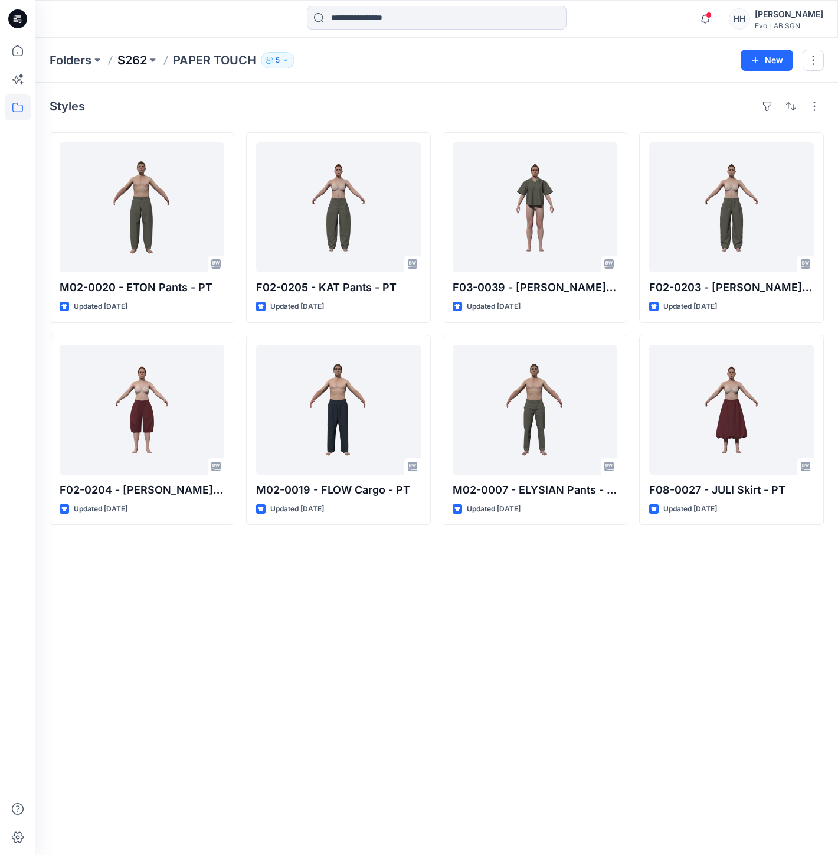
click at [143, 60] on p "S262" at bounding box center [132, 60] width 30 height 17
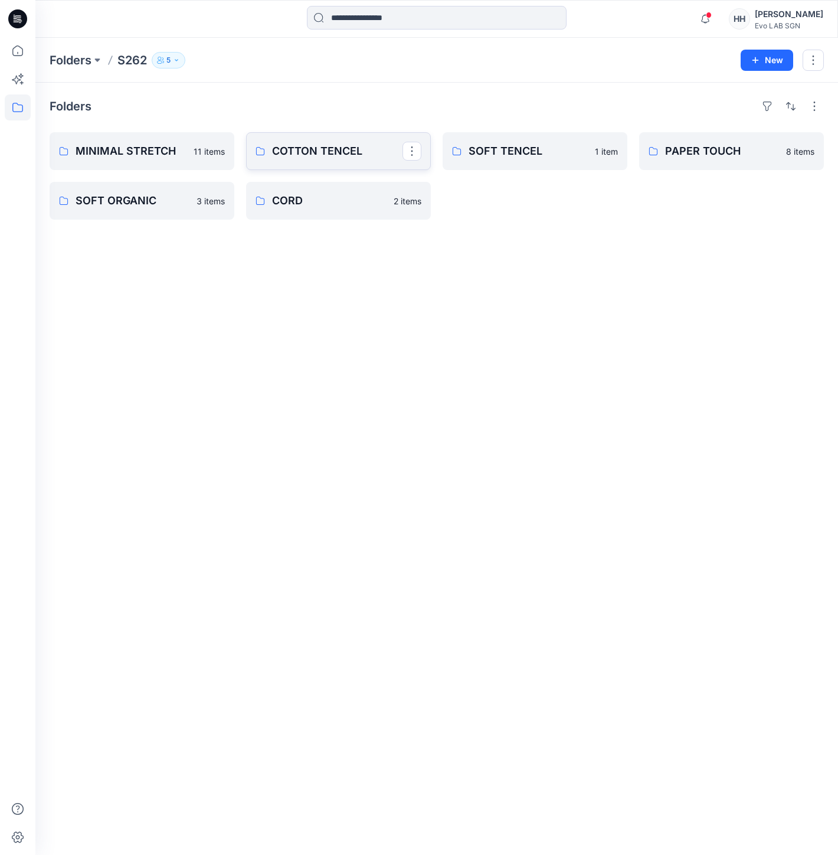
click at [346, 144] on p "COTTON TENCEL" at bounding box center [337, 151] width 130 height 17
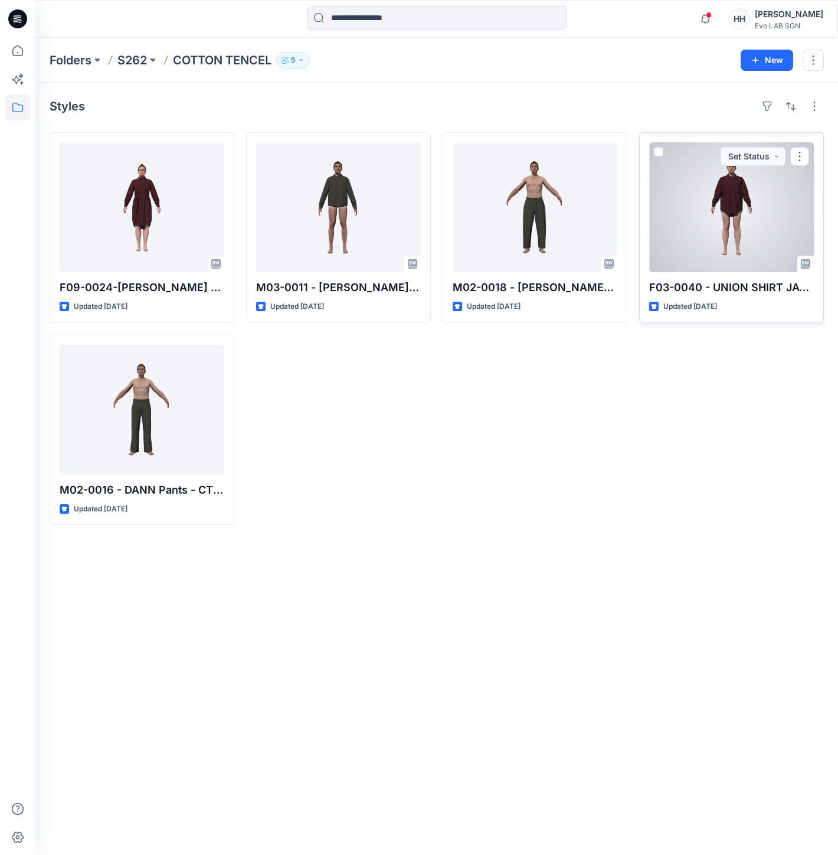
click at [762, 246] on div at bounding box center [731, 207] width 165 height 130
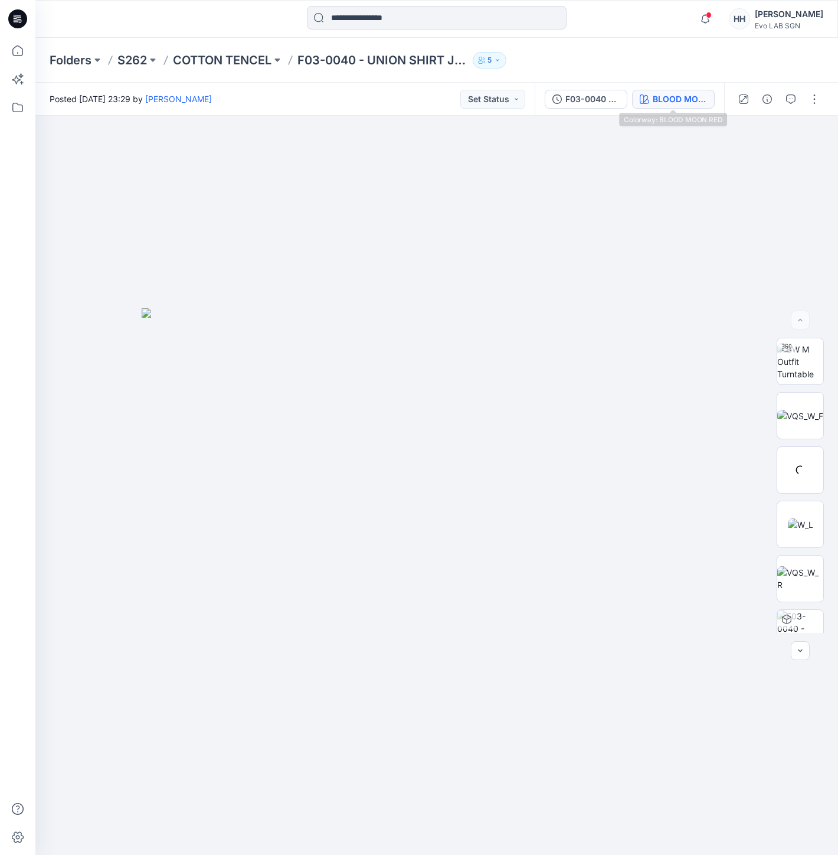
click at [685, 96] on div "BLOOD MOON RED" at bounding box center [680, 99] width 54 height 13
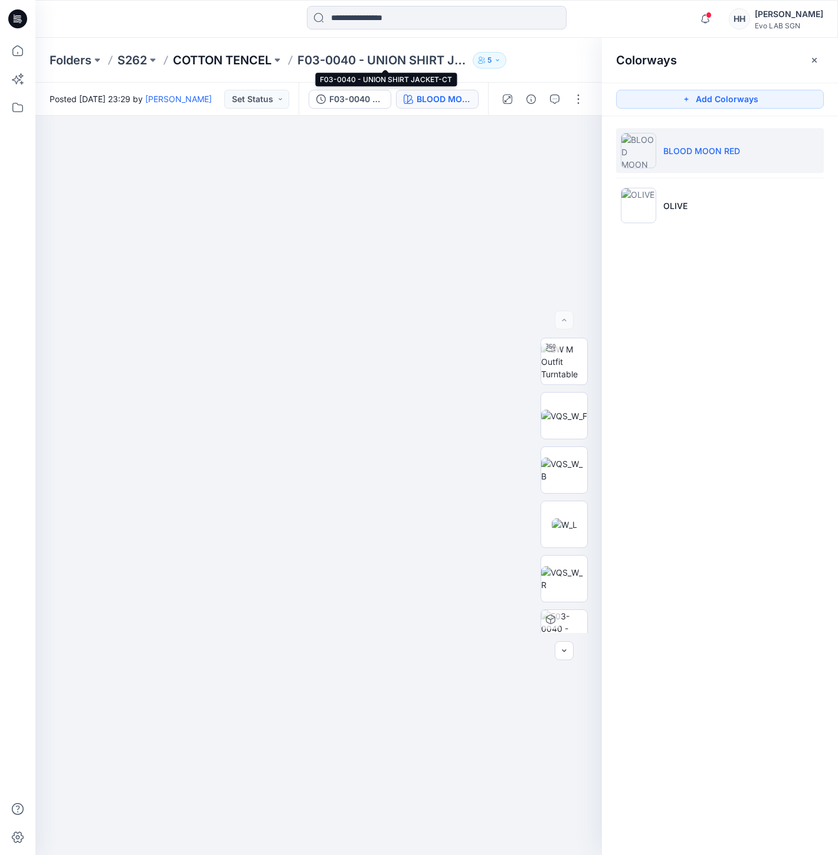
click at [250, 55] on p "COTTON TENCEL" at bounding box center [222, 60] width 99 height 17
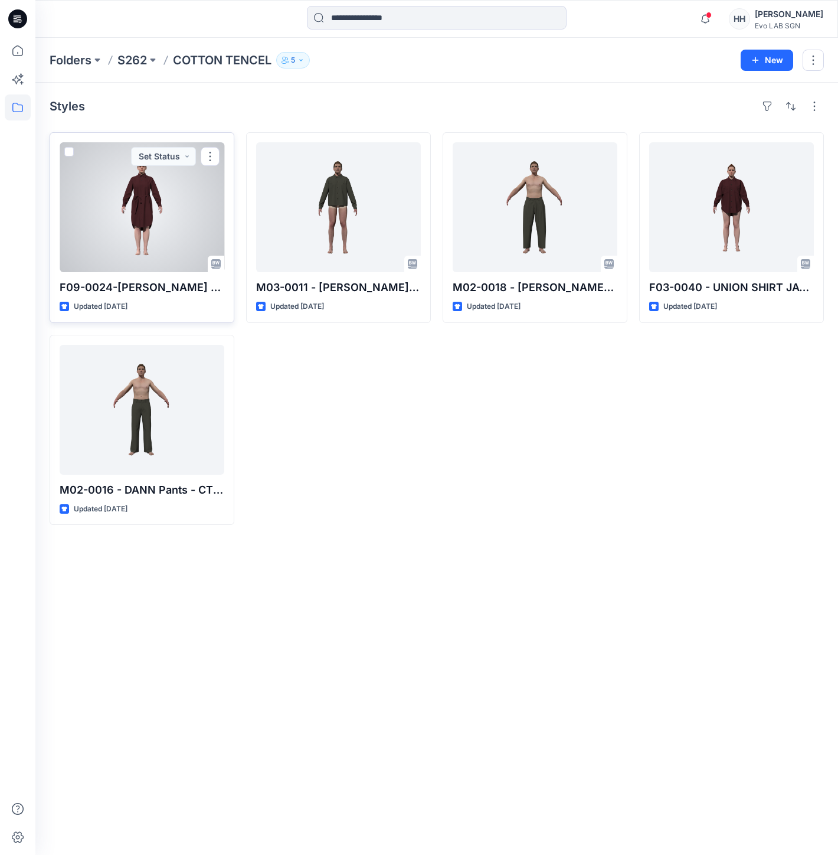
click at [177, 221] on div at bounding box center [142, 207] width 165 height 130
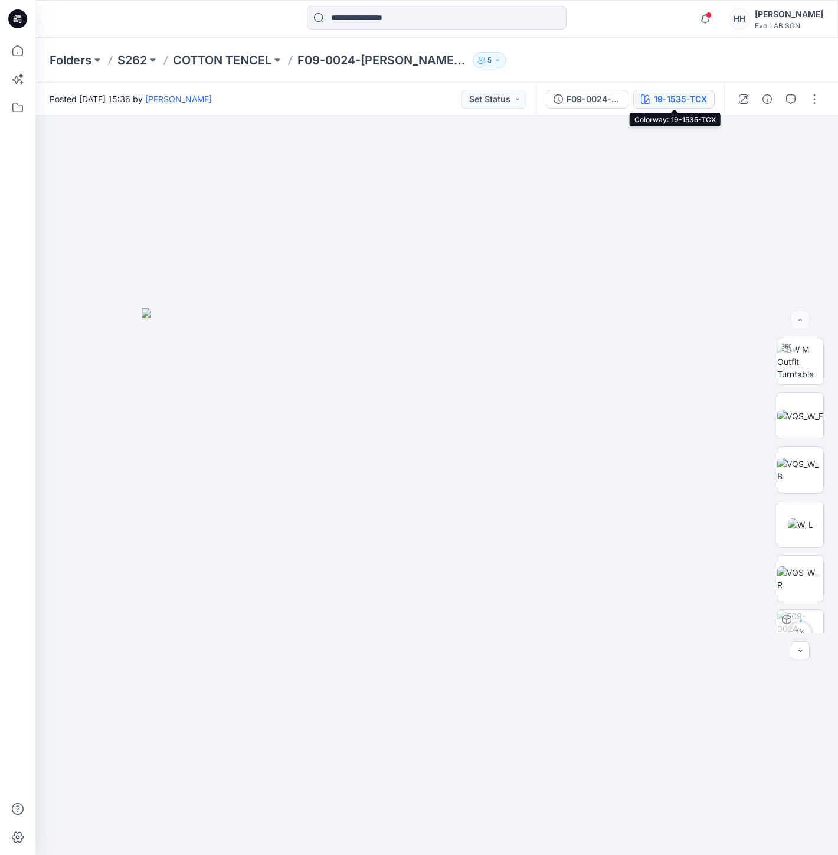
click at [674, 97] on div "19-1535-TCX" at bounding box center [680, 99] width 53 height 13
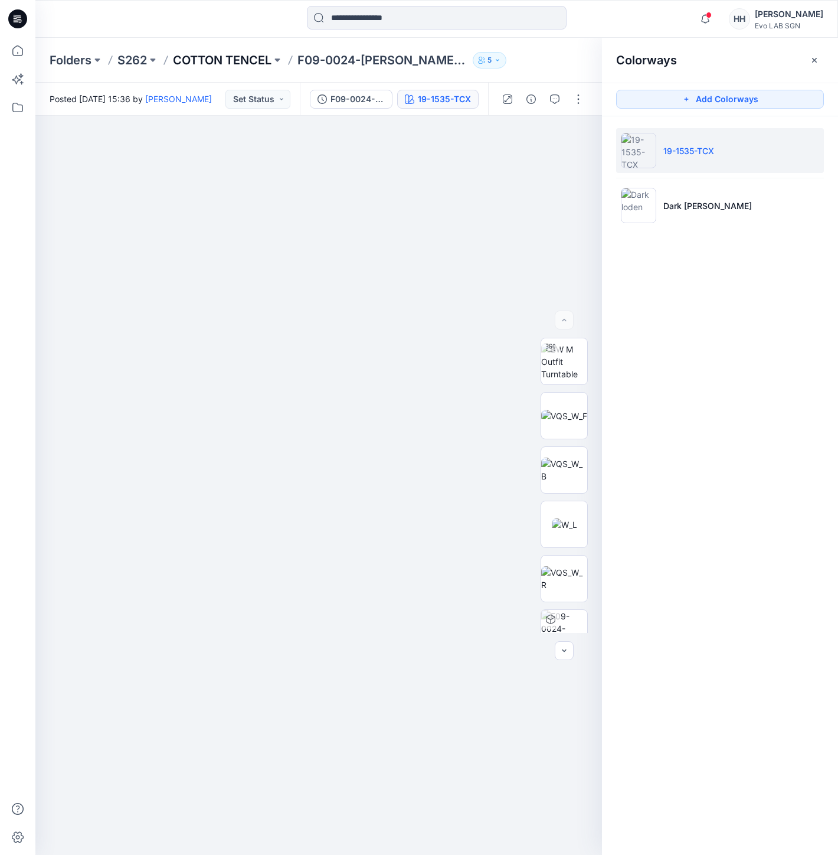
click at [209, 54] on p "COTTON TENCEL" at bounding box center [222, 60] width 99 height 17
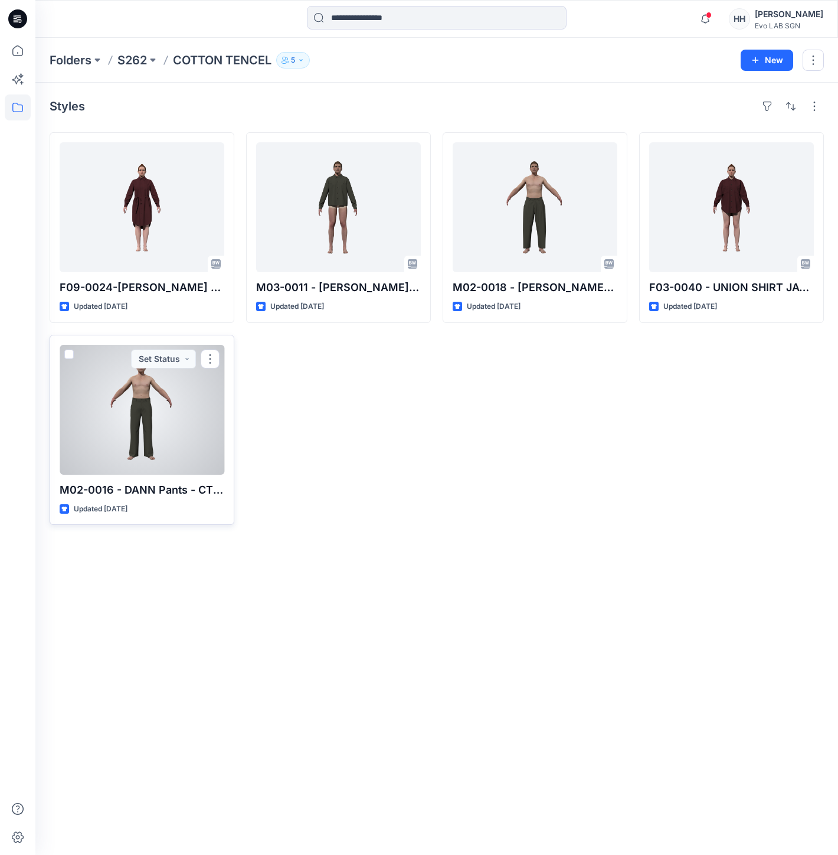
click at [156, 404] on div at bounding box center [142, 410] width 165 height 130
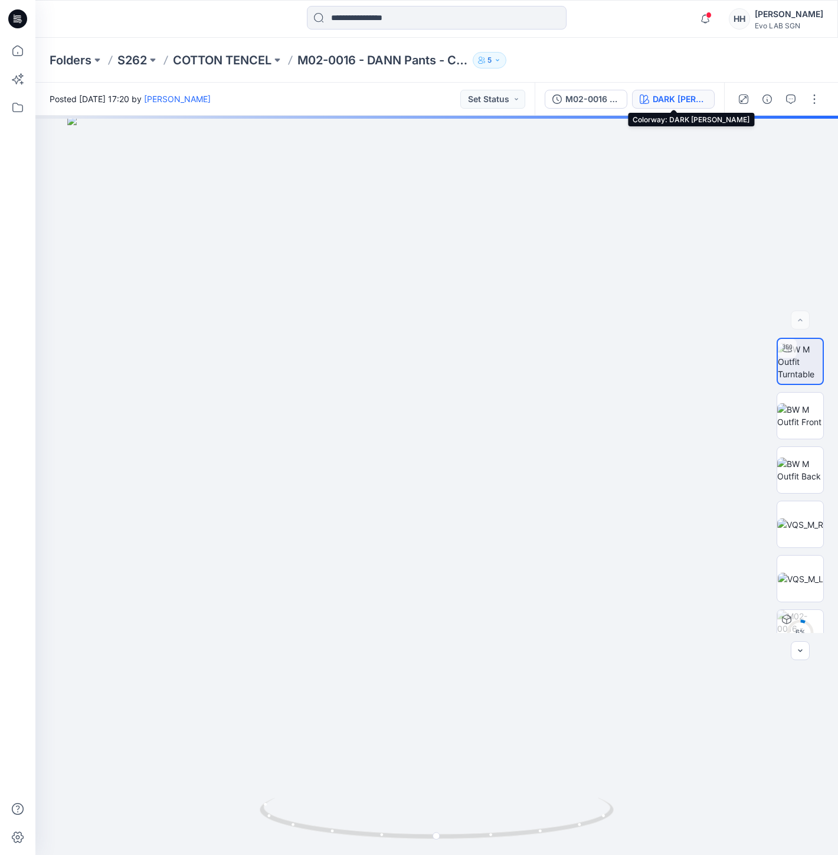
click at [693, 97] on div "DARK [PERSON_NAME]" at bounding box center [680, 99] width 54 height 13
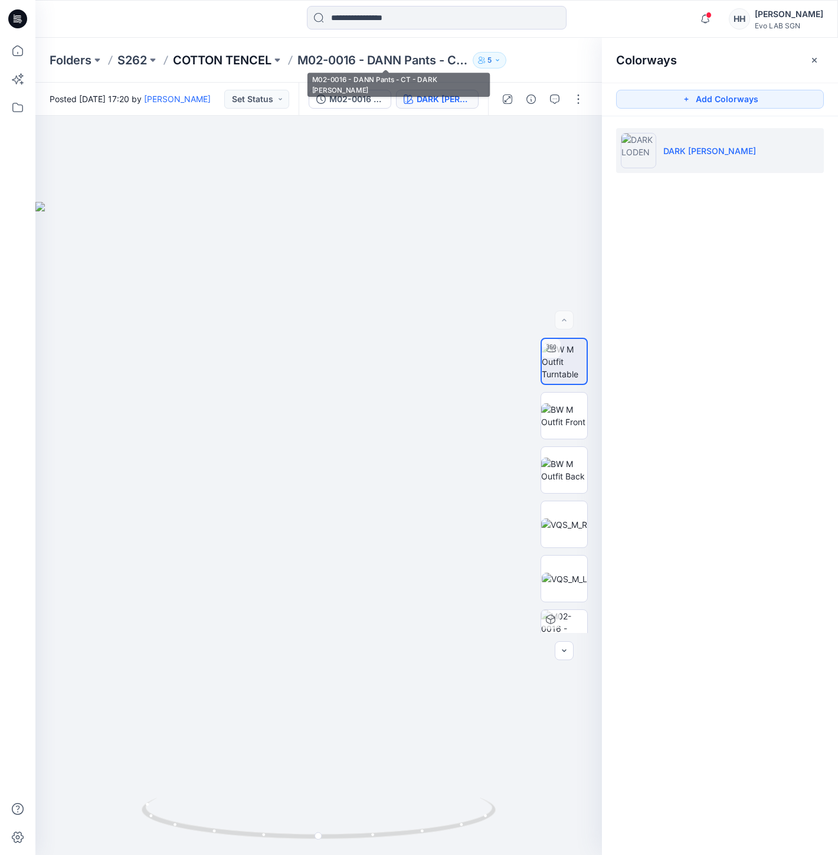
click at [237, 53] on p "COTTON TENCEL" at bounding box center [222, 60] width 99 height 17
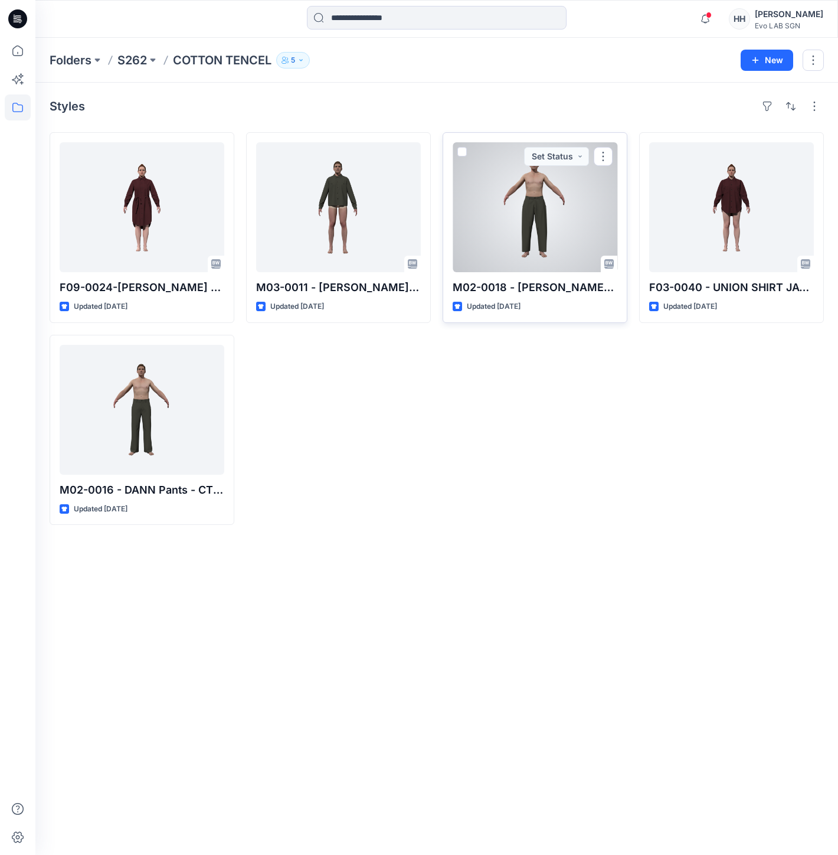
click at [532, 217] on div at bounding box center [535, 207] width 165 height 130
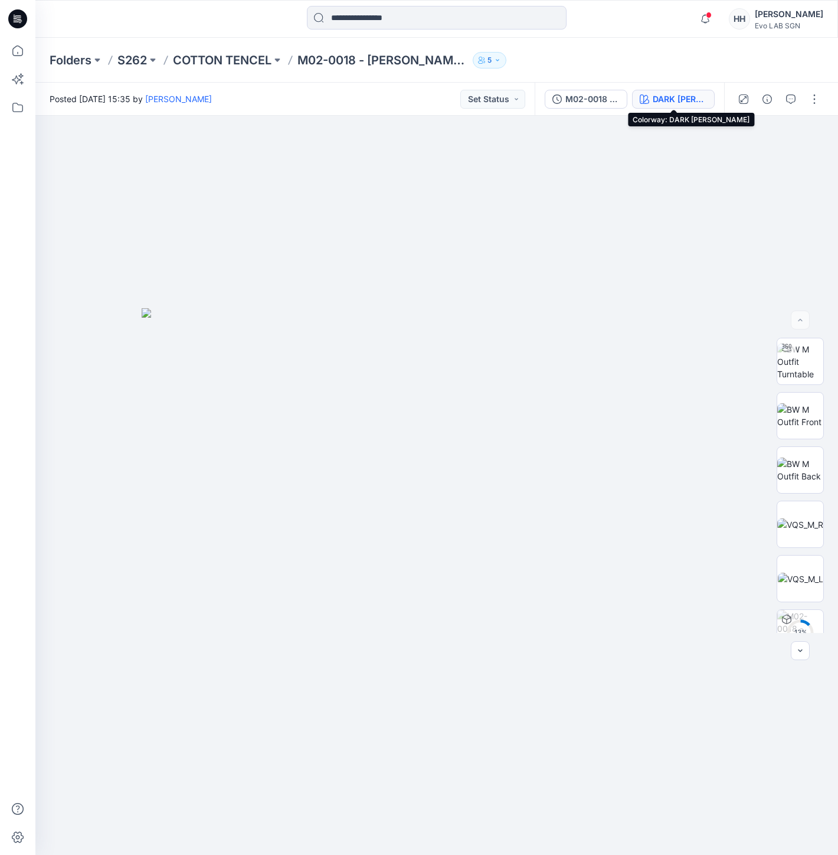
click at [685, 93] on div "DARK [PERSON_NAME]" at bounding box center [680, 99] width 54 height 13
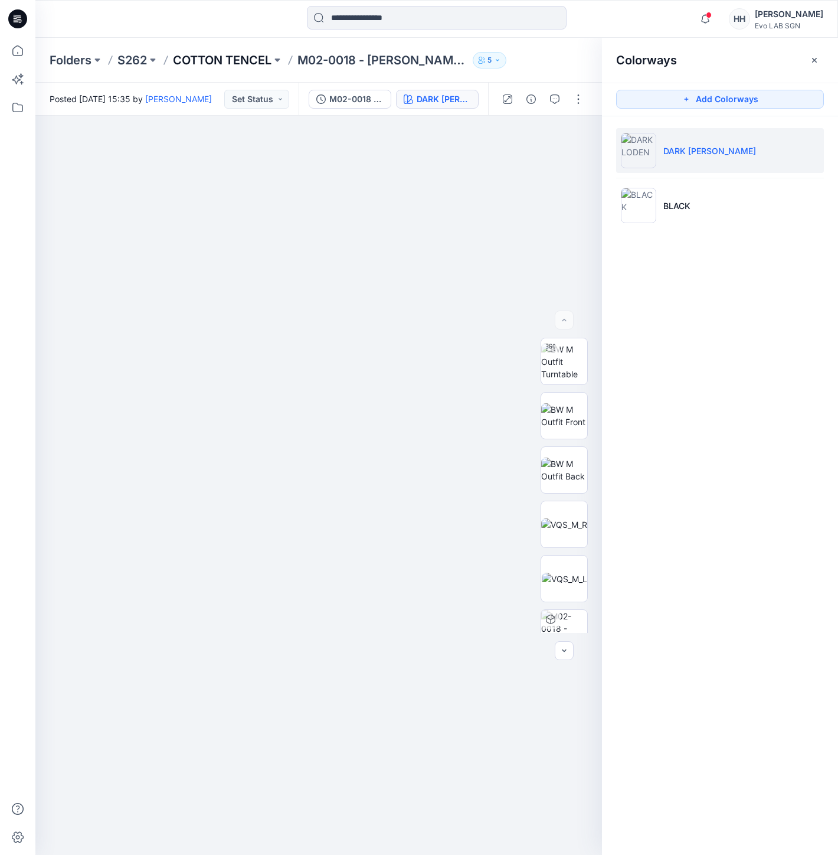
click at [240, 64] on p "COTTON TENCEL" at bounding box center [222, 60] width 99 height 17
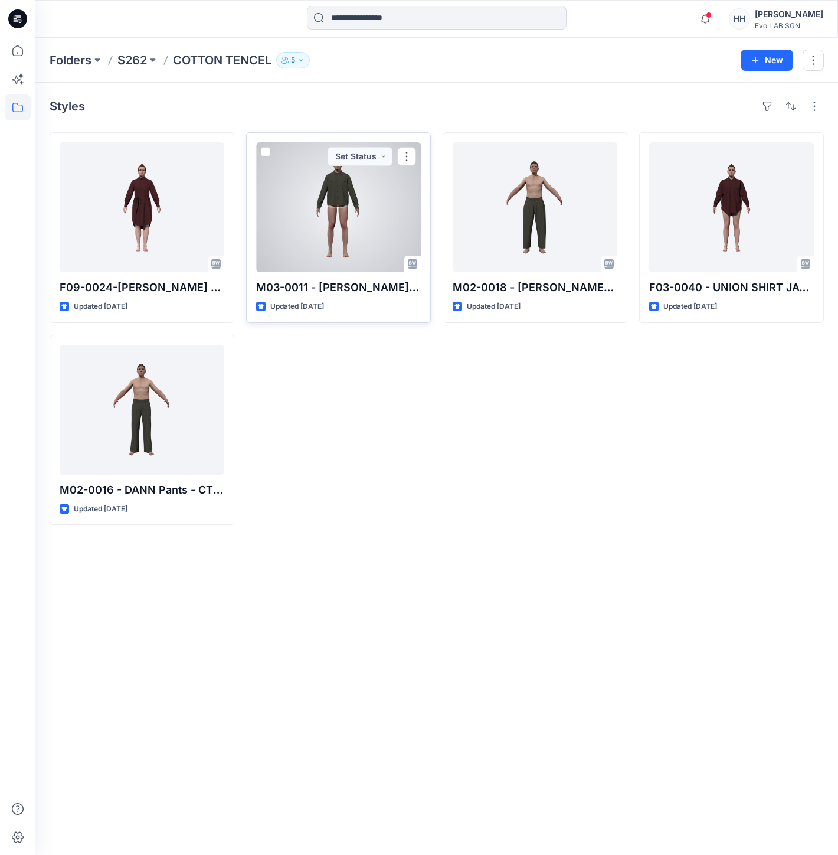
click at [322, 216] on div at bounding box center [338, 207] width 165 height 130
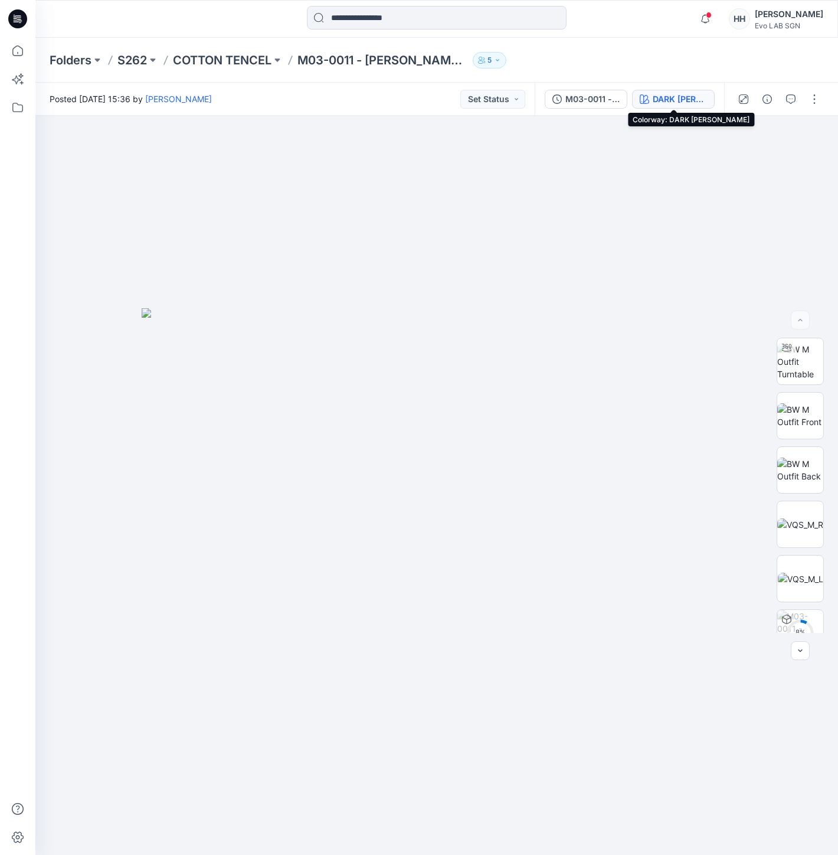
click at [678, 102] on div "DARK [PERSON_NAME]" at bounding box center [680, 99] width 54 height 13
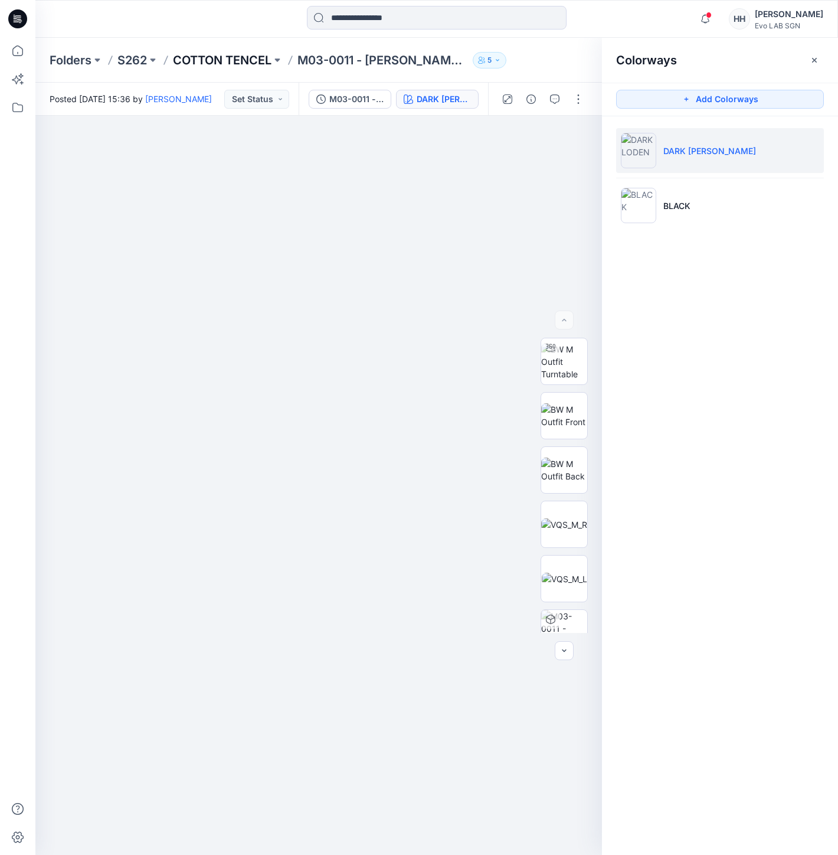
click at [204, 54] on p "COTTON TENCEL" at bounding box center [222, 60] width 99 height 17
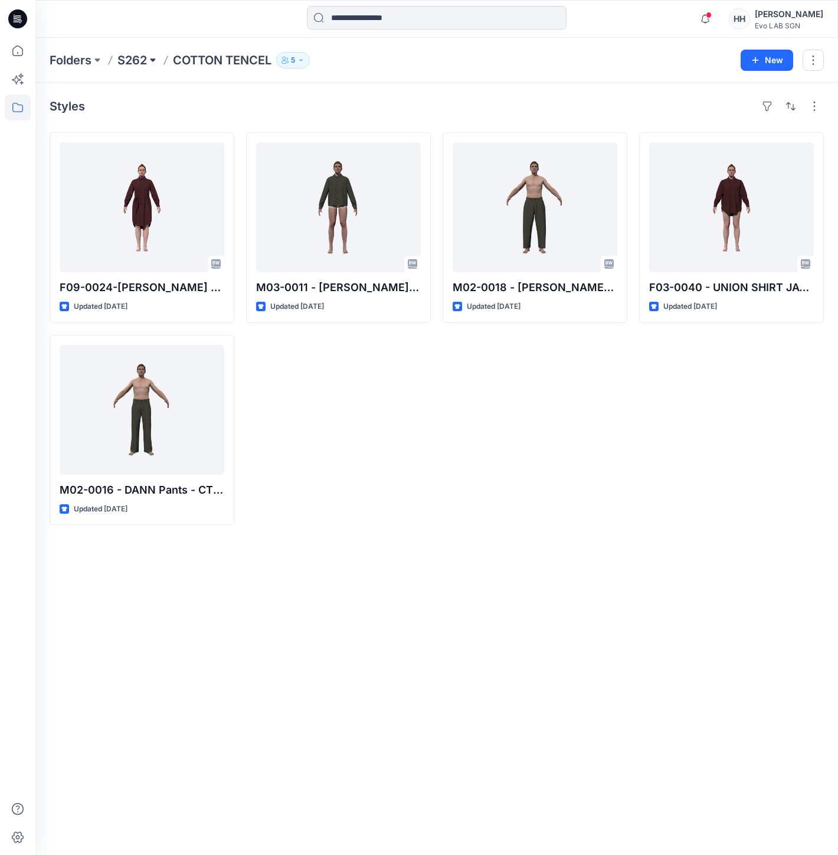
click at [155, 63] on button at bounding box center [153, 60] width 12 height 17
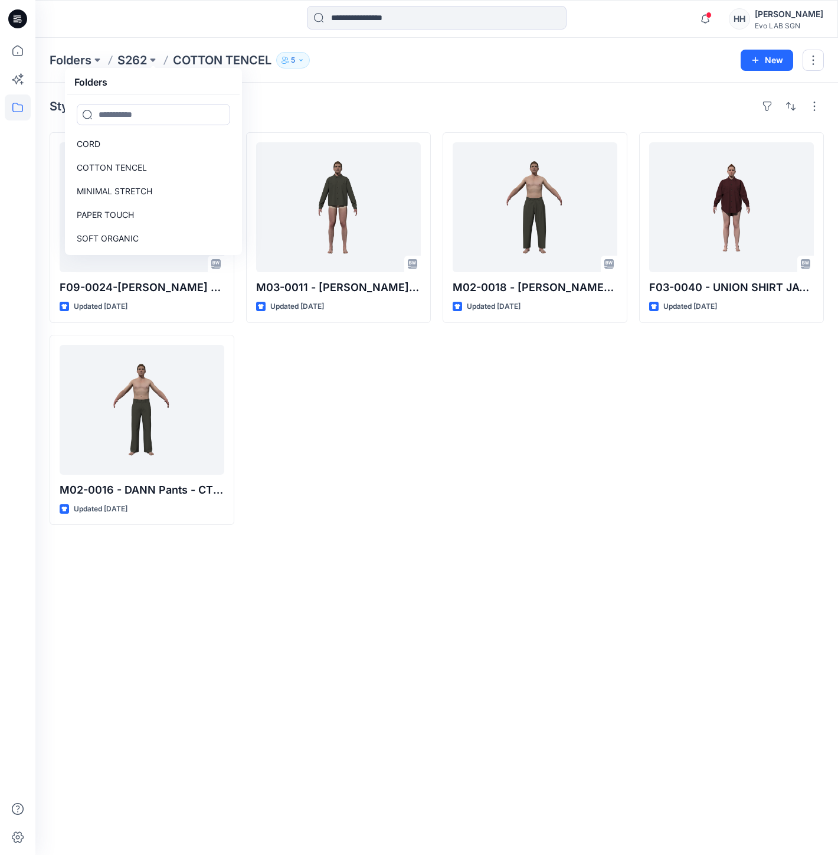
click at [130, 68] on div "Folders CORD COTTON TENCEL MINIMAL STRETCH PAPER TOUCH SOFT ORGANIC SOFT TENCEL" at bounding box center [153, 161] width 177 height 187
click at [131, 55] on p "S262" at bounding box center [132, 60] width 30 height 17
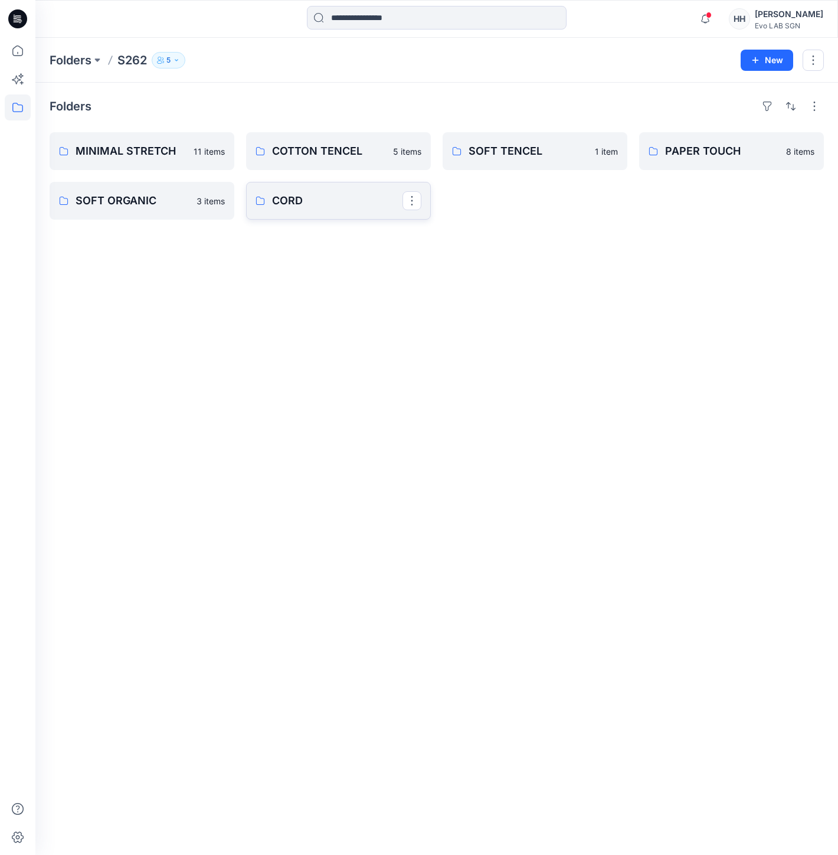
click at [322, 188] on link "CORD" at bounding box center [338, 201] width 185 height 38
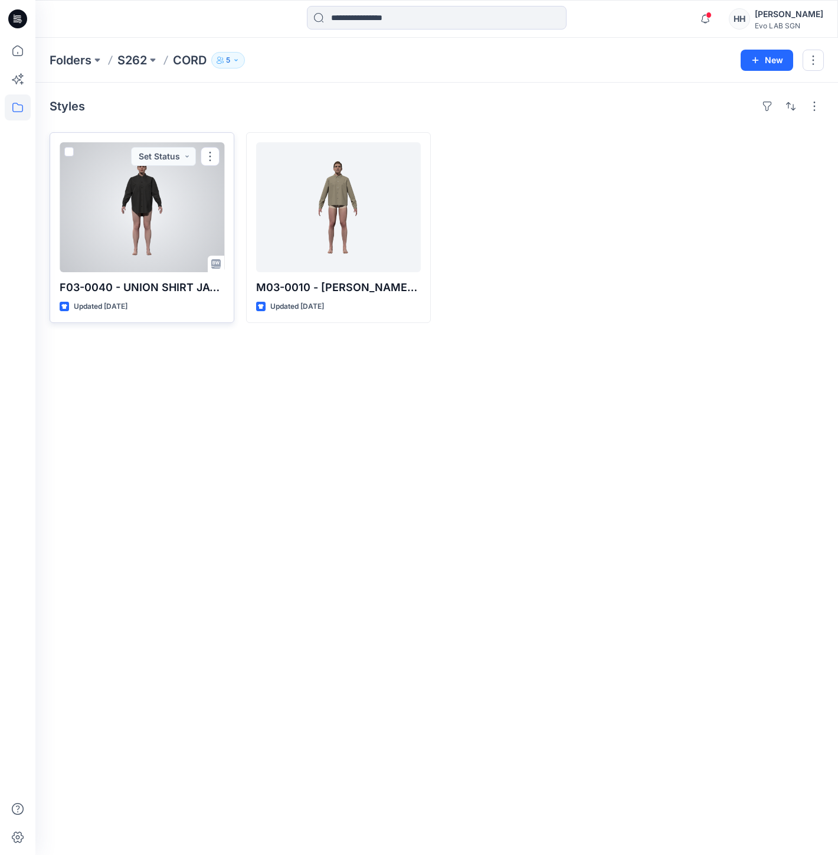
click at [183, 210] on div at bounding box center [142, 207] width 165 height 130
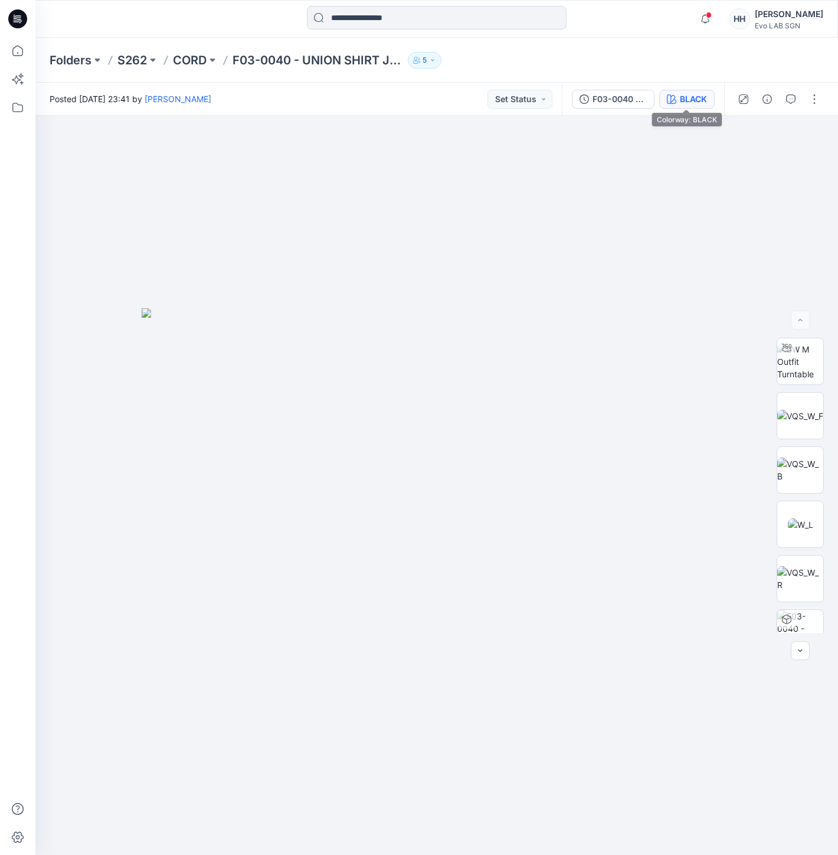
click at [694, 102] on div "BLACK" at bounding box center [693, 99] width 27 height 13
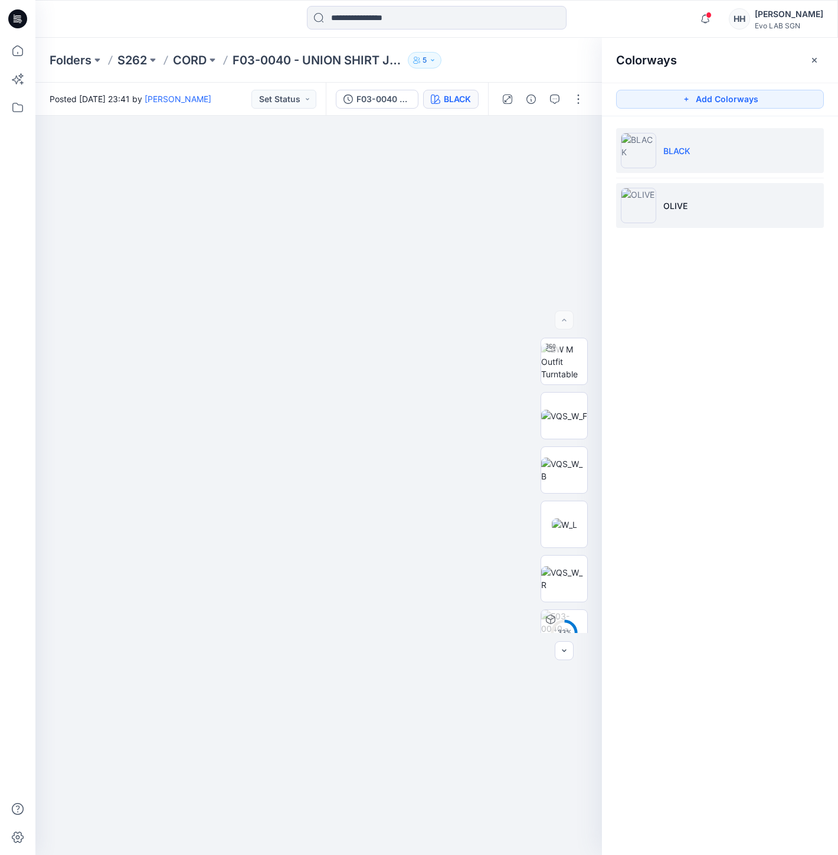
click at [697, 201] on li "OLIVE" at bounding box center [720, 205] width 208 height 45
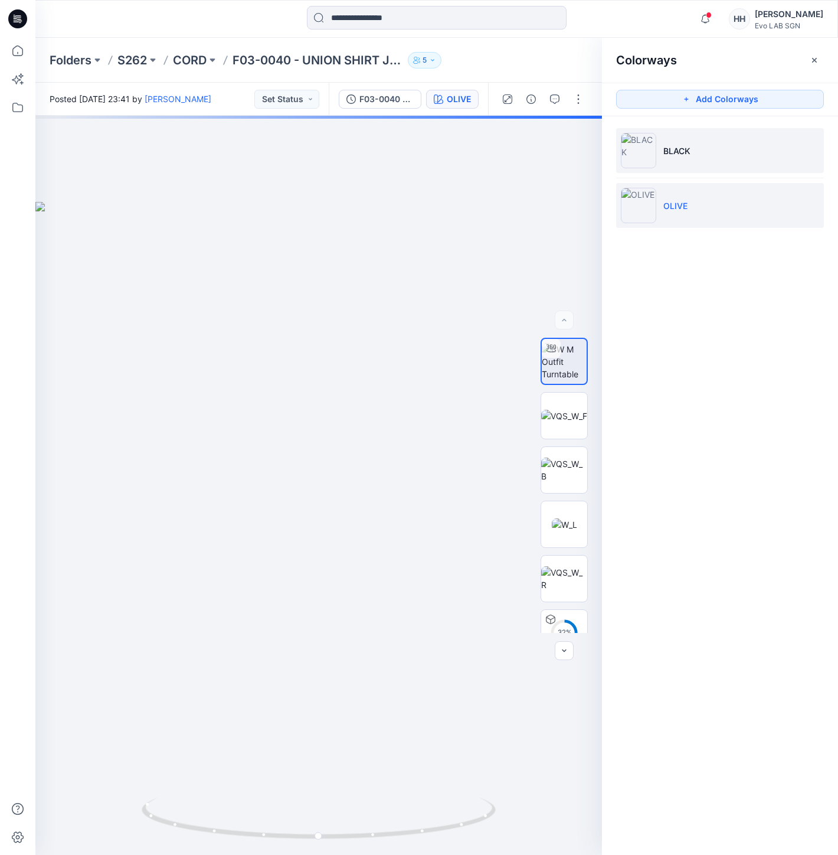
click at [705, 157] on li "BLACK" at bounding box center [720, 150] width 208 height 45
click at [175, 57] on p "CORD" at bounding box center [190, 60] width 34 height 17
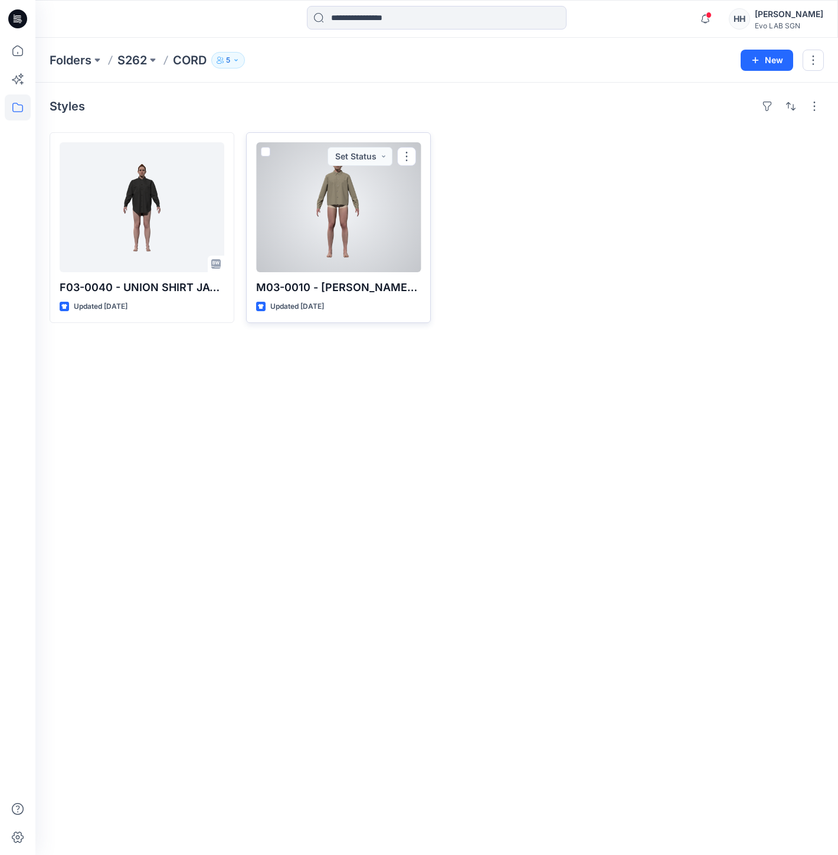
click at [331, 221] on div at bounding box center [338, 207] width 165 height 130
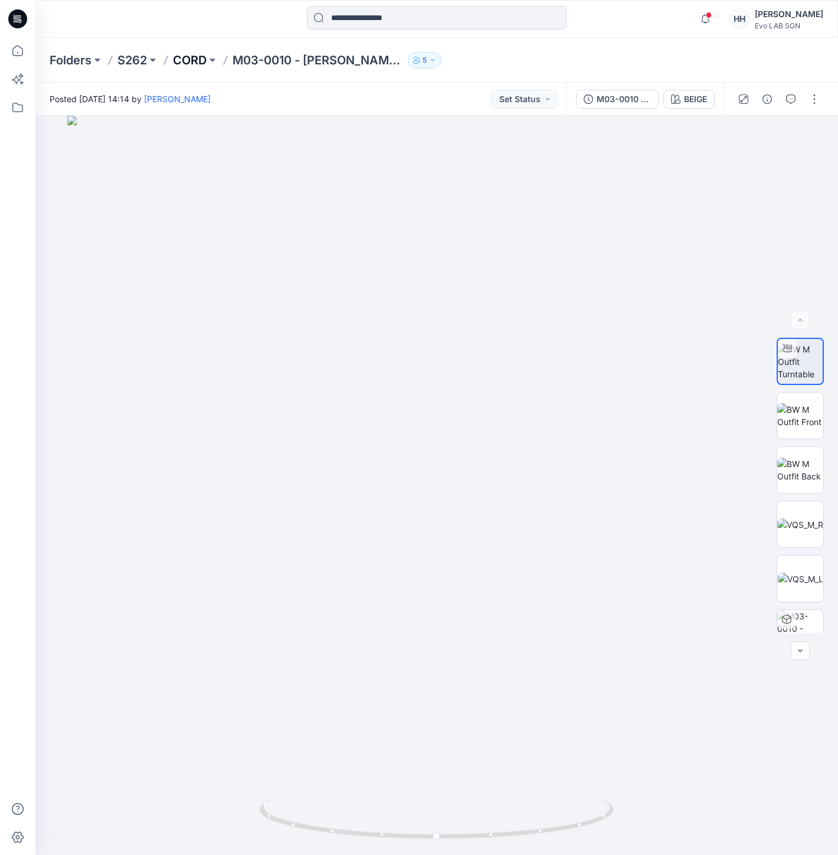
click at [185, 55] on p "CORD" at bounding box center [190, 60] width 34 height 17
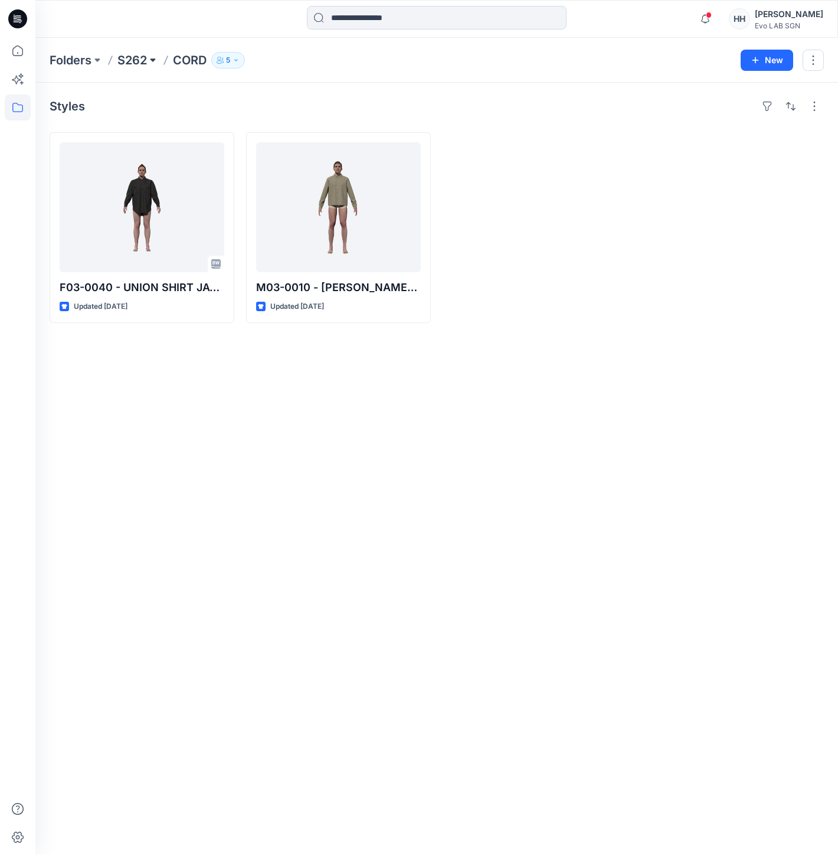
click at [152, 60] on button at bounding box center [153, 60] width 12 height 17
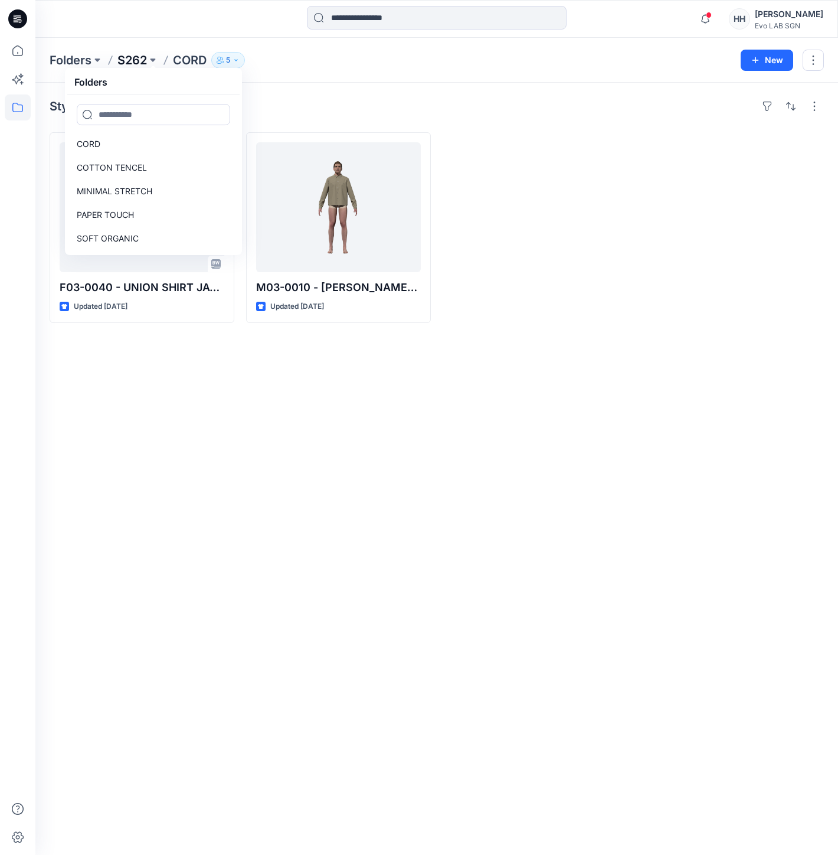
click at [126, 54] on p "S262" at bounding box center [132, 60] width 30 height 17
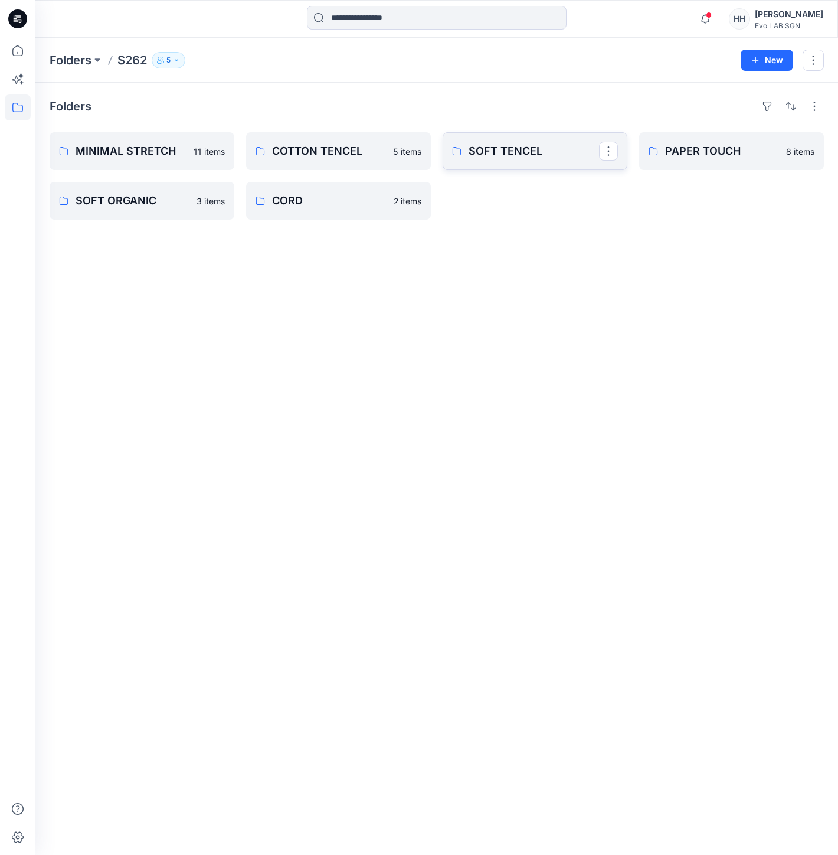
click at [540, 152] on p "SOFT TENCEL" at bounding box center [534, 151] width 130 height 17
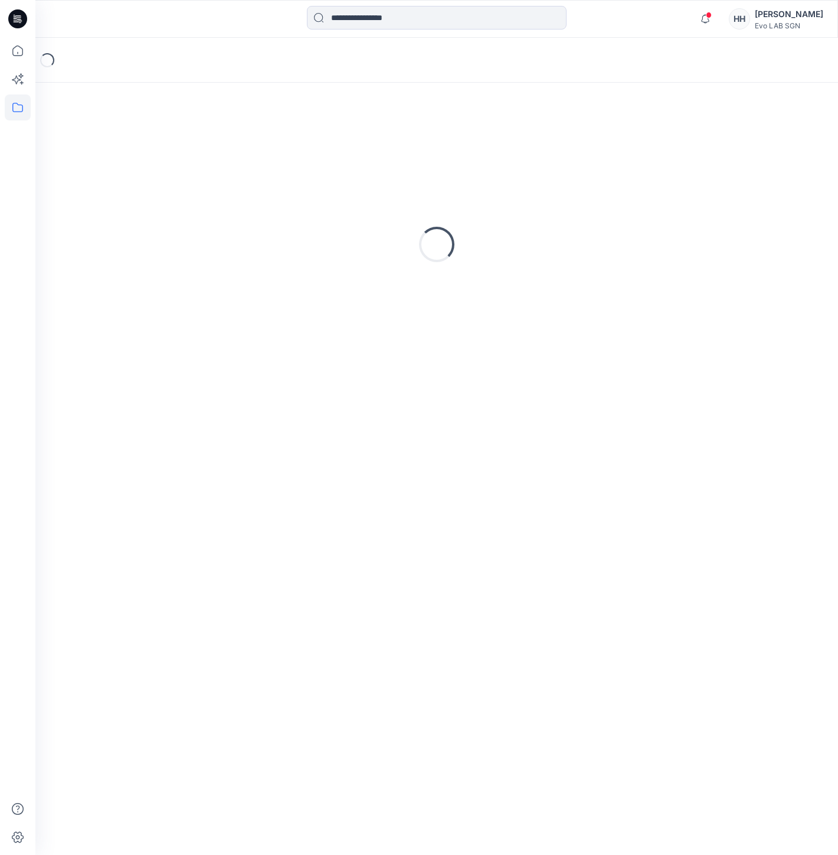
click at [540, 152] on div "Loading..." at bounding box center [437, 244] width 774 height 295
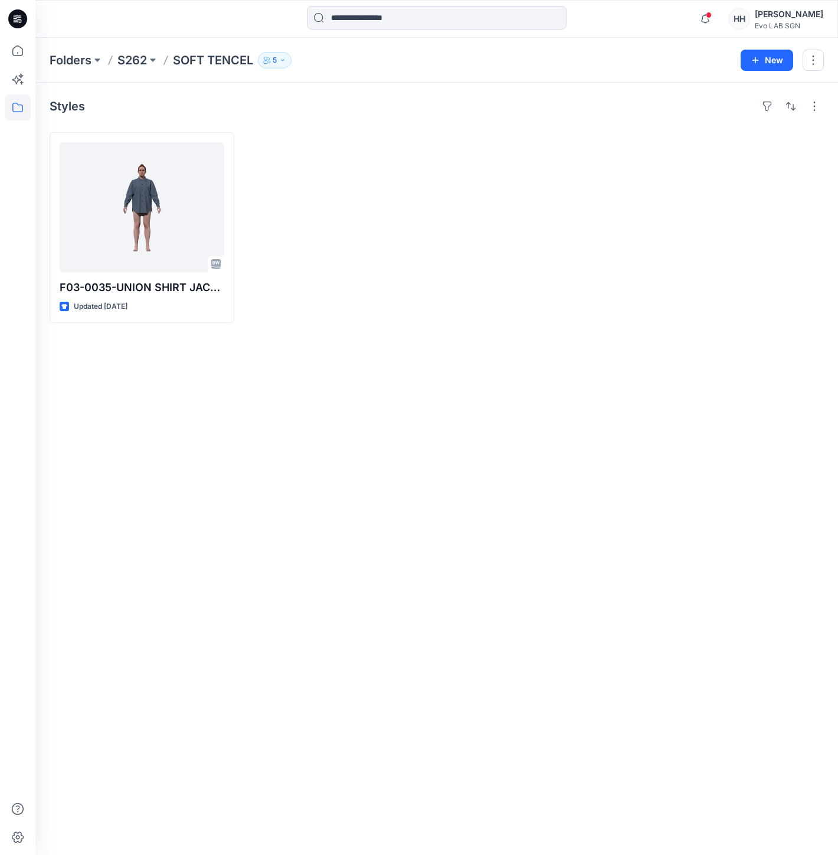
drag, startPoint x: 427, startPoint y: 233, endPoint x: 419, endPoint y: 233, distance: 8.3
